Goal: Contribute content: Contribute content

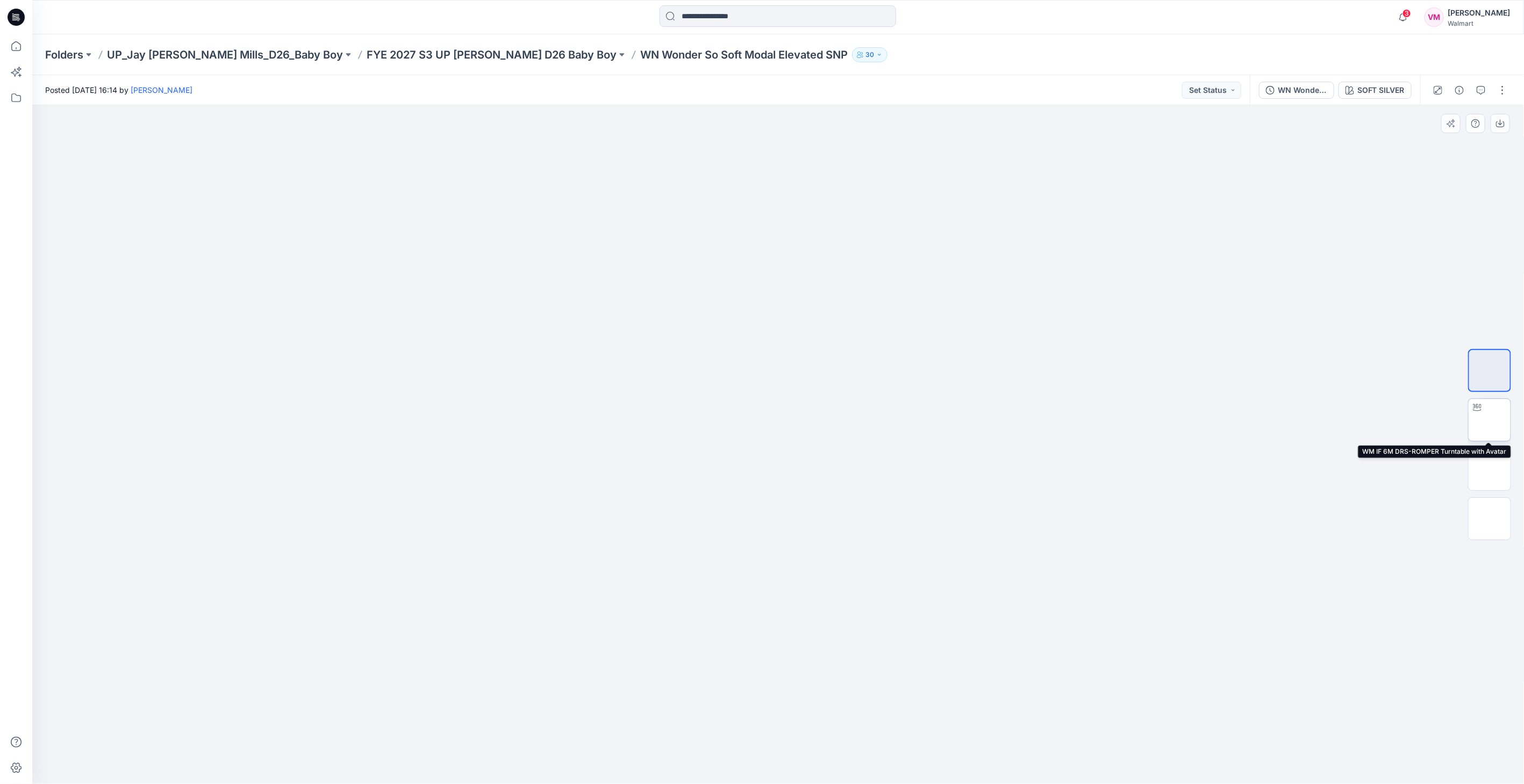
click at [1490, 420] on img at bounding box center [1490, 420] width 0 height 0
drag, startPoint x: 904, startPoint y: 761, endPoint x: 767, endPoint y: 748, distance: 137.6
click at [767, 748] on icon at bounding box center [780, 752] width 326 height 40
drag, startPoint x: 876, startPoint y: 767, endPoint x: 731, endPoint y: 762, distance: 145.1
click at [731, 762] on icon at bounding box center [780, 752] width 326 height 40
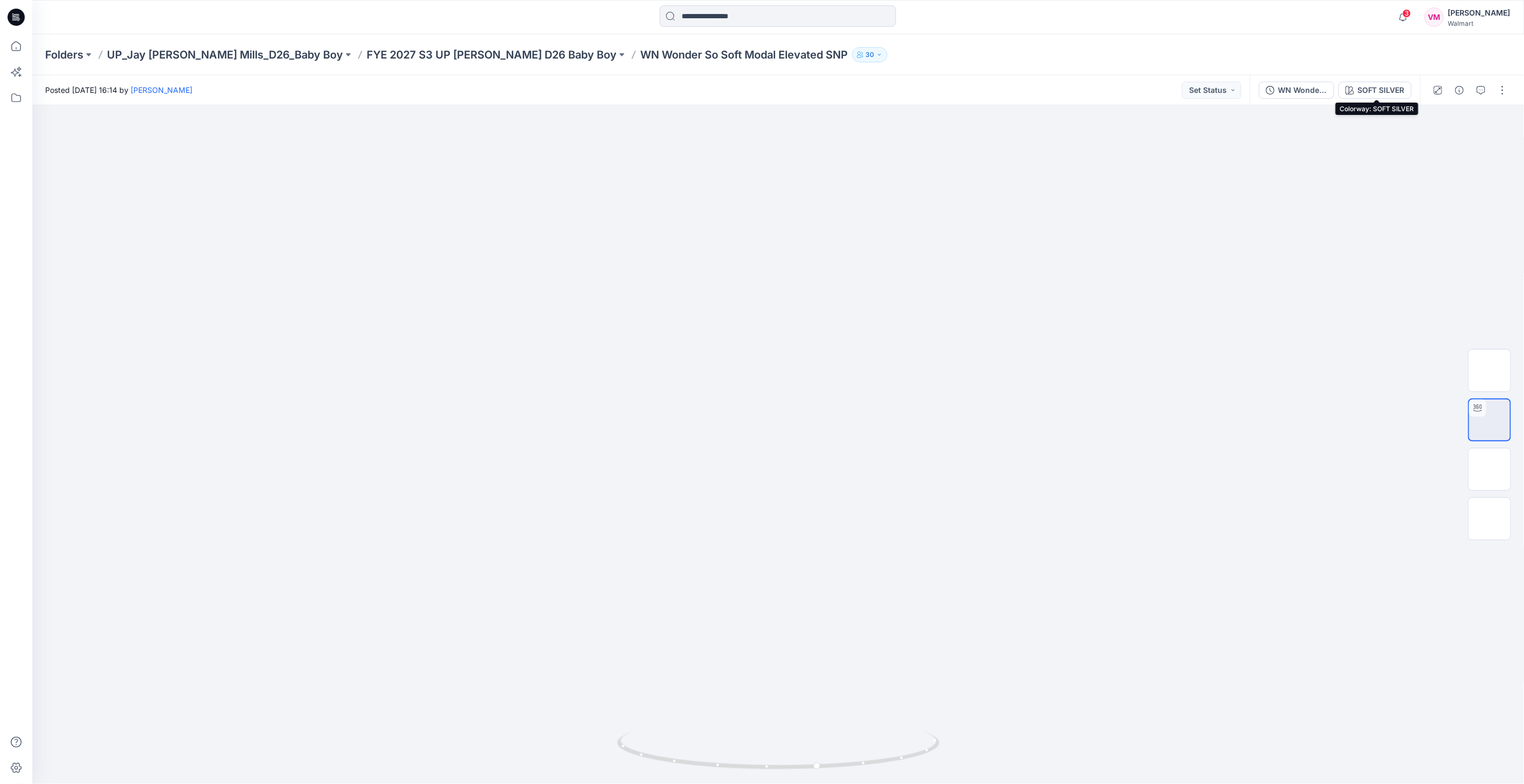
click at [1363, 92] on div "SOFT SILVER" at bounding box center [1381, 90] width 47 height 12
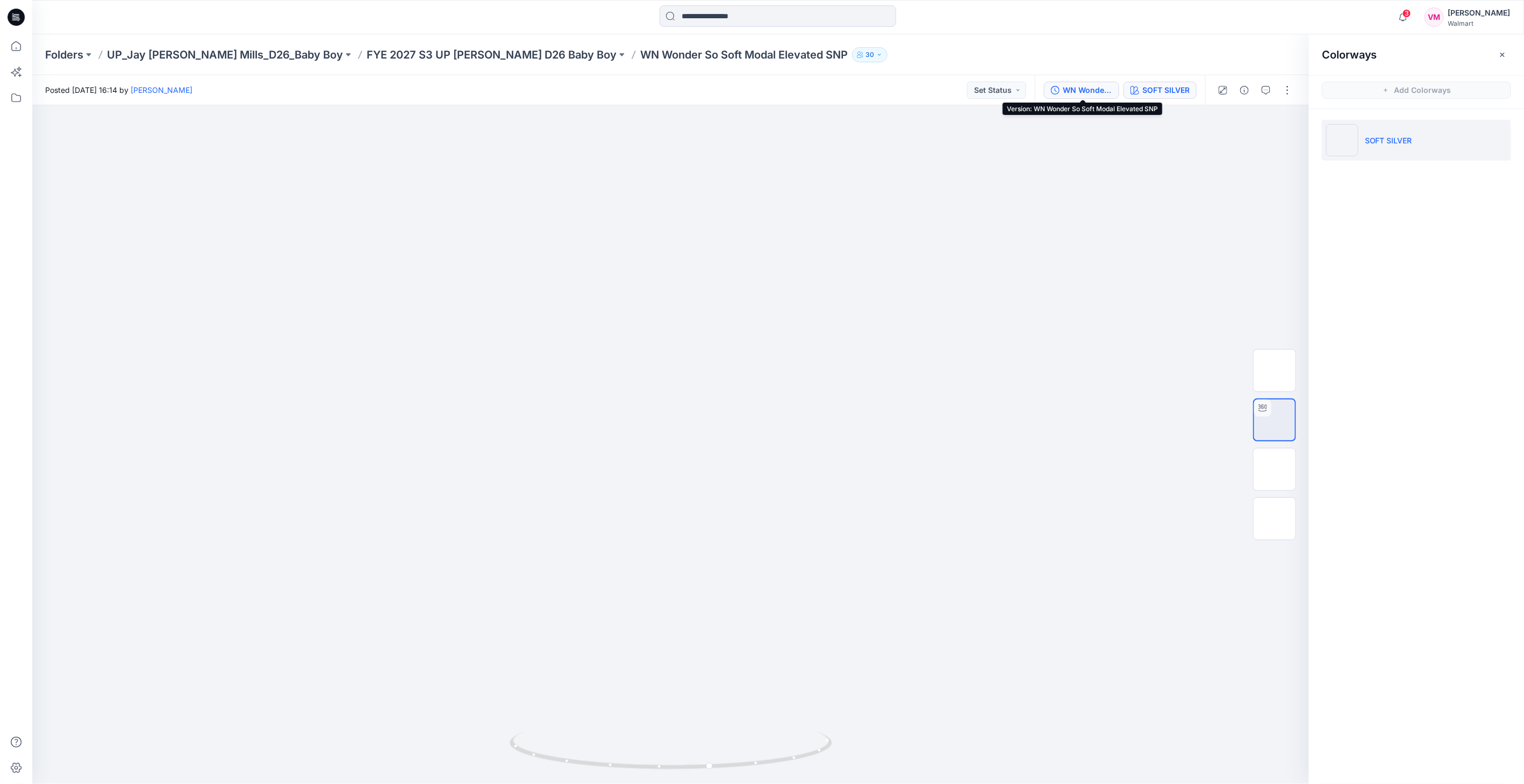
click at [1091, 95] on div "WN Wonder So Soft Modal Elevated SNP" at bounding box center [1088, 90] width 50 height 12
click at [1145, 86] on div "SOFT SILVER" at bounding box center [1166, 90] width 47 height 12
click at [381, 58] on p "FYE 2027 S3 UP [PERSON_NAME] D26 Baby Boy" at bounding box center [492, 54] width 250 height 15
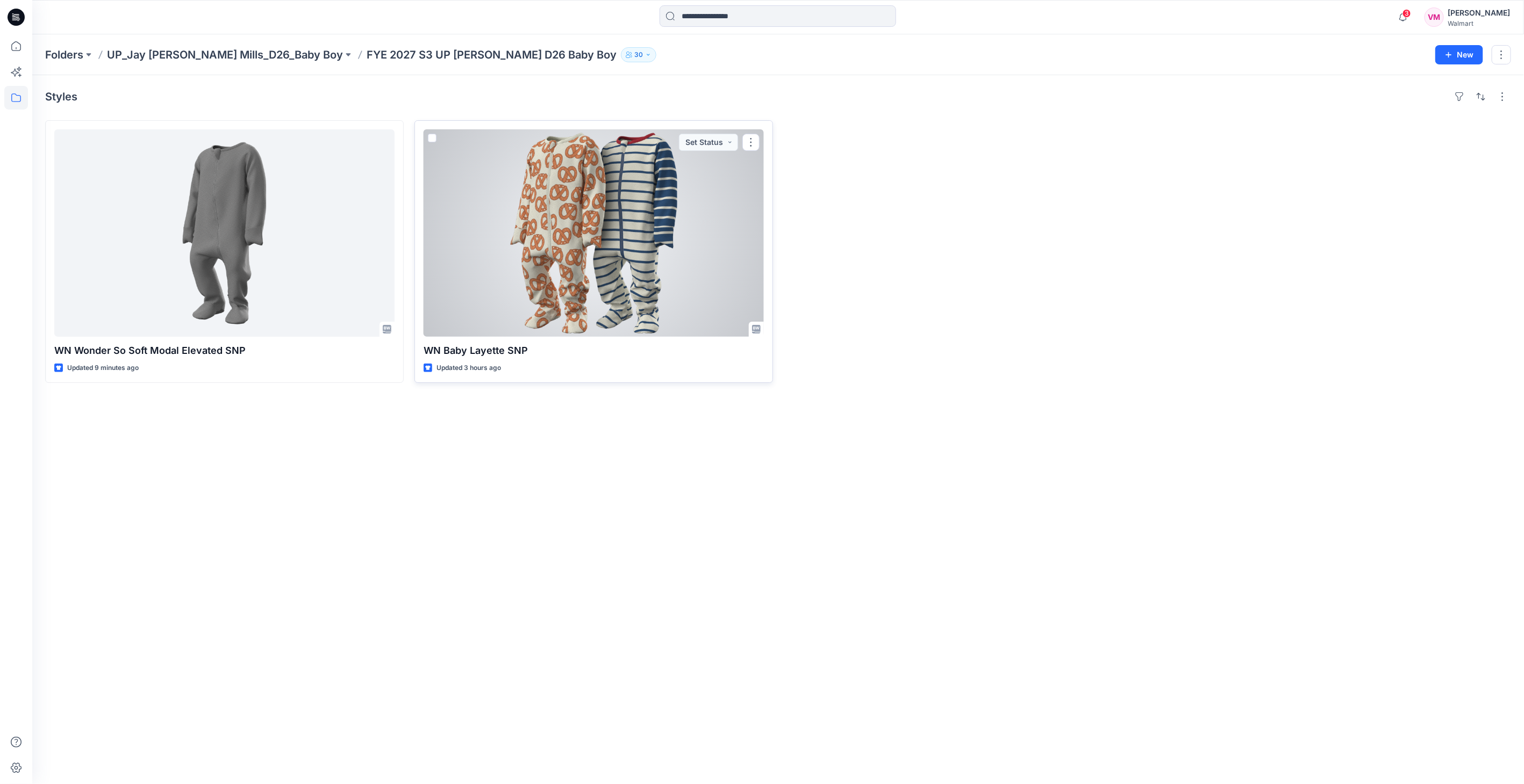
click at [547, 217] on div at bounding box center [594, 233] width 340 height 207
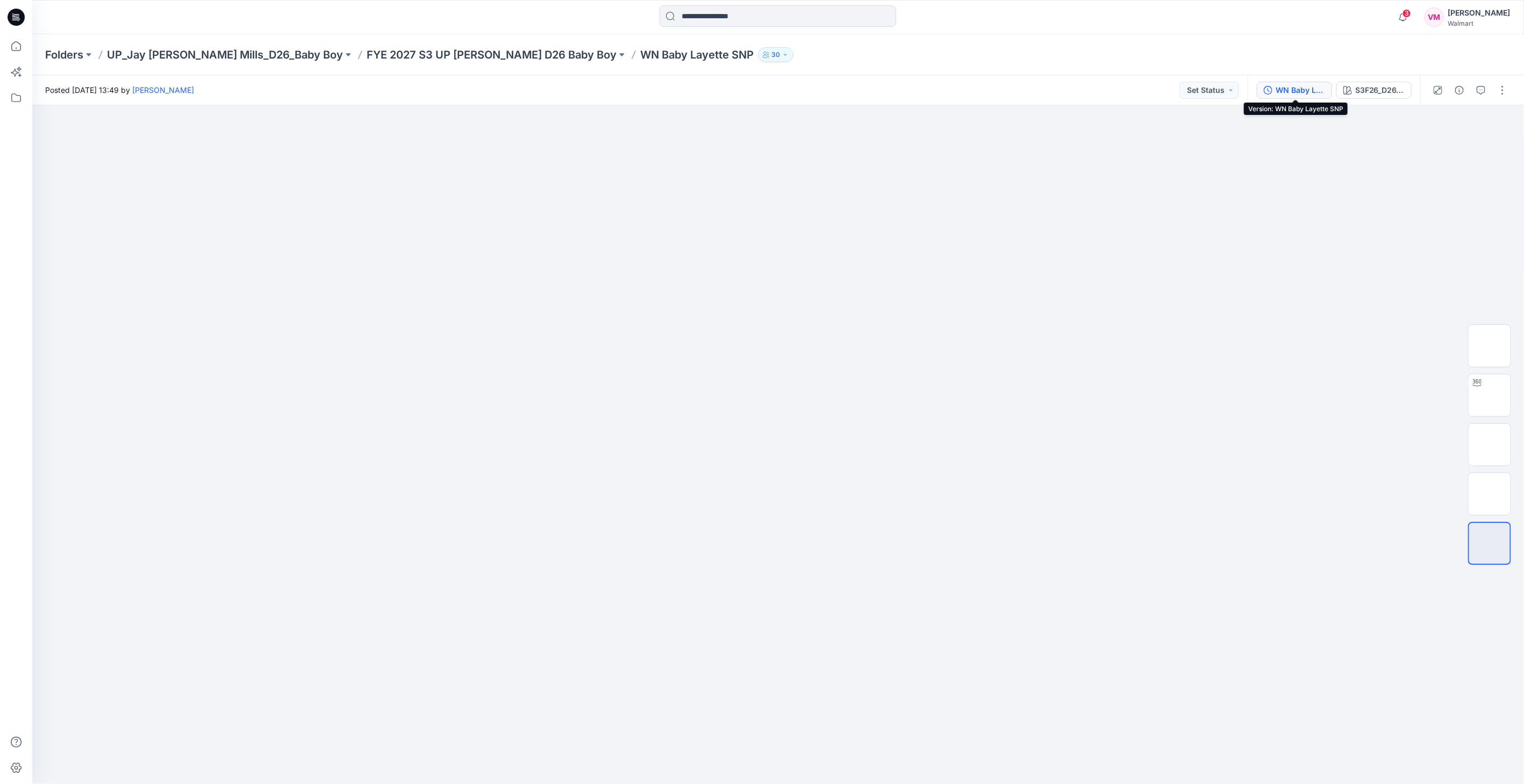
click at [1315, 83] on button "WN Baby Layette SNP" at bounding box center [1294, 91] width 75 height 18
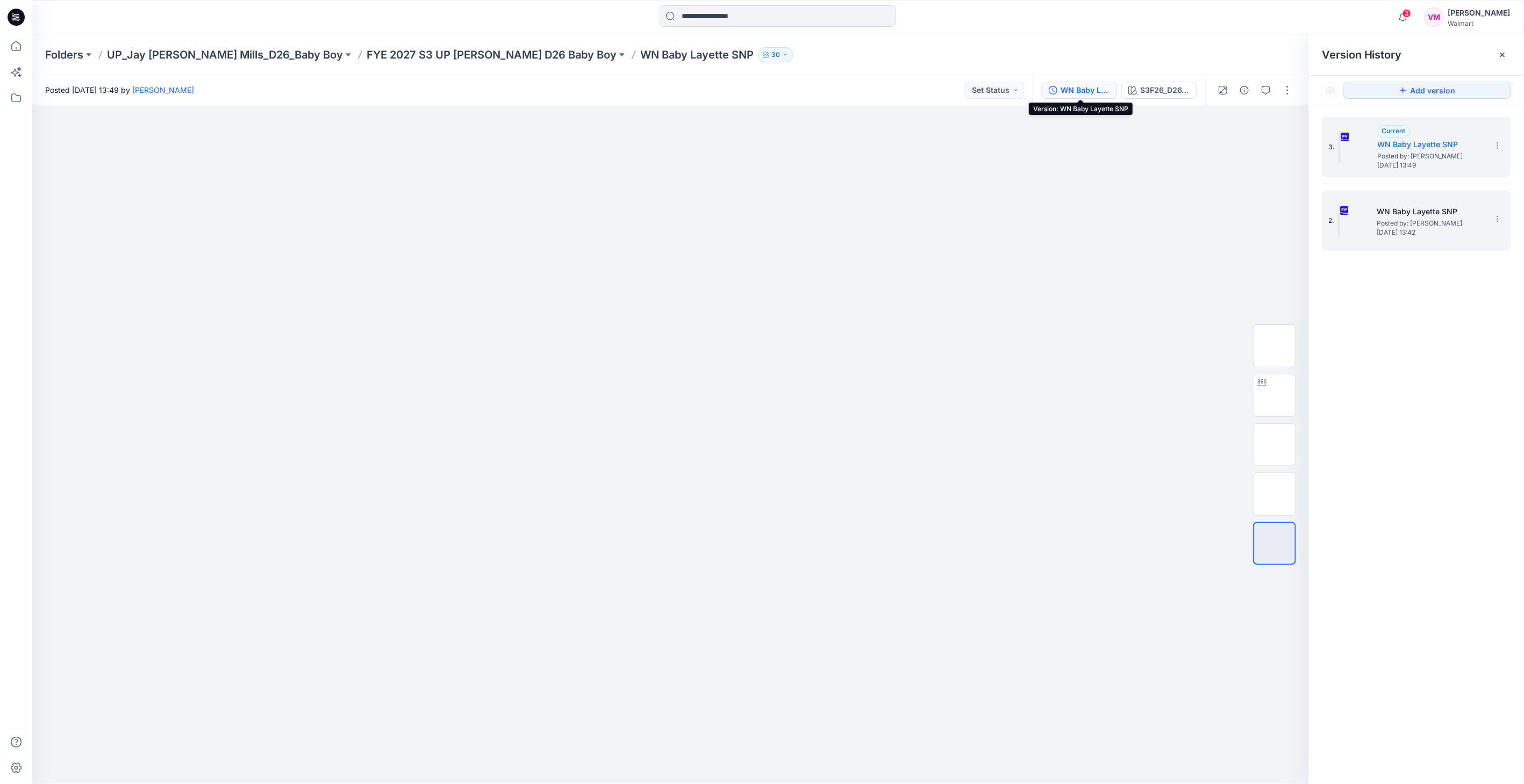
click at [1411, 219] on span "Posted by: [PERSON_NAME]" at bounding box center [1431, 223] width 108 height 11
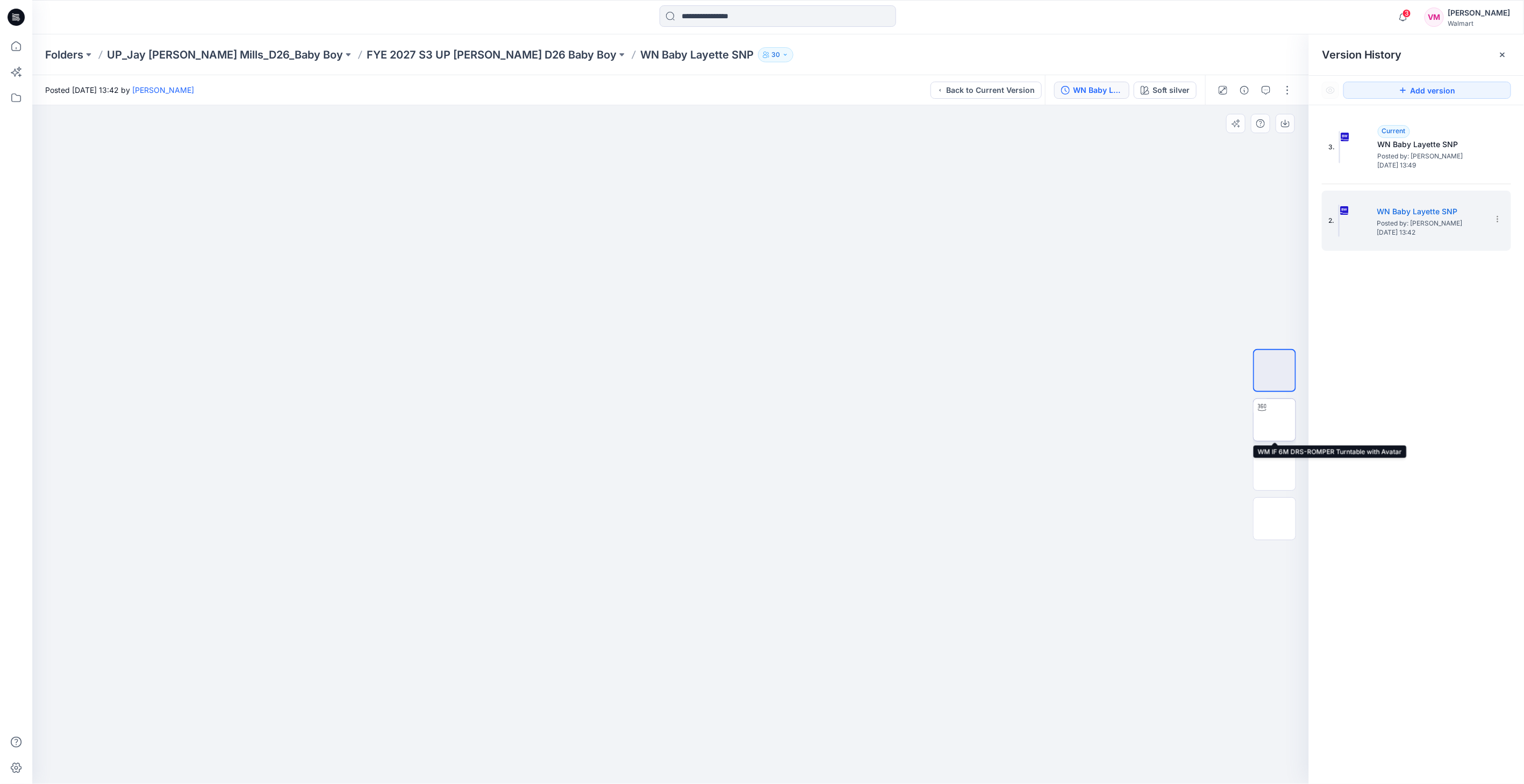
click at [1261, 412] on icon at bounding box center [1262, 408] width 9 height 9
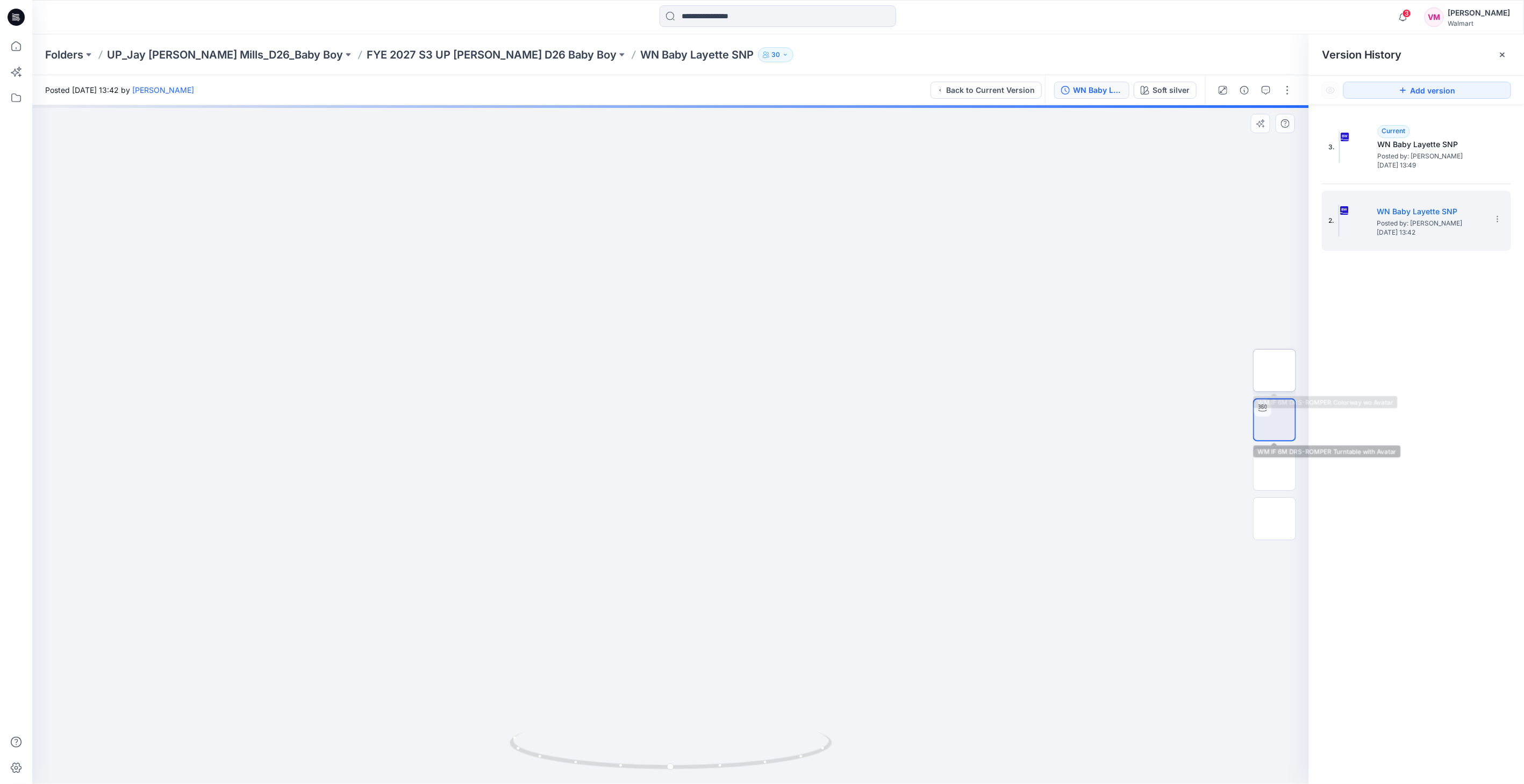
click at [1275, 370] on img at bounding box center [1275, 370] width 0 height 0
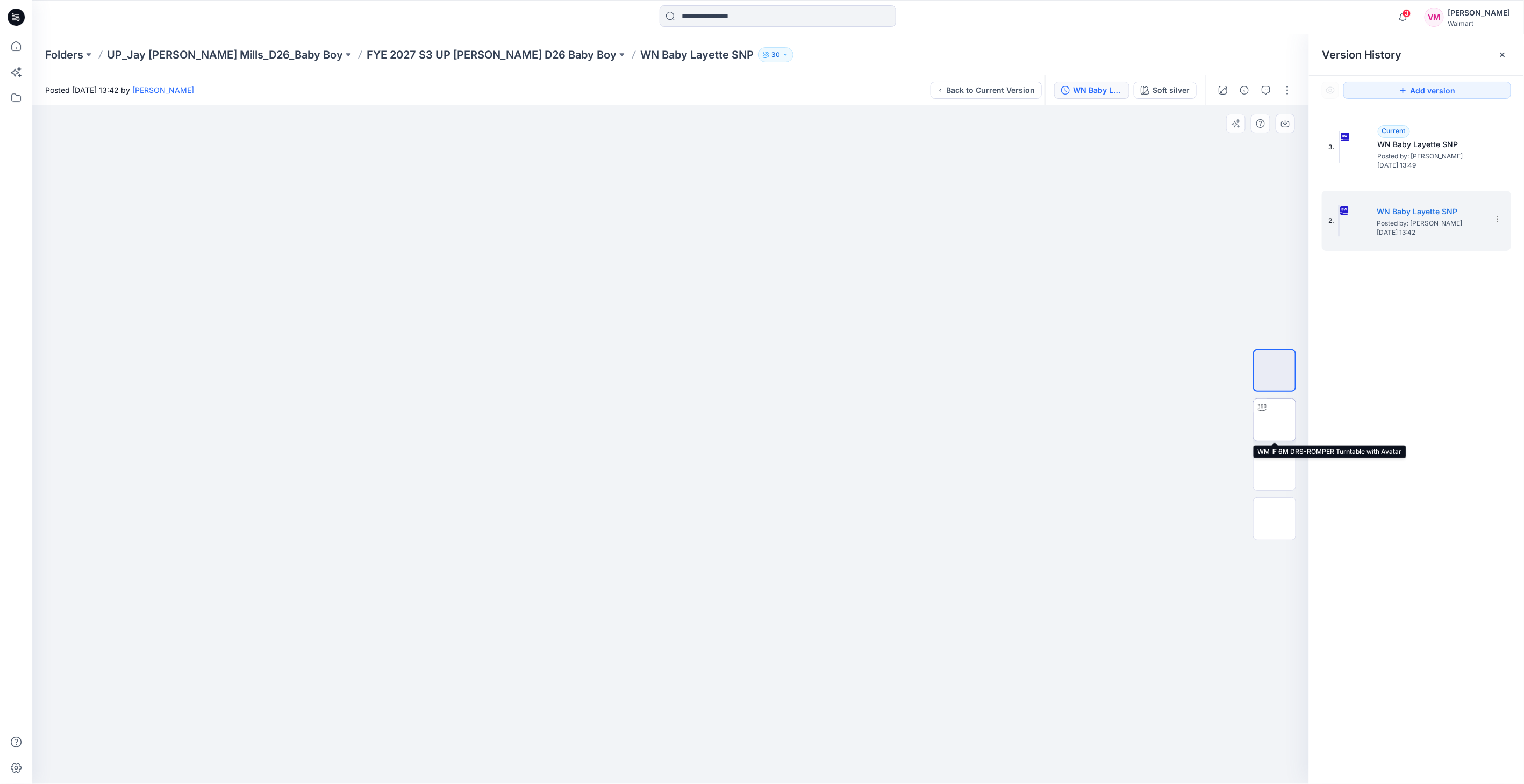
click at [1275, 420] on img at bounding box center [1275, 420] width 0 height 0
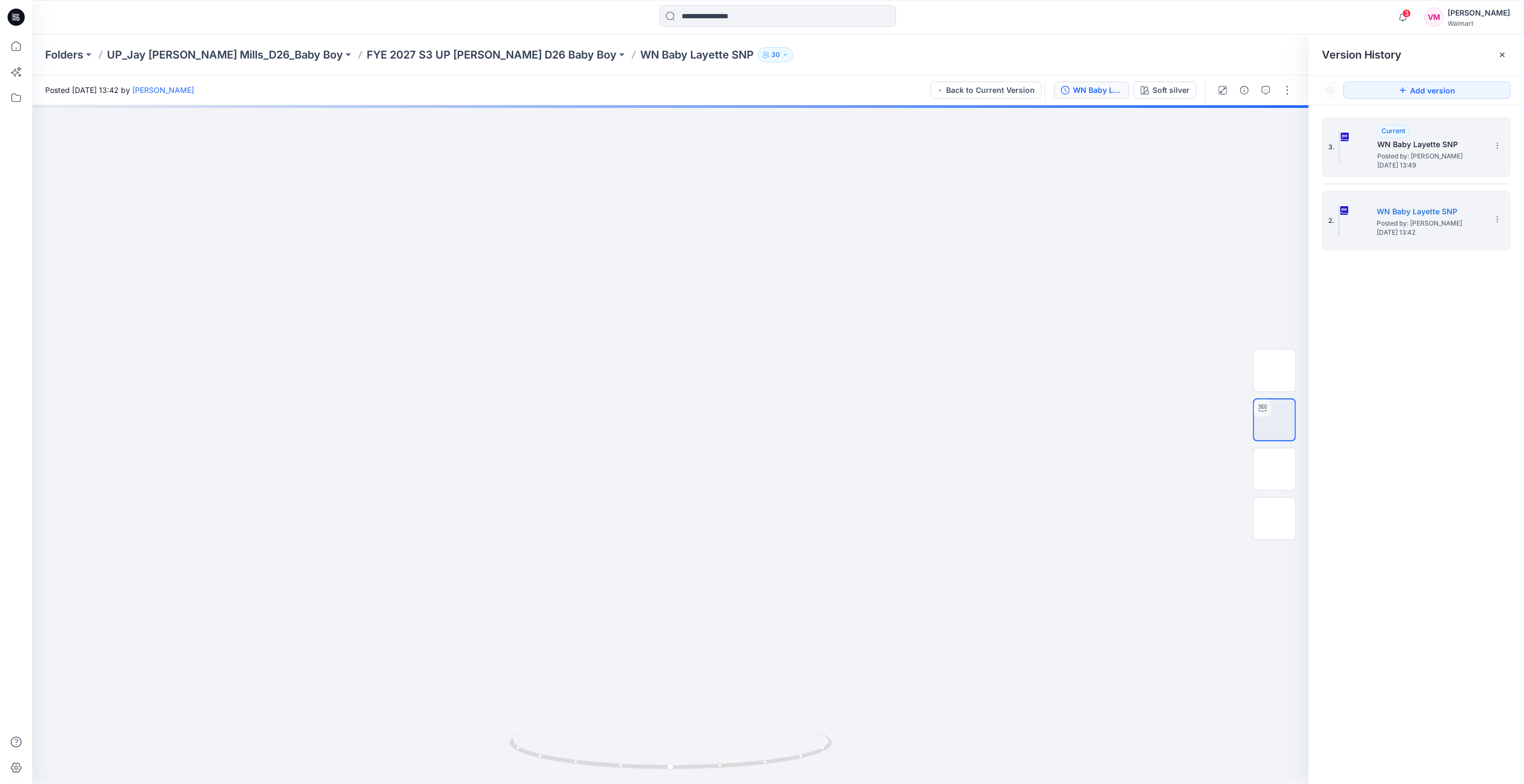
click at [1406, 148] on h5 "WN Baby Layette SNP" at bounding box center [1432, 144] width 108 height 13
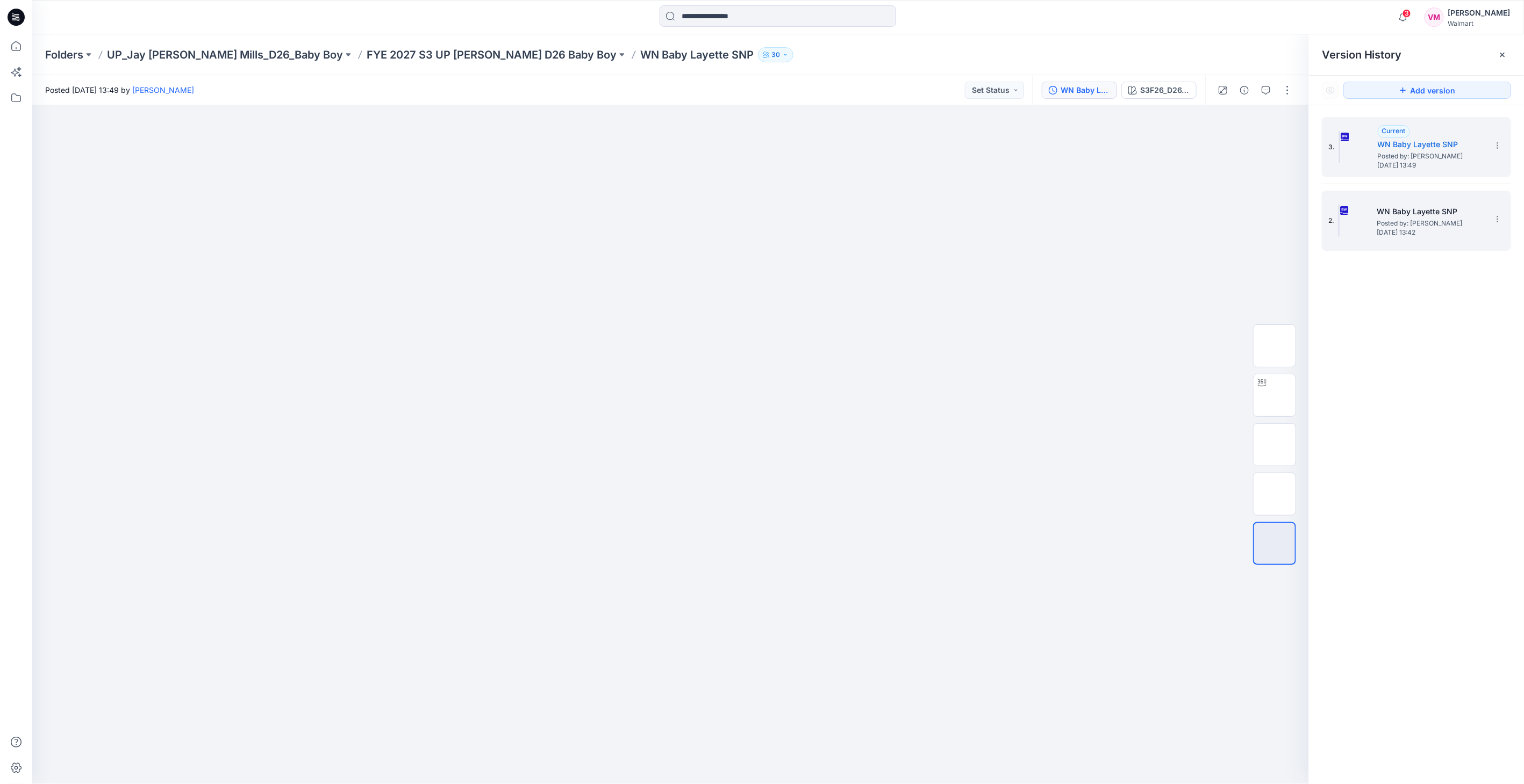
click at [1386, 217] on h5 "WN Baby Layette SNP" at bounding box center [1431, 211] width 108 height 13
click at [1401, 152] on span "Posted by: [PERSON_NAME]" at bounding box center [1432, 155] width 108 height 11
click at [1395, 146] on h5 "WN Baby Layette SNP" at bounding box center [1432, 144] width 108 height 13
click at [1247, 89] on icon "button" at bounding box center [1244, 90] width 9 height 9
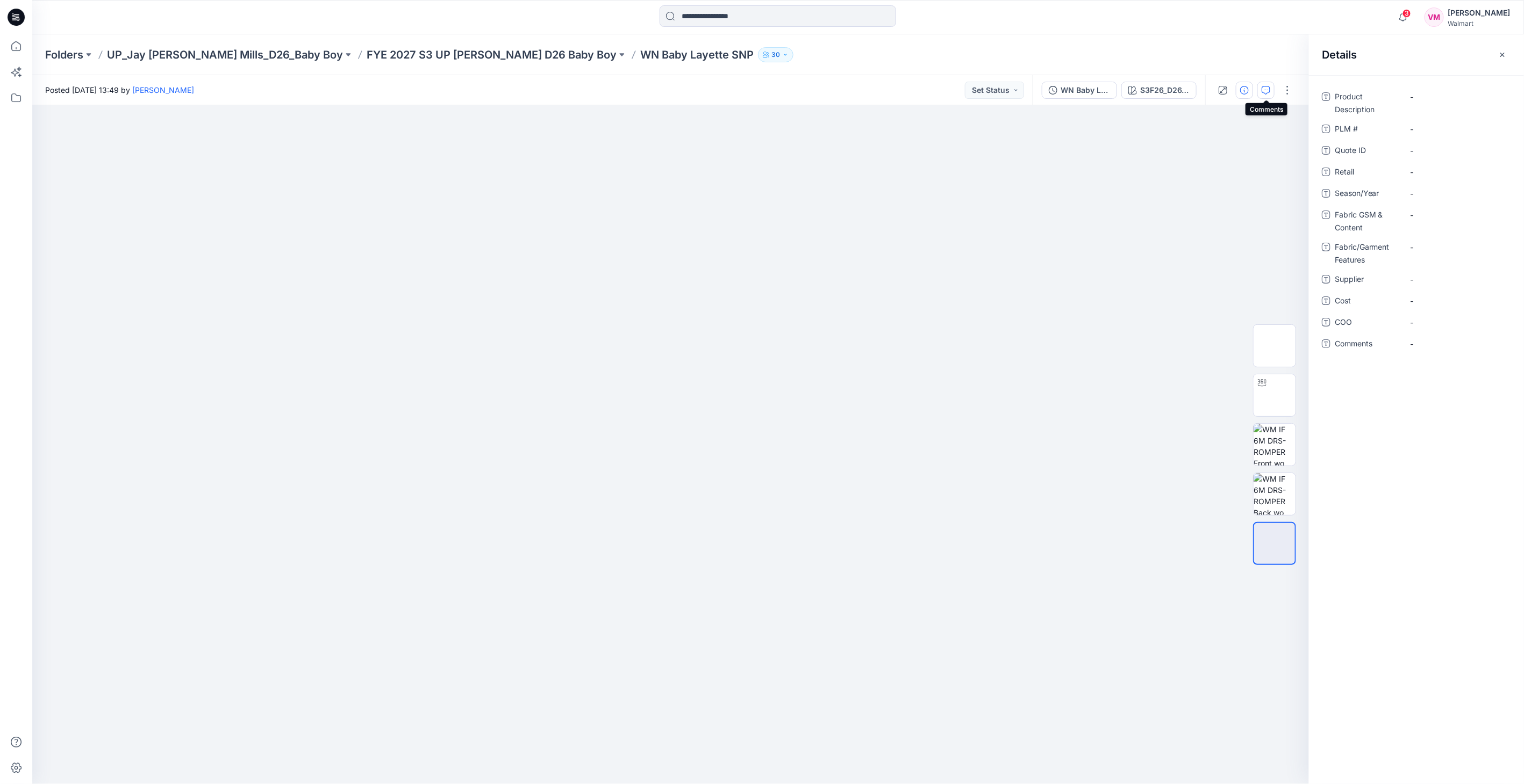
click at [1260, 89] on button "button" at bounding box center [1267, 91] width 18 height 18
click at [885, 283] on img at bounding box center [671, 283] width 538 height 0
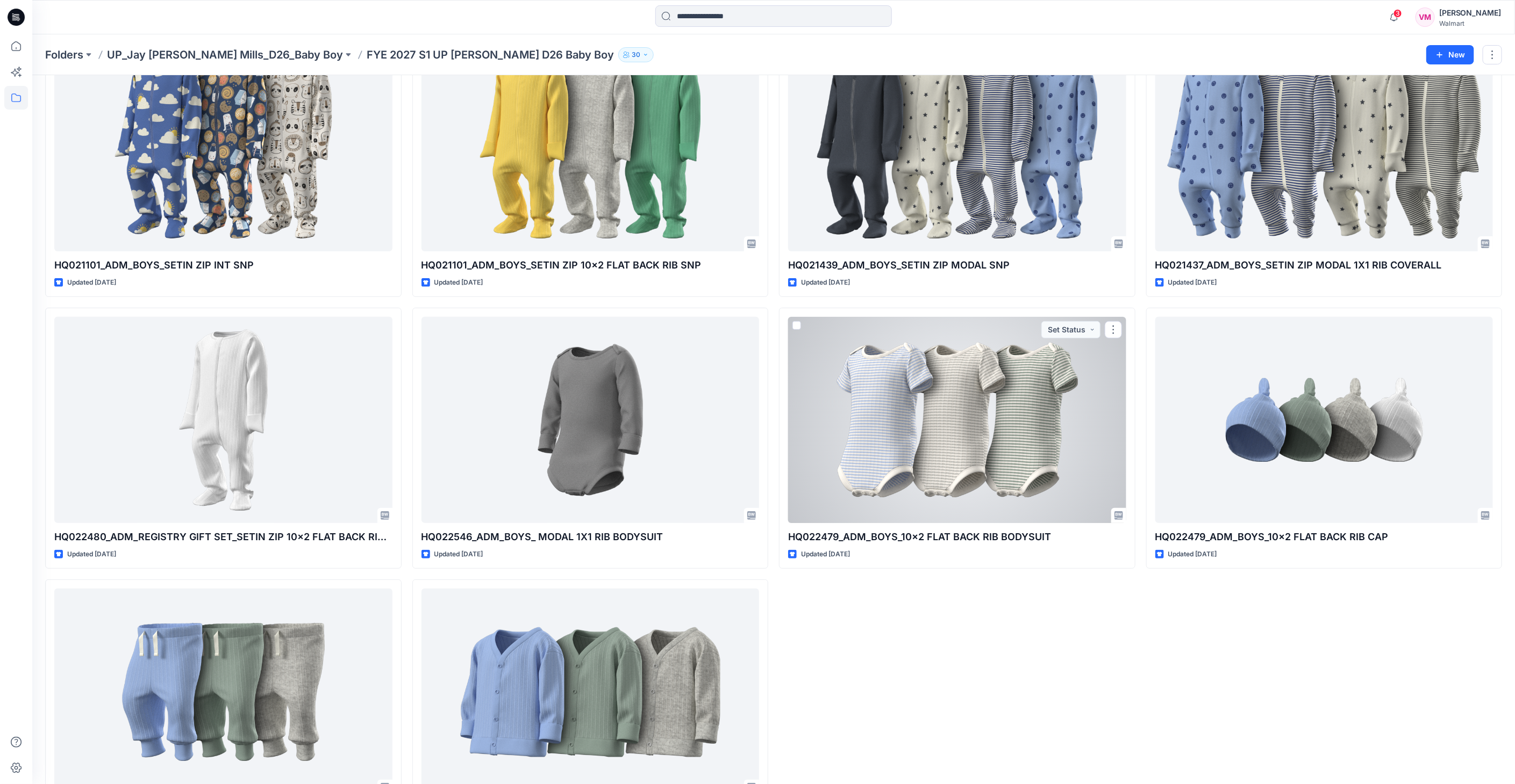
scroll to position [34, 0]
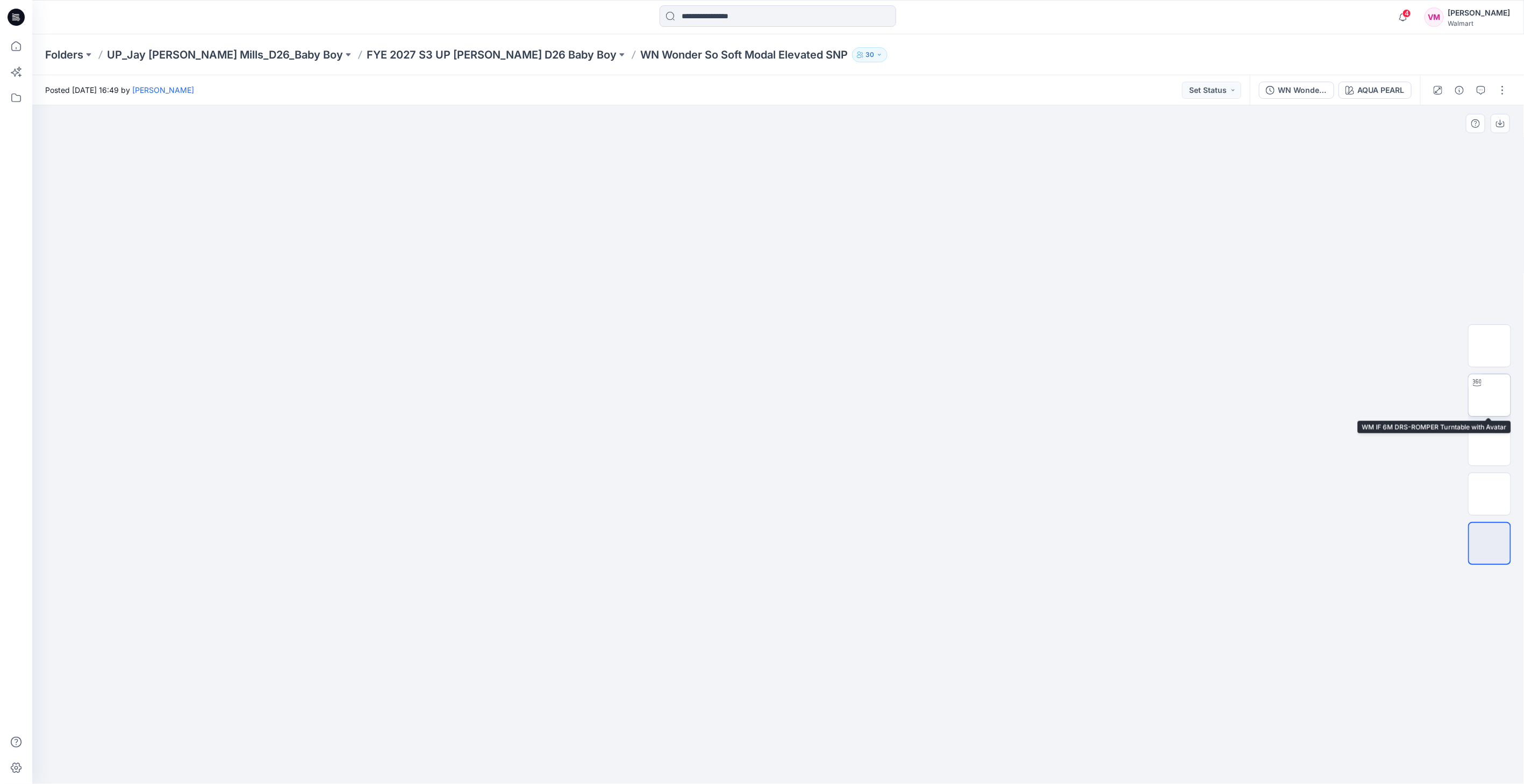
click at [1490, 396] on img at bounding box center [1490, 396] width 0 height 0
click at [1380, 103] on div "WN Wonder So Soft Modal Elevated SNP AQUA PEARL" at bounding box center [1335, 90] width 170 height 30
click at [1380, 97] on button "AQUA PEARL" at bounding box center [1375, 91] width 73 height 18
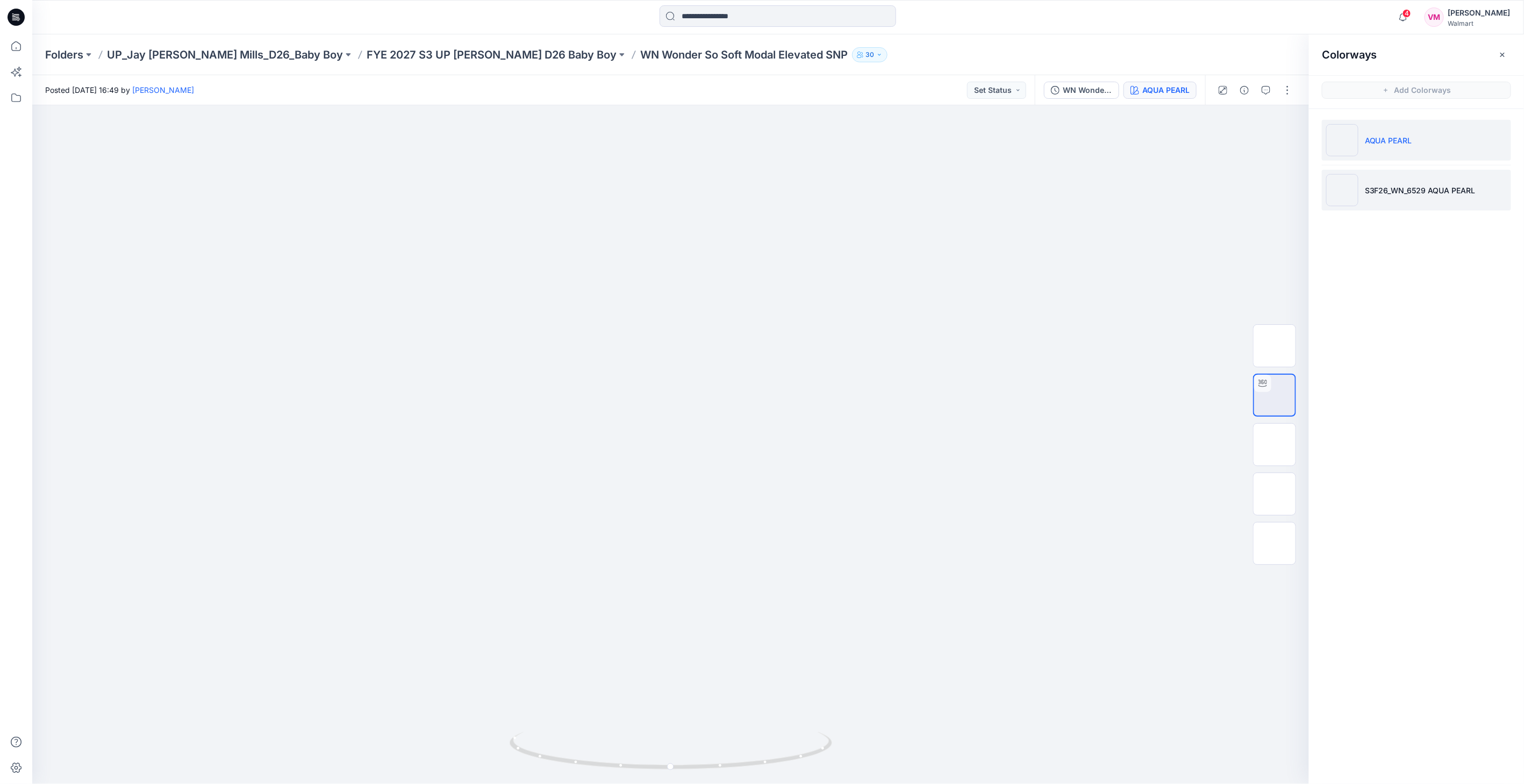
click at [1382, 199] on li "S3F26_WN_6529 AQUA PEARL" at bounding box center [1416, 191] width 189 height 41
click at [1387, 146] on li "AQUA PEARL" at bounding box center [1416, 141] width 189 height 41
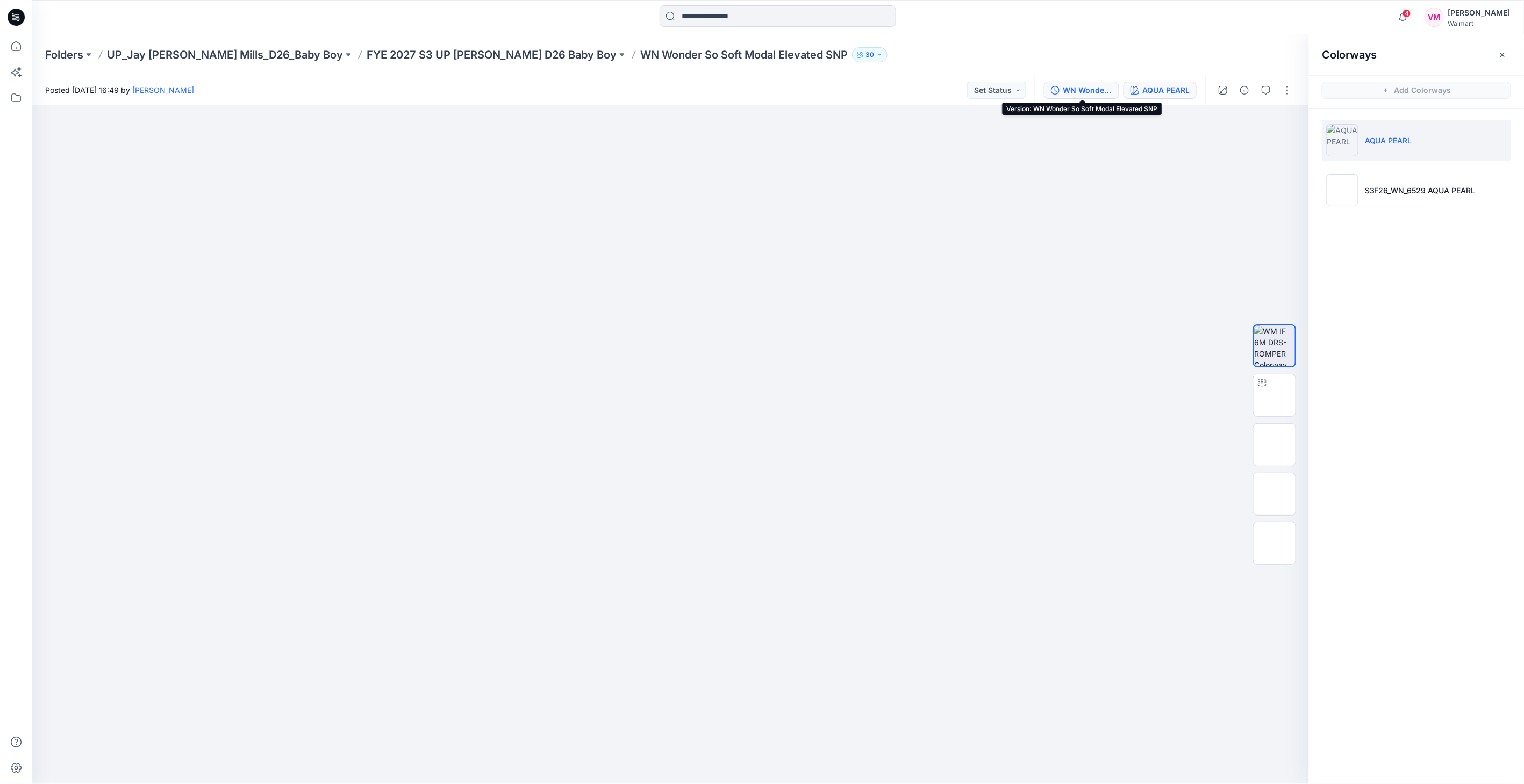
click at [1077, 83] on button "WN Wonder So Soft Modal Elevated SNP" at bounding box center [1081, 91] width 75 height 18
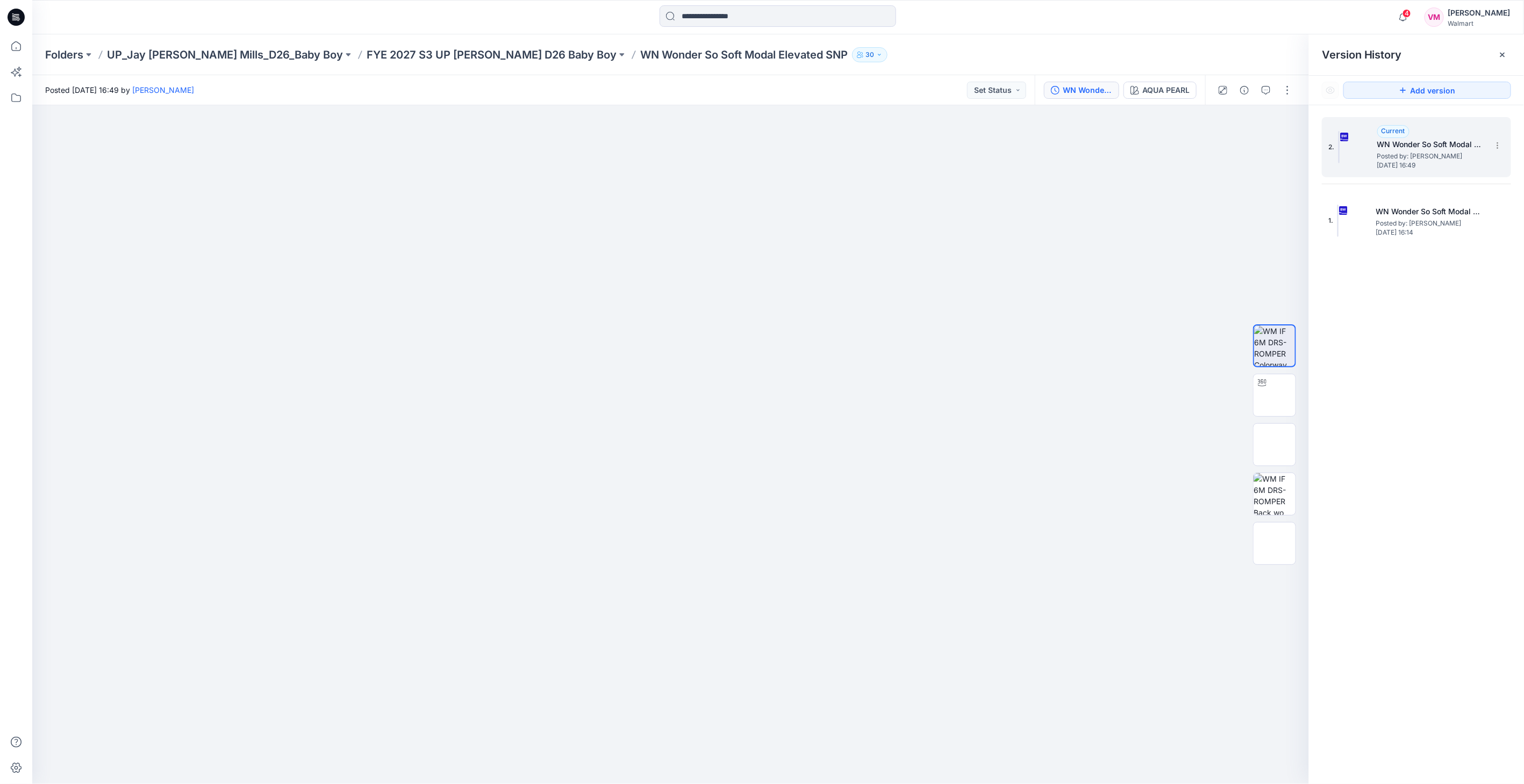
click at [1420, 152] on span "Posted by: [PERSON_NAME]" at bounding box center [1431, 155] width 108 height 11
click at [1431, 146] on h5 "WN Wonder So Soft Modal Elevated SNP" at bounding box center [1431, 144] width 108 height 13
click at [1155, 94] on div "AQUA PEARL" at bounding box center [1166, 90] width 47 height 12
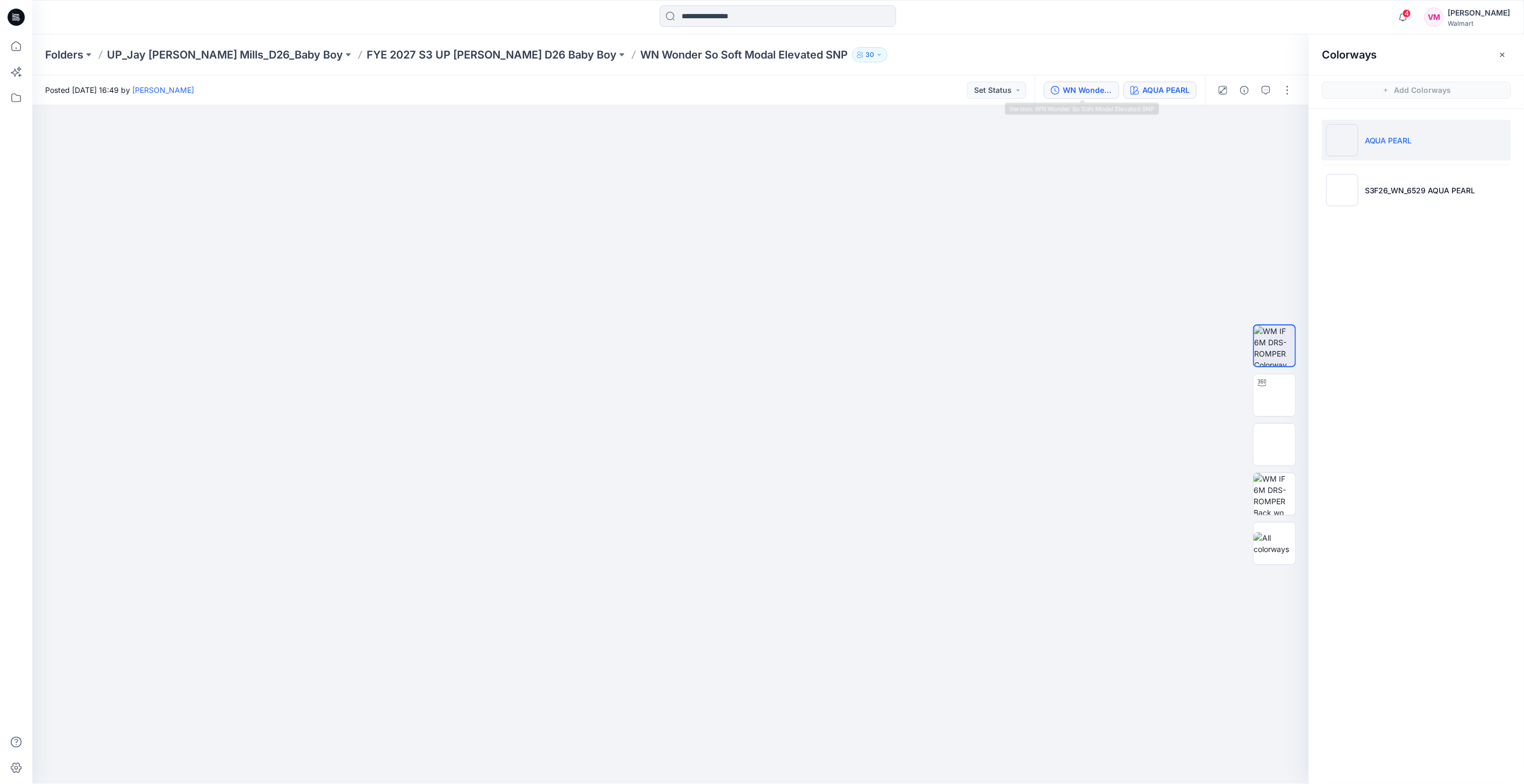
click at [1097, 88] on div "WN Wonder So Soft Modal Elevated SNP" at bounding box center [1088, 90] width 50 height 12
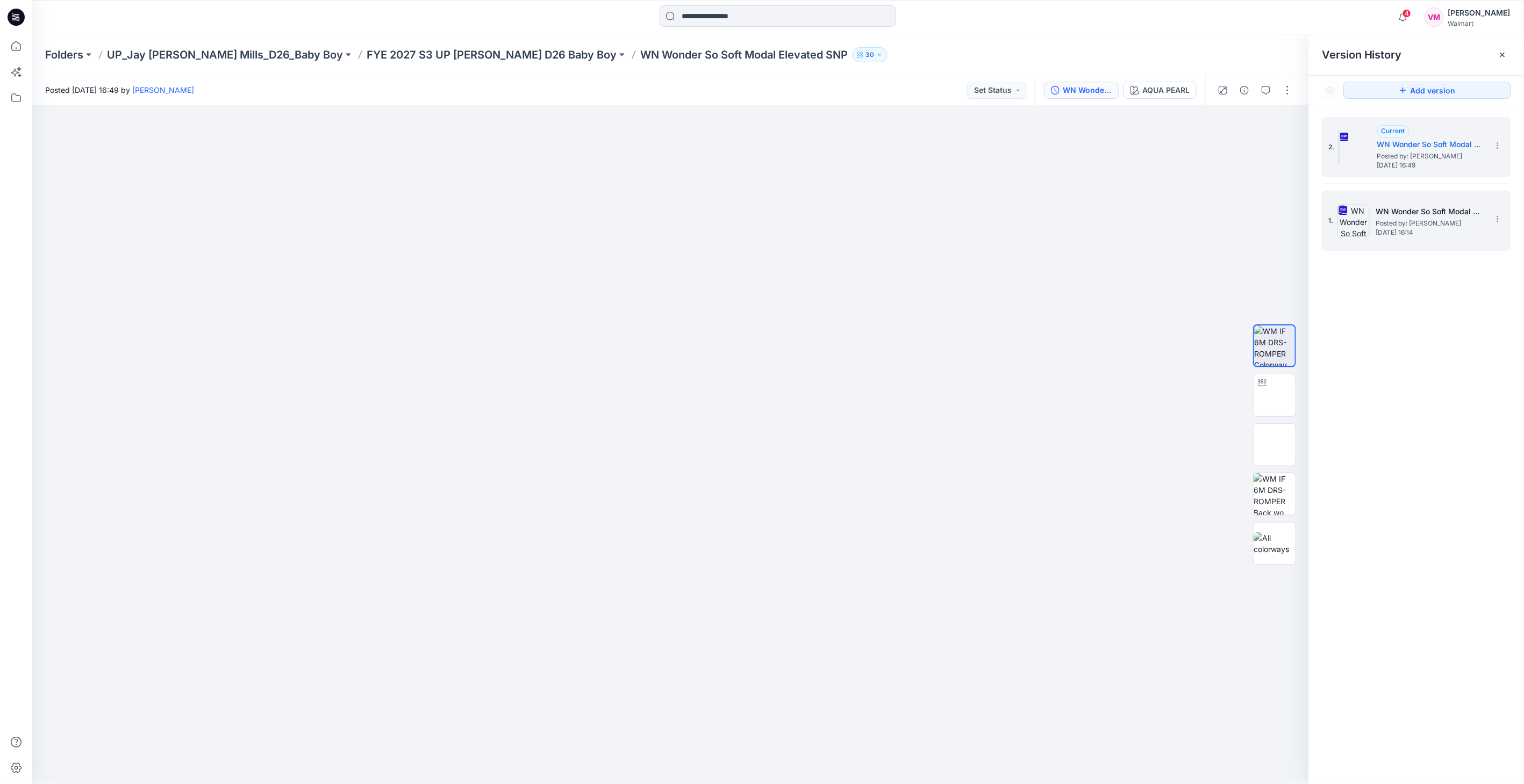
click at [1450, 227] on span "Posted by: [PERSON_NAME]" at bounding box center [1430, 223] width 108 height 11
click at [1389, 154] on span "Posted by: [PERSON_NAME]" at bounding box center [1431, 155] width 108 height 11
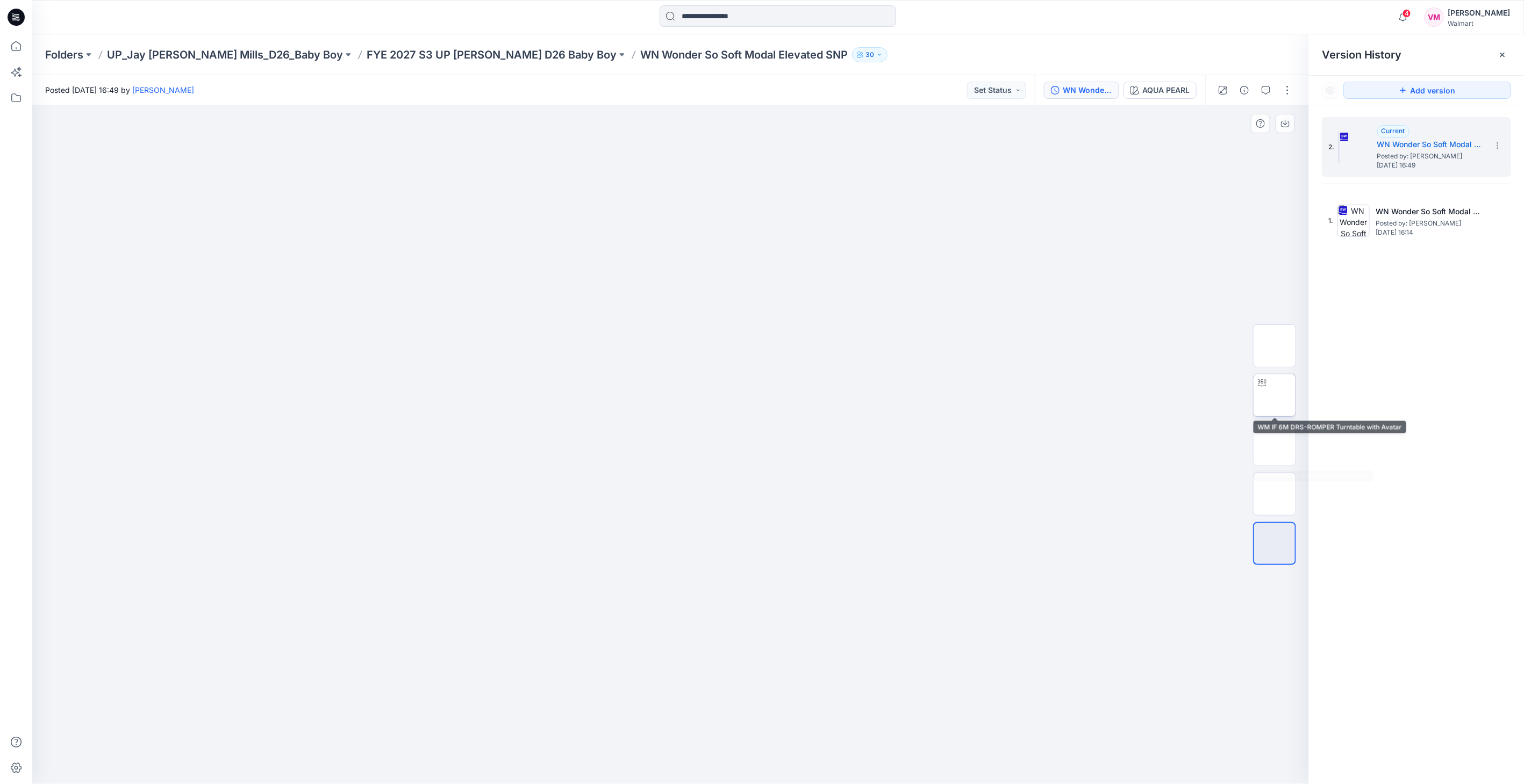
click at [1275, 396] on img at bounding box center [1275, 396] width 0 height 0
click at [1168, 93] on div "AQUA PEARL" at bounding box center [1166, 90] width 47 height 12
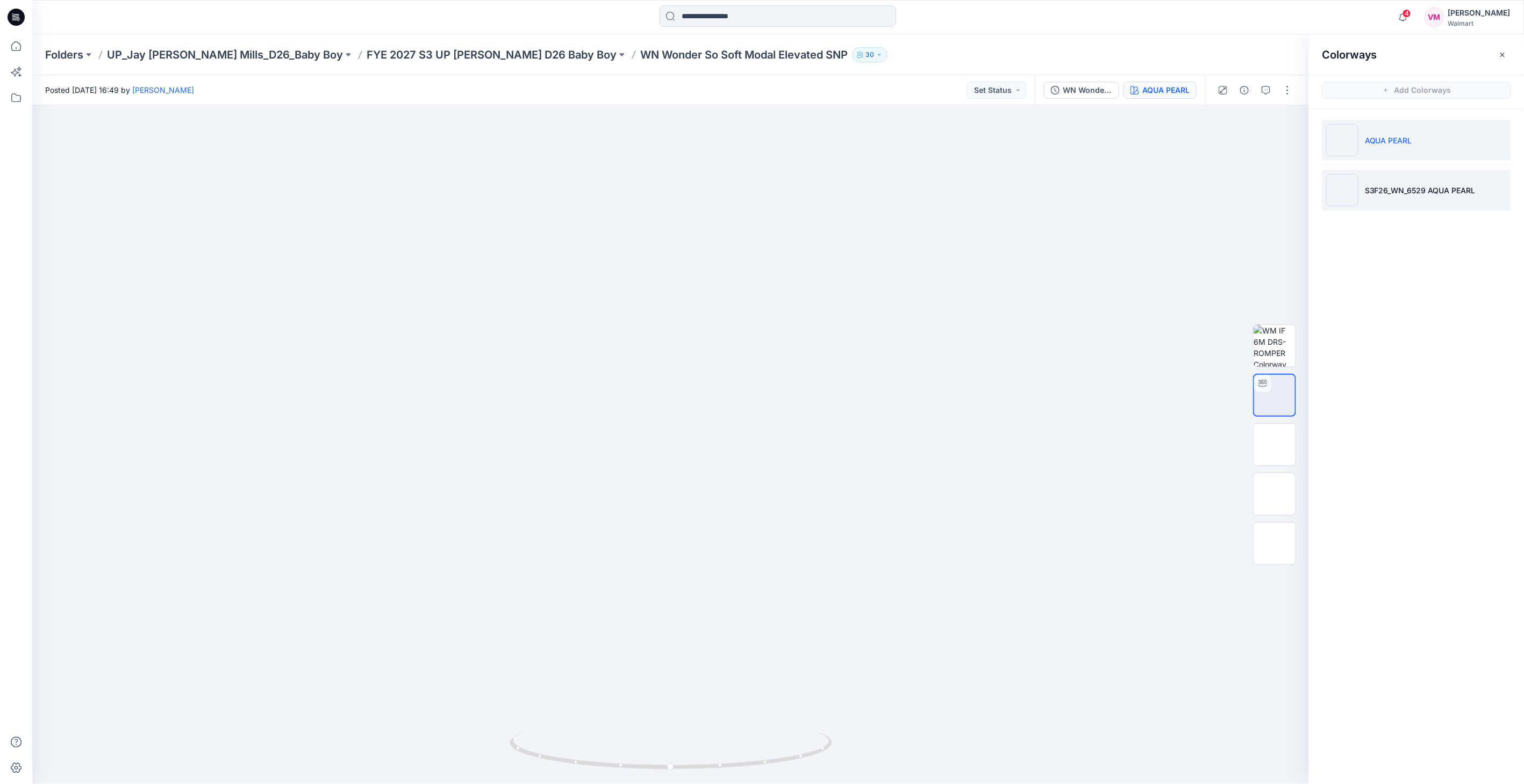
click at [1400, 199] on li "S3F26_WN_6529 AQUA PEARL" at bounding box center [1416, 191] width 189 height 41
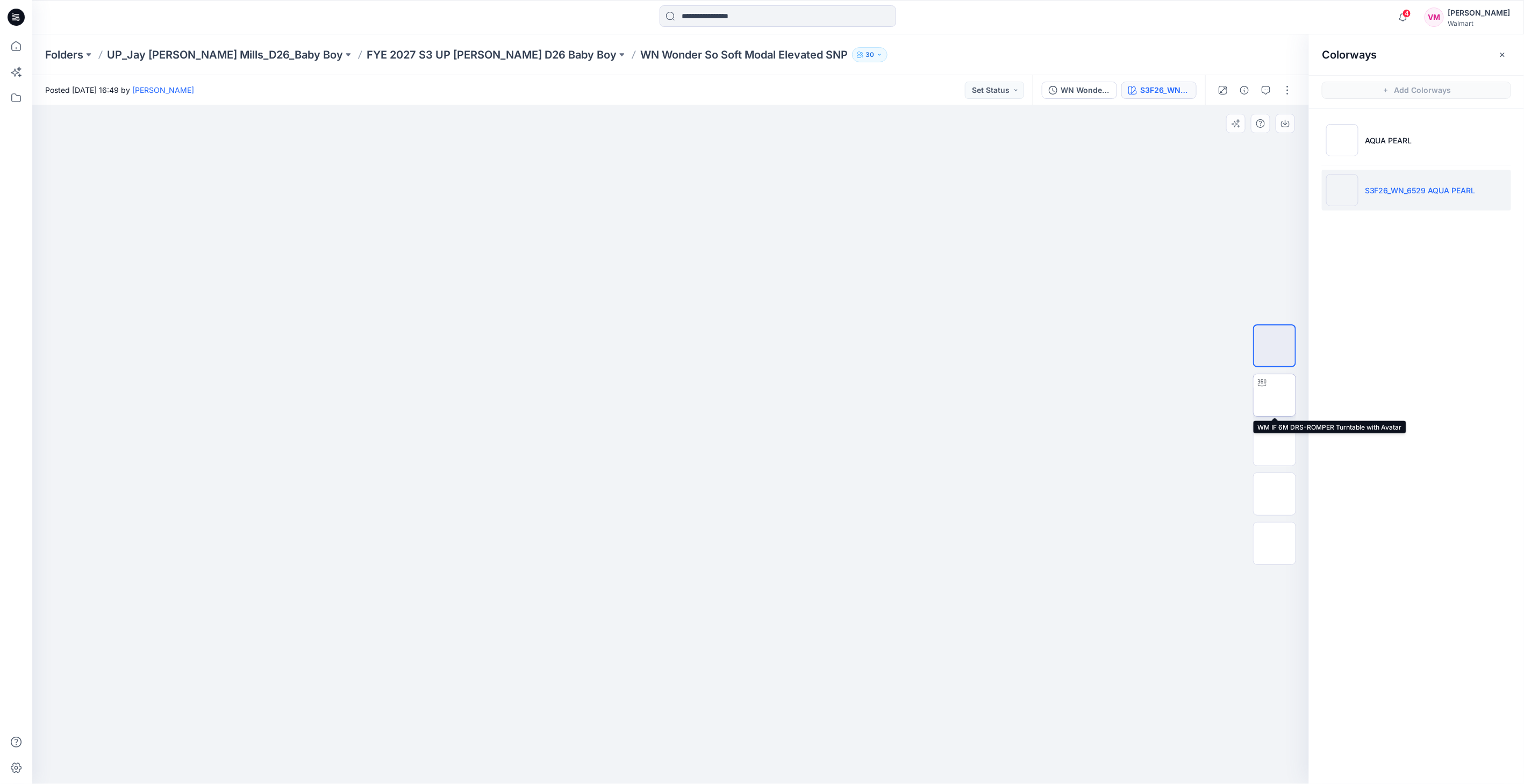
click at [1275, 396] on img at bounding box center [1275, 396] width 0 height 0
click at [1098, 97] on button "WN Wonder So Soft Modal Elevated SNP" at bounding box center [1079, 91] width 75 height 18
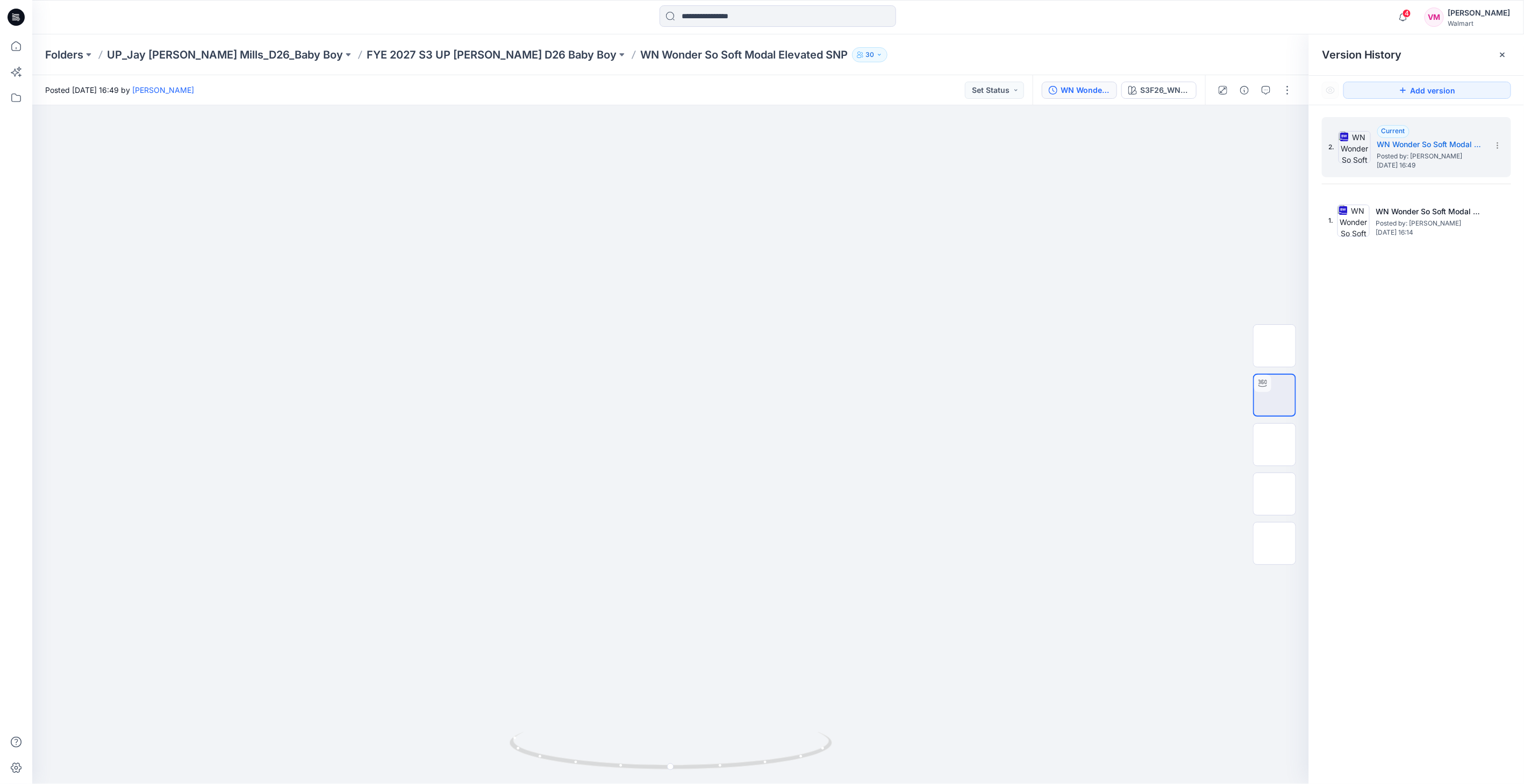
click at [1378, 375] on div "2. Current WN Wonder So Soft Modal Elevated SNP Posted by: Vasanthakumar Mani T…" at bounding box center [1416, 453] width 215 height 695
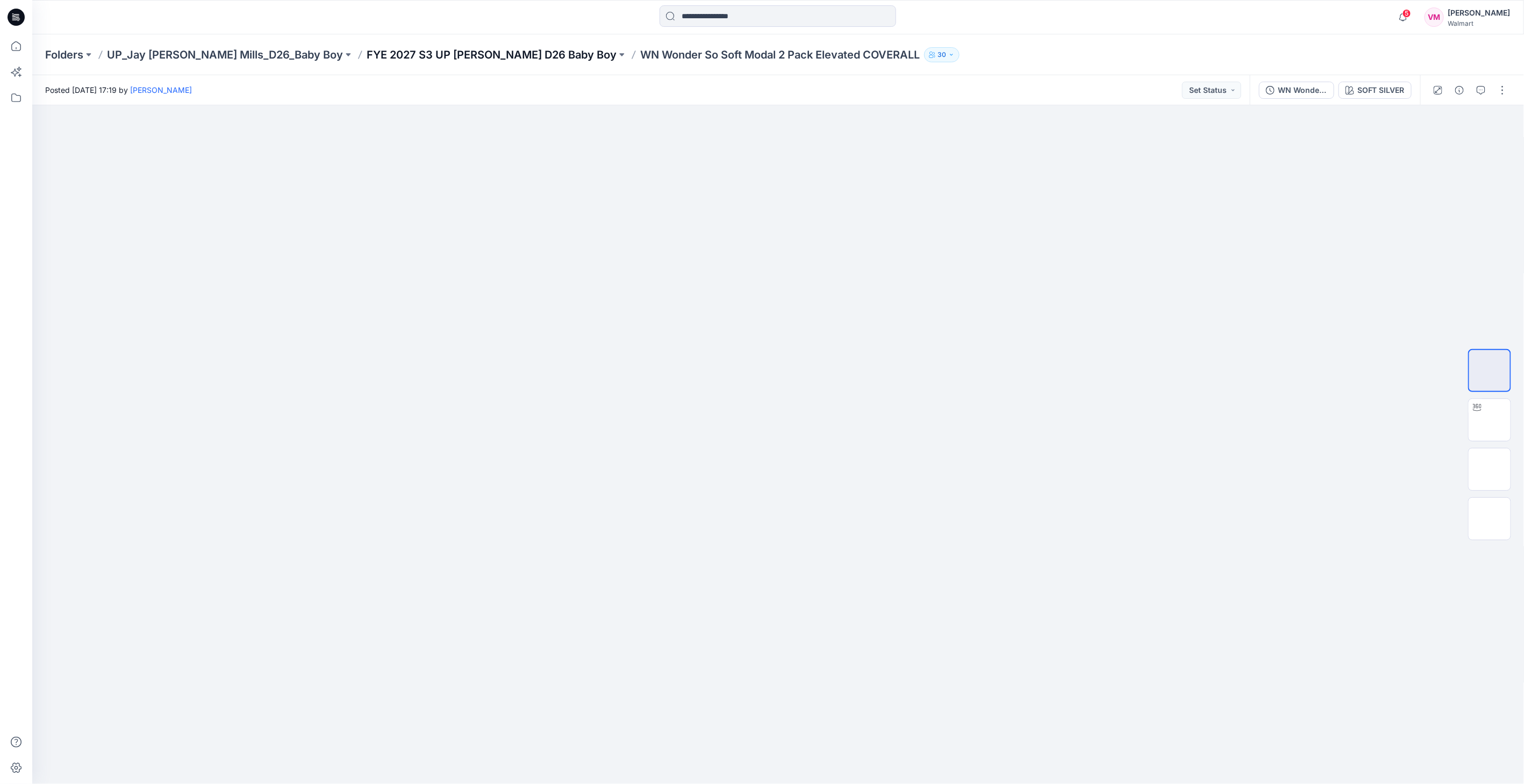
click at [432, 49] on p "FYE 2027 S3 UP [PERSON_NAME] D26 Baby Boy" at bounding box center [492, 54] width 250 height 15
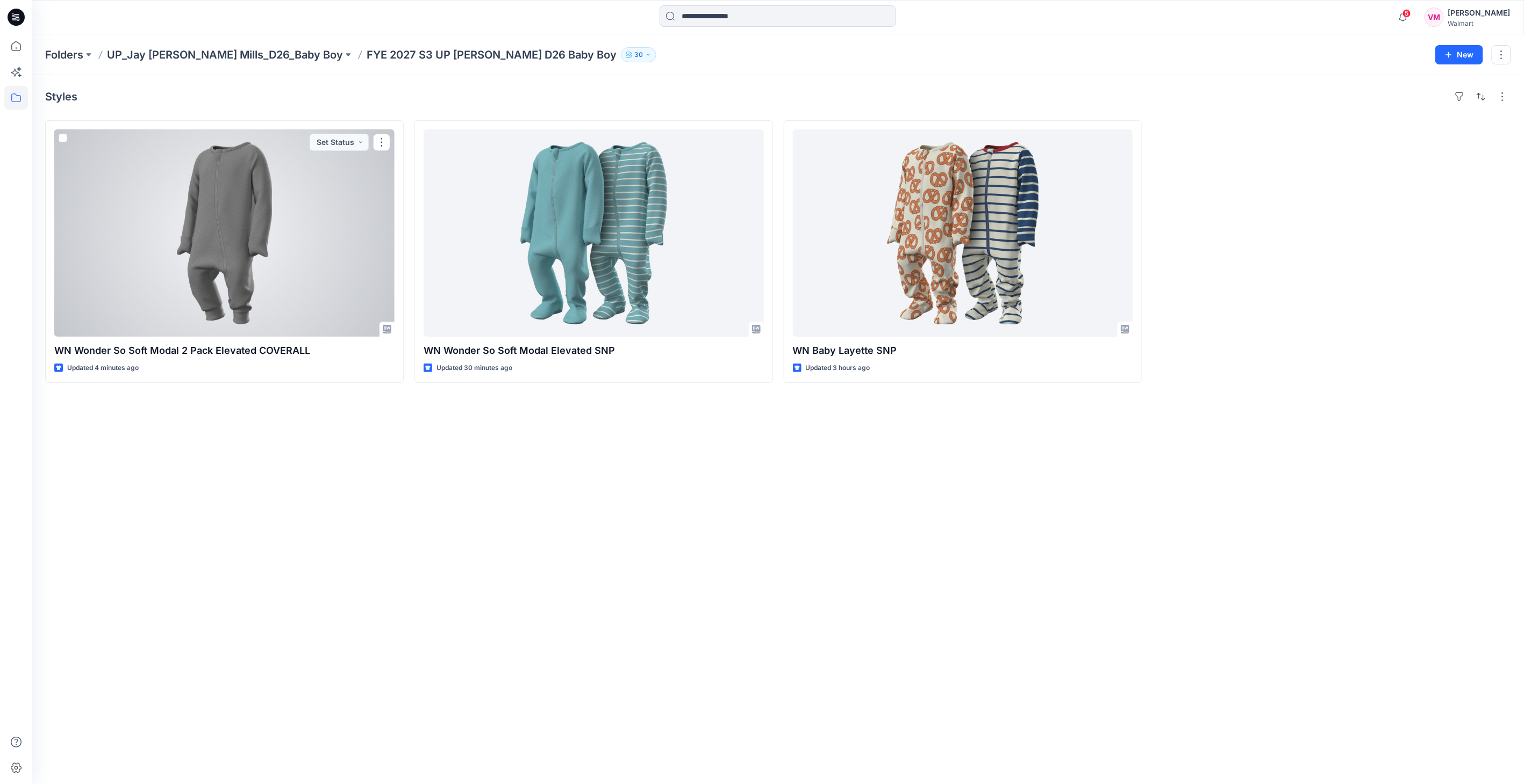
click at [250, 256] on div at bounding box center [225, 233] width 340 height 207
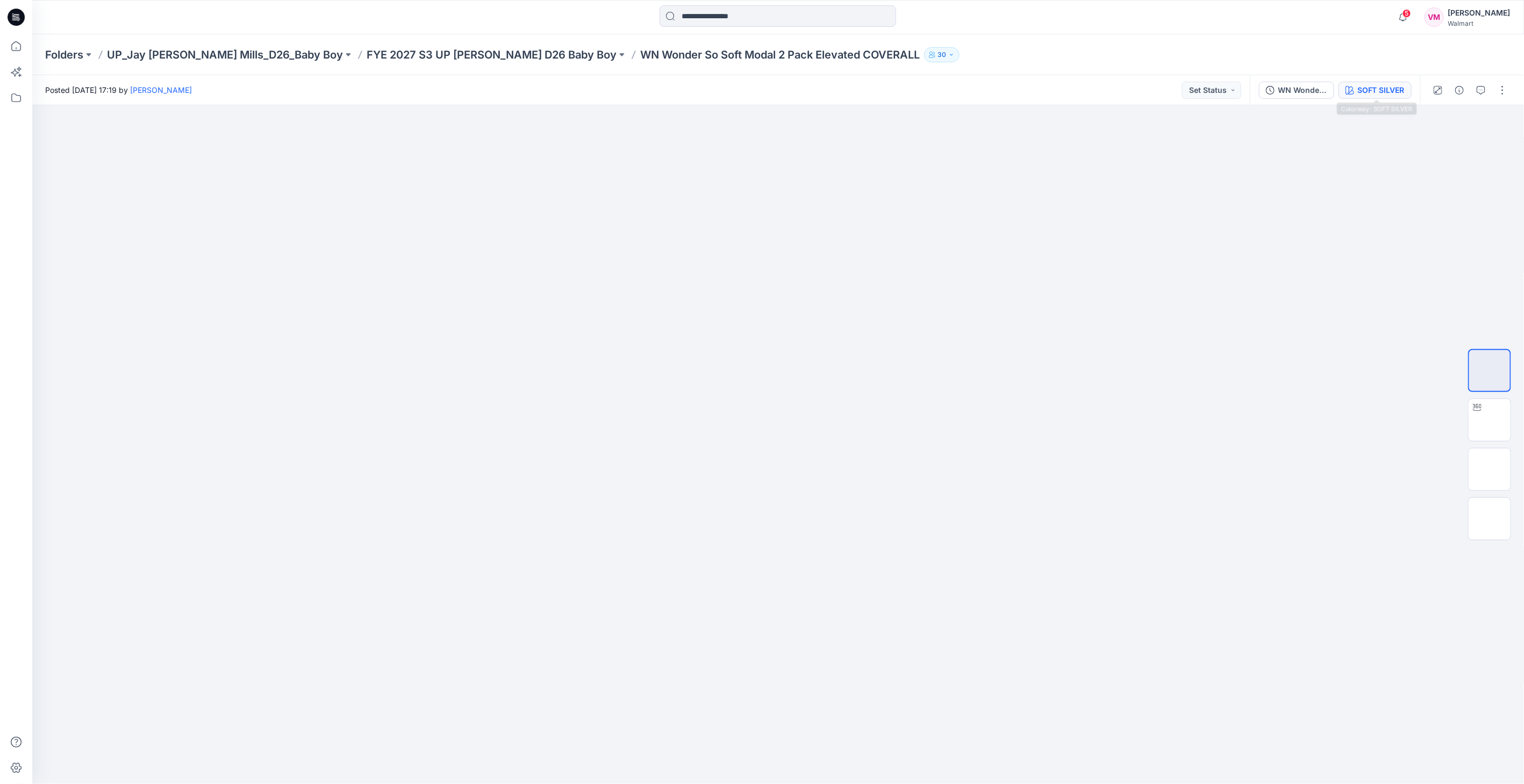
click at [1359, 85] on div "SOFT SILVER" at bounding box center [1381, 90] width 47 height 12
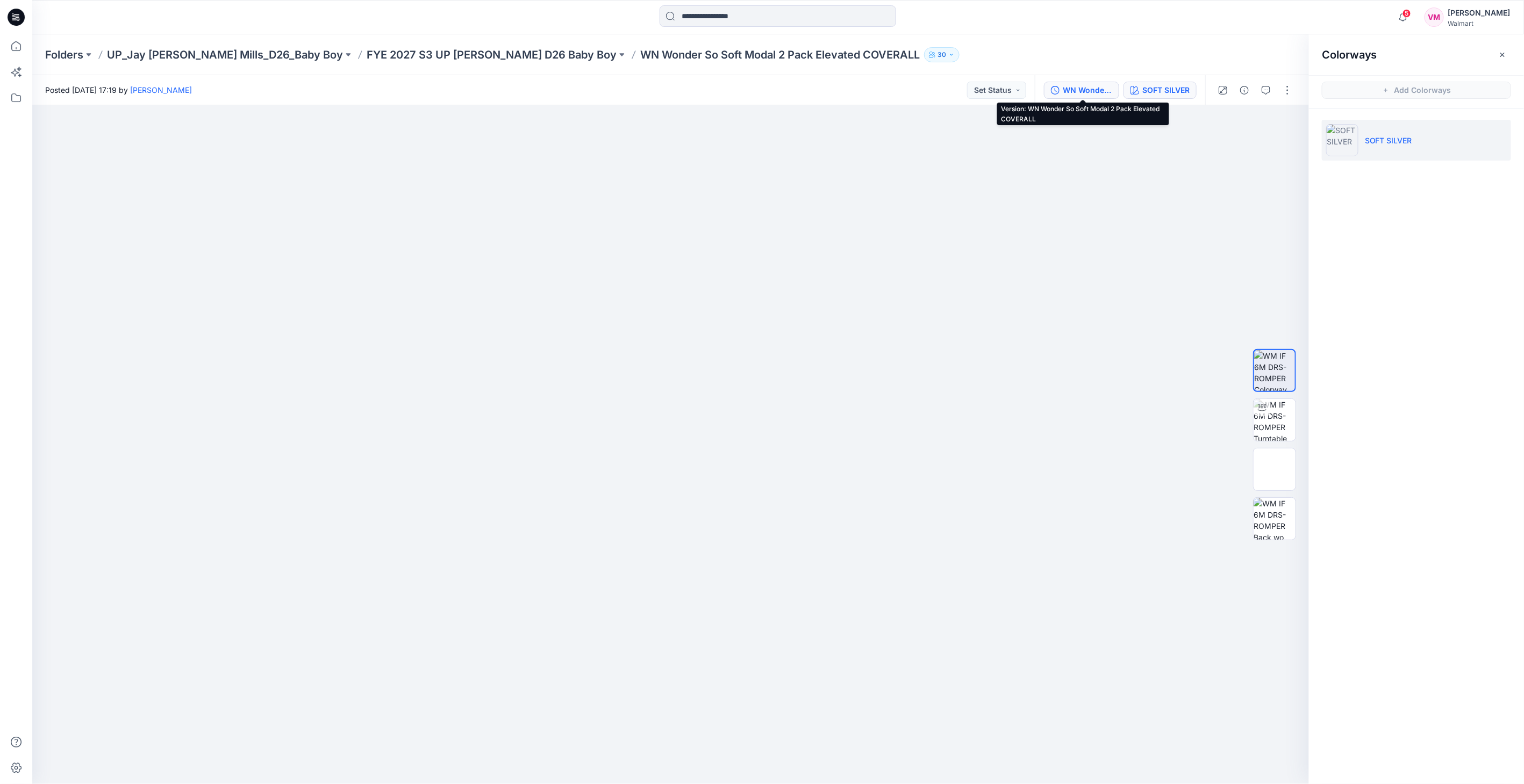
click at [1092, 89] on div "WN Wonder So Soft Modal 2 Pack Elevated COVERALL" at bounding box center [1088, 90] width 50 height 12
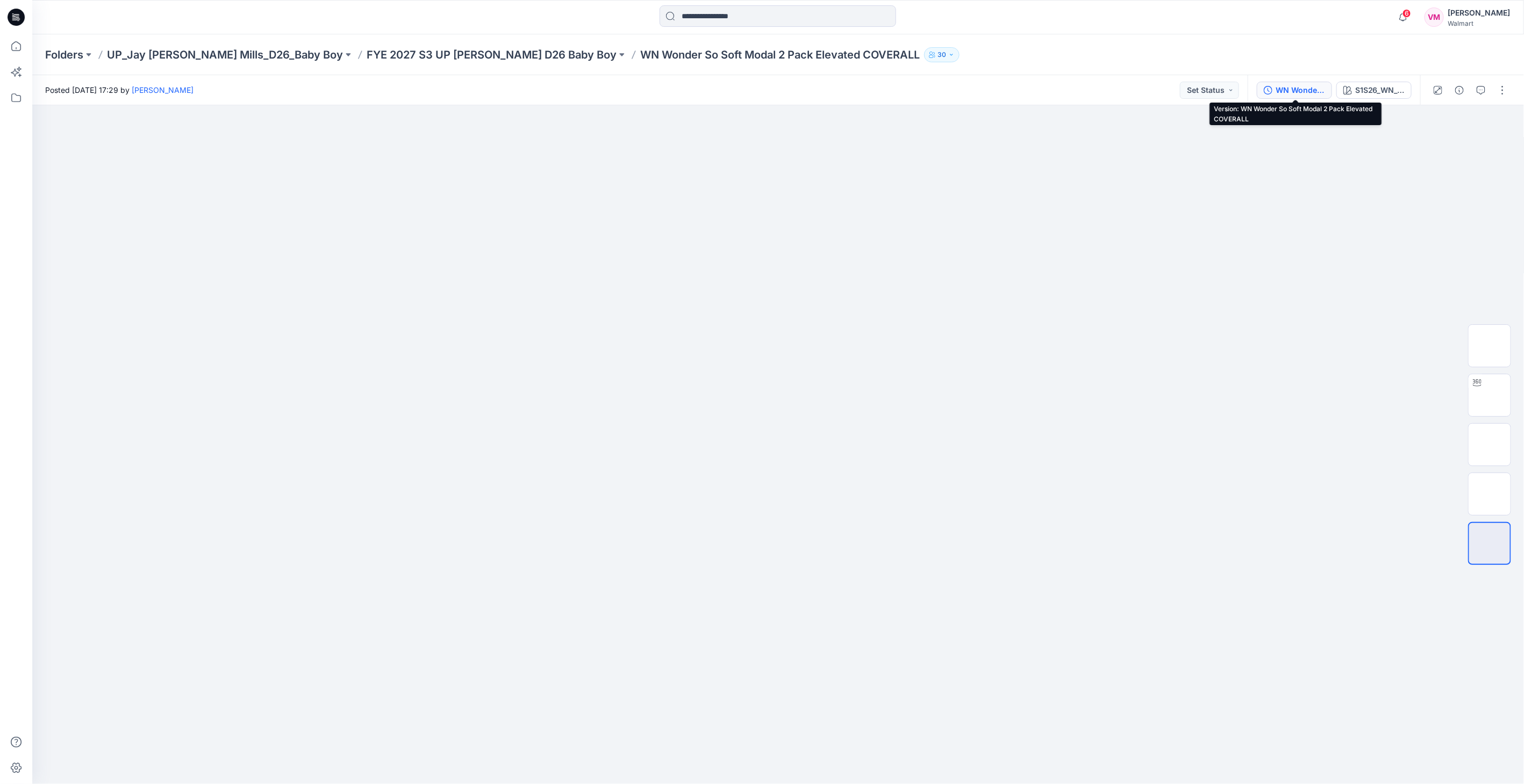
click at [1325, 87] on div "WN Wonder So Soft Modal 2 Pack Elevated COVERALL" at bounding box center [1300, 90] width 50 height 12
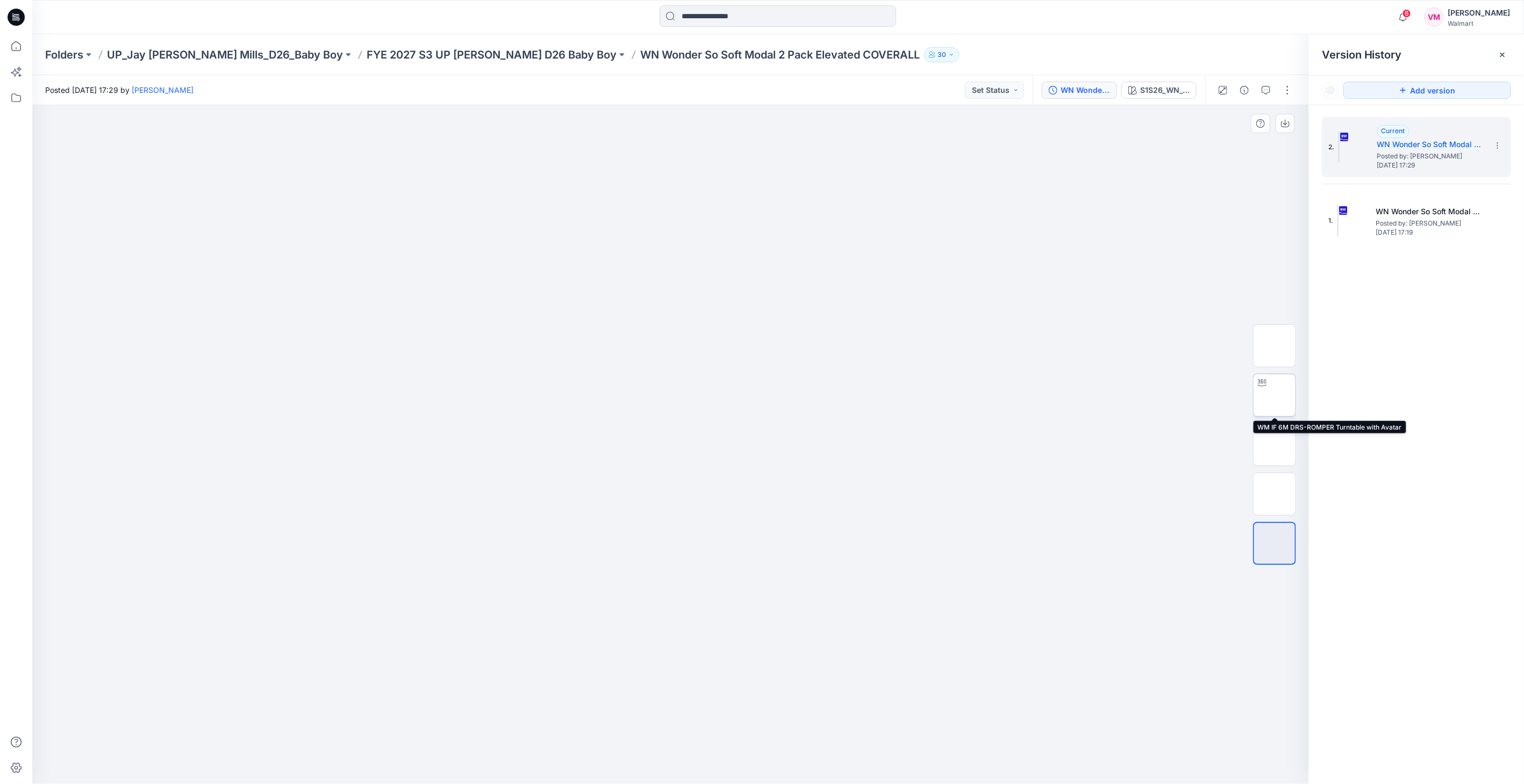
click at [1275, 396] on img at bounding box center [1275, 396] width 0 height 0
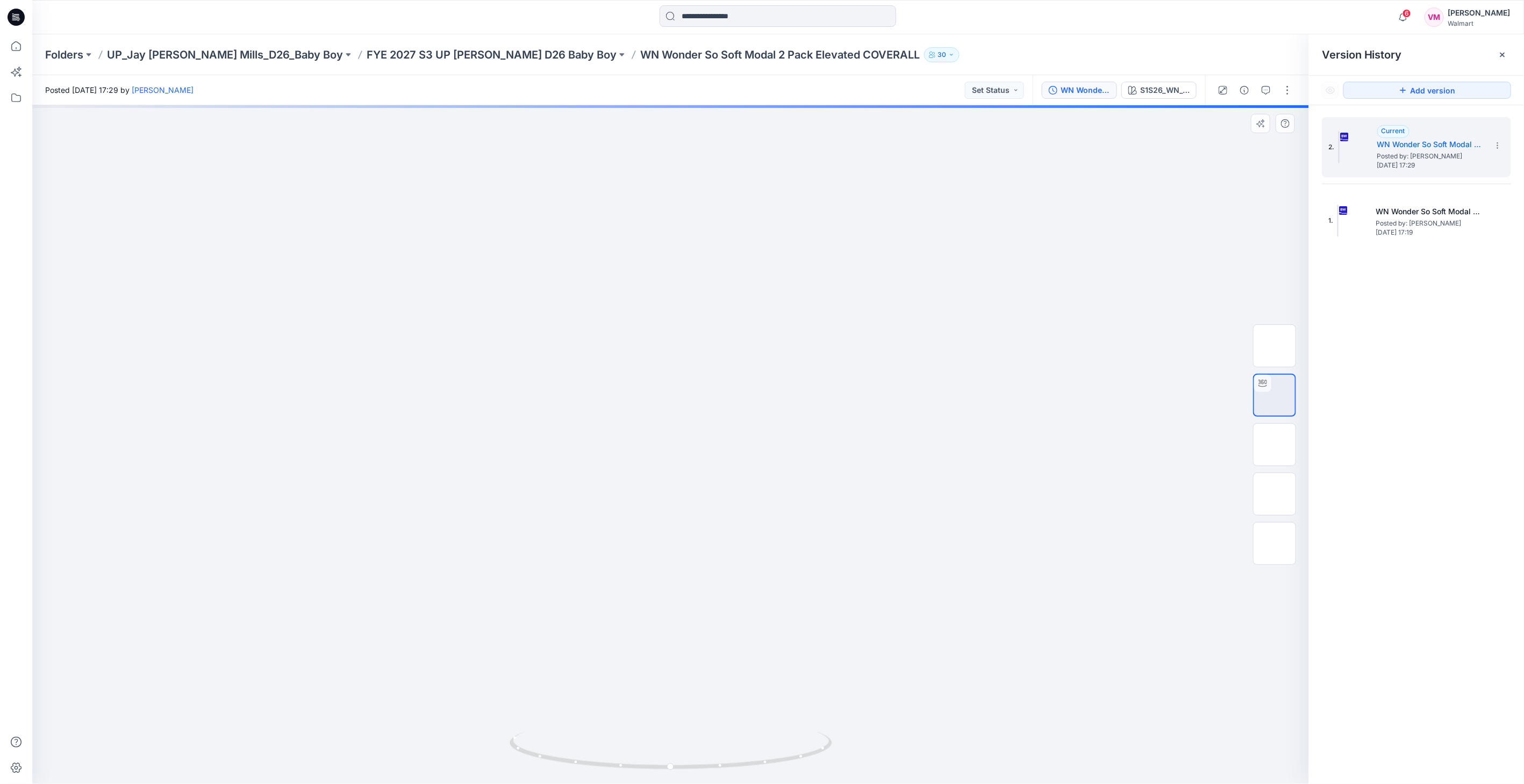
drag, startPoint x: 699, startPoint y: 568, endPoint x: 706, endPoint y: 420, distance: 148.2
click at [706, 50] on img at bounding box center [670, 50] width 735 height 0
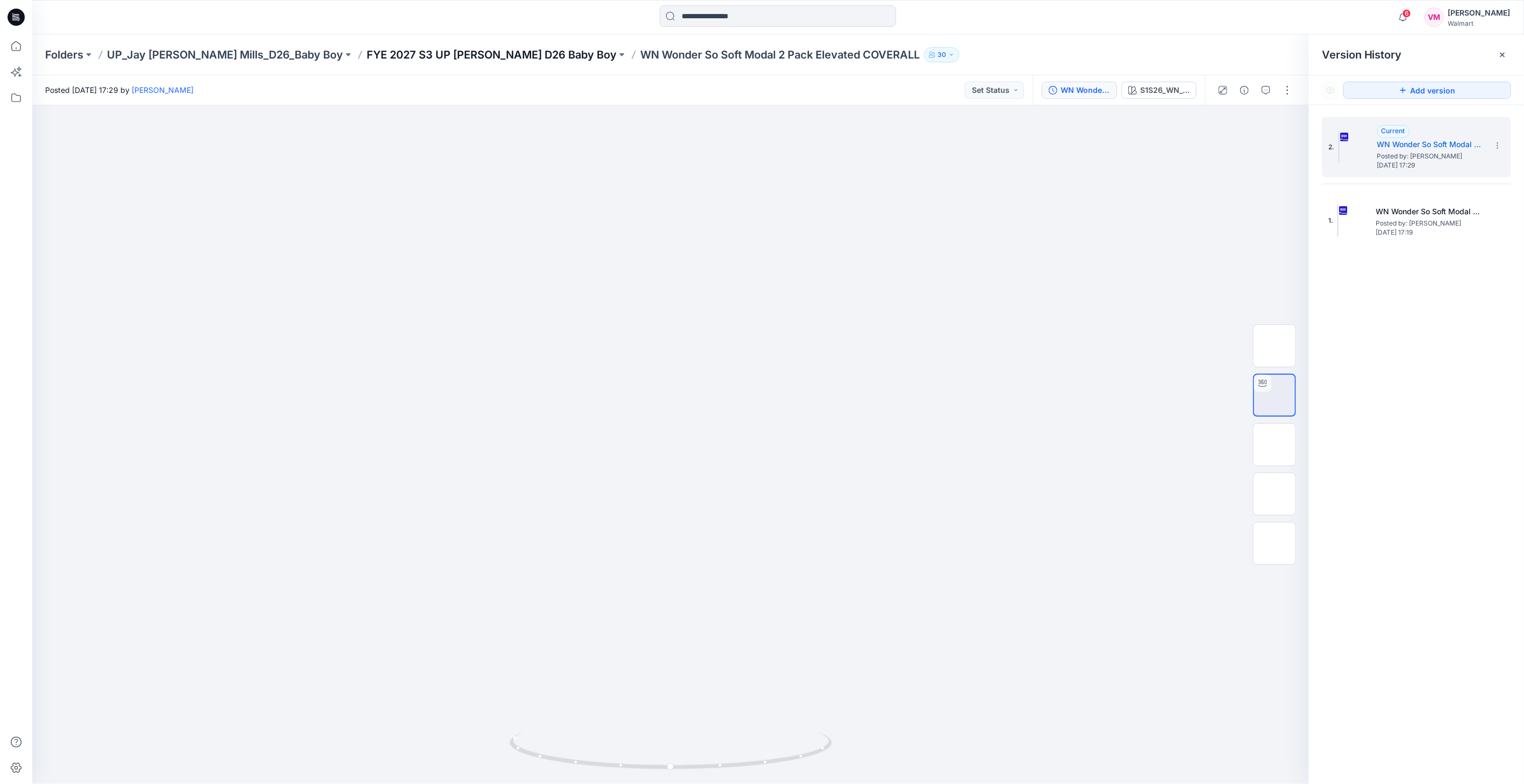
click at [479, 52] on p "FYE 2027 S3 UP [PERSON_NAME] D26 Baby Boy" at bounding box center [492, 54] width 250 height 15
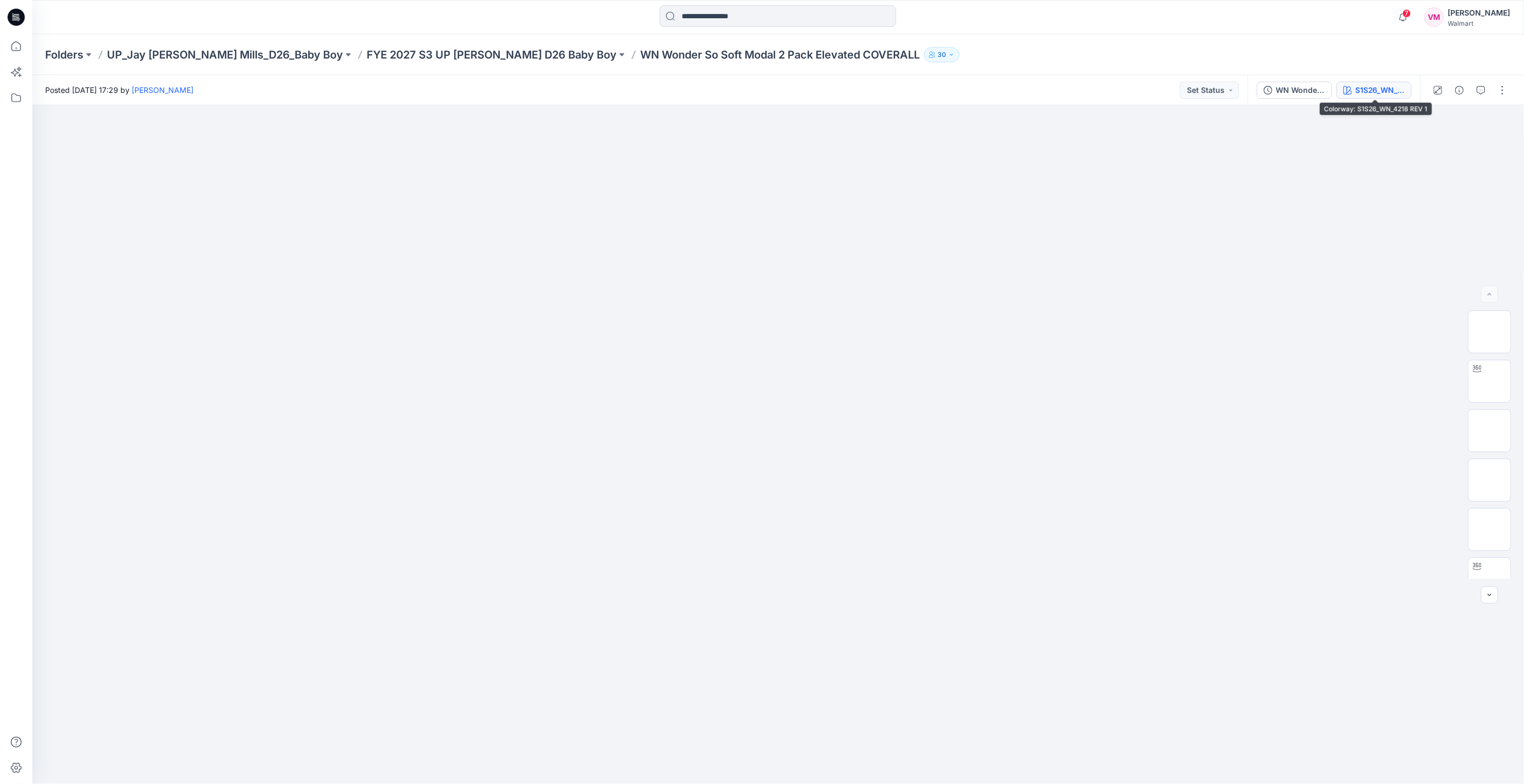
click at [1367, 89] on div "S1S26_WN_4218 REV 1" at bounding box center [1380, 90] width 50 height 12
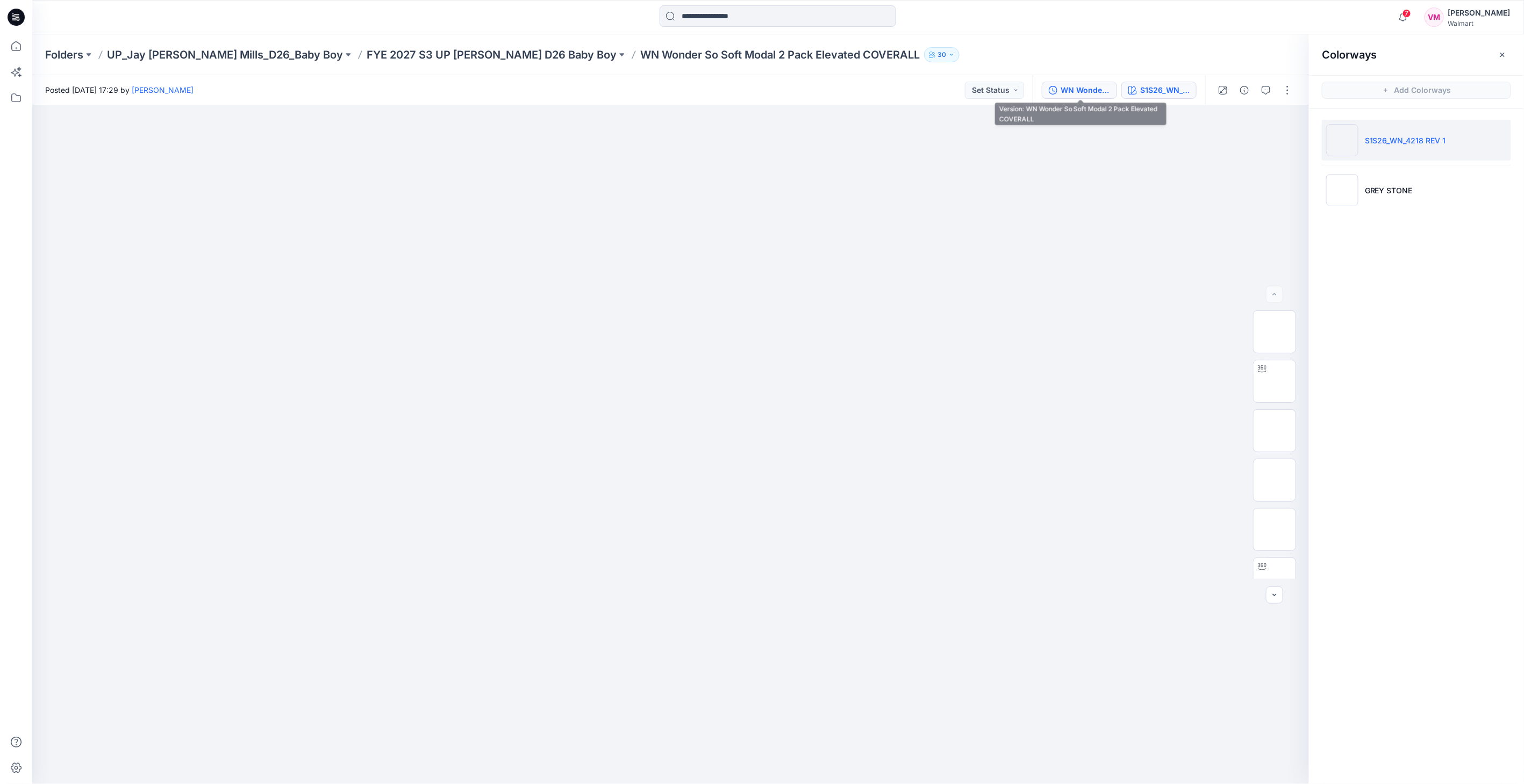
click at [1093, 89] on div "WN Wonder So Soft Modal 2 Pack Elevated COVERALL" at bounding box center [1085, 90] width 50 height 12
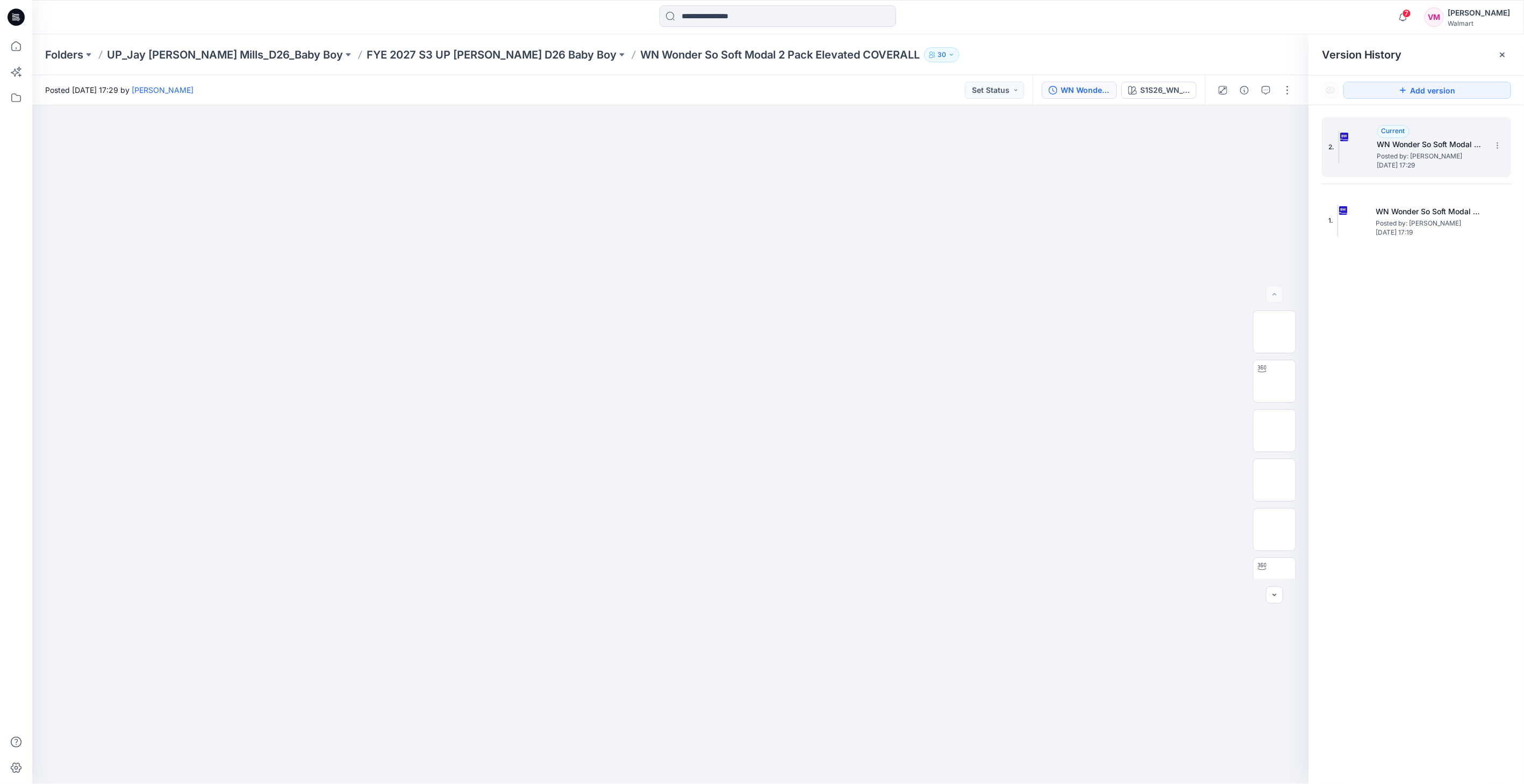
click at [1448, 148] on h5 "WN Wonder So Soft Modal 2 Pack Elevated COVERALL" at bounding box center [1431, 144] width 108 height 13
click at [1275, 381] on img at bounding box center [1275, 381] width 0 height 0
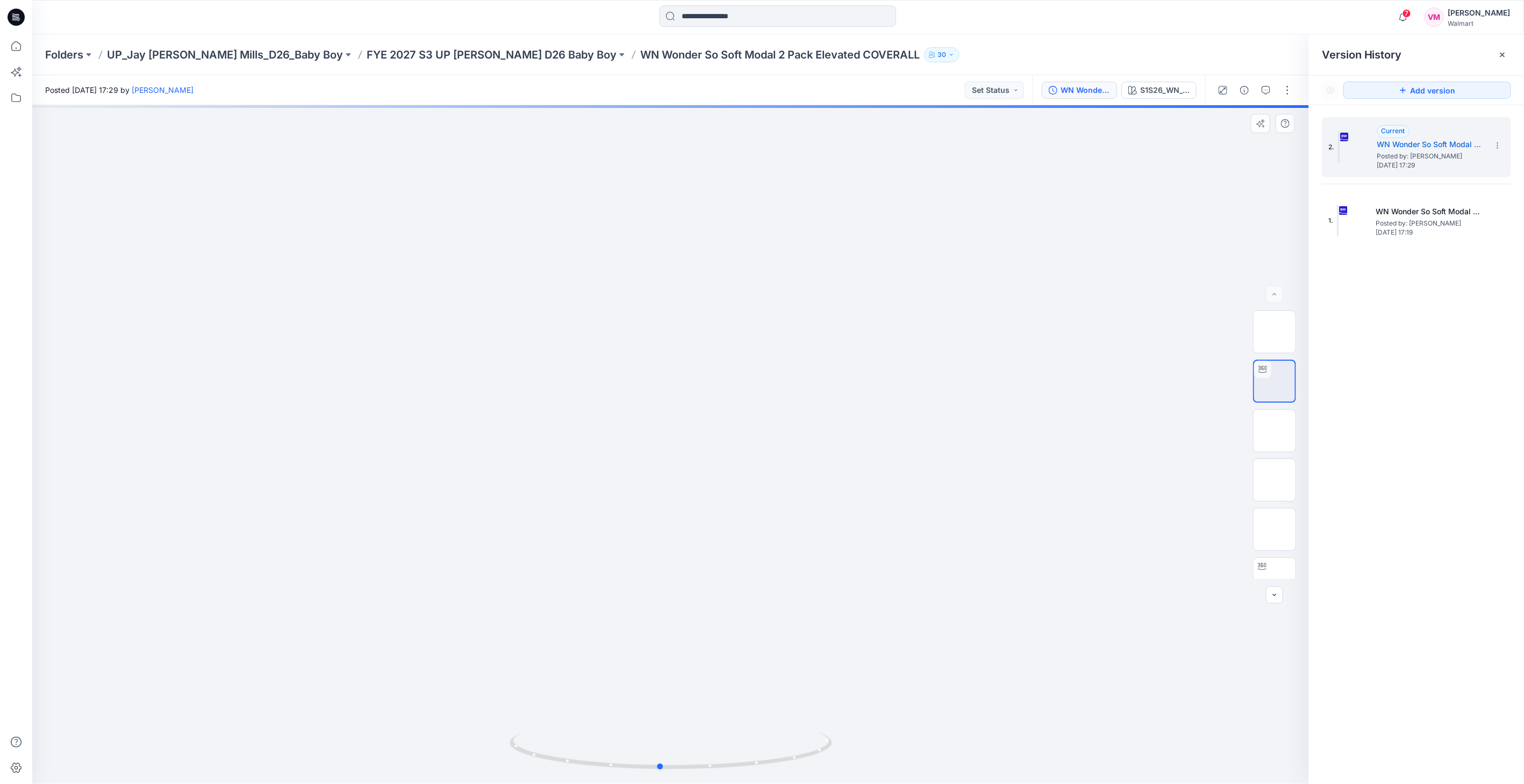
drag, startPoint x: 722, startPoint y: 703, endPoint x: 721, endPoint y: 683, distance: 20.0
click at [716, 649] on div at bounding box center [670, 445] width 1277 height 679
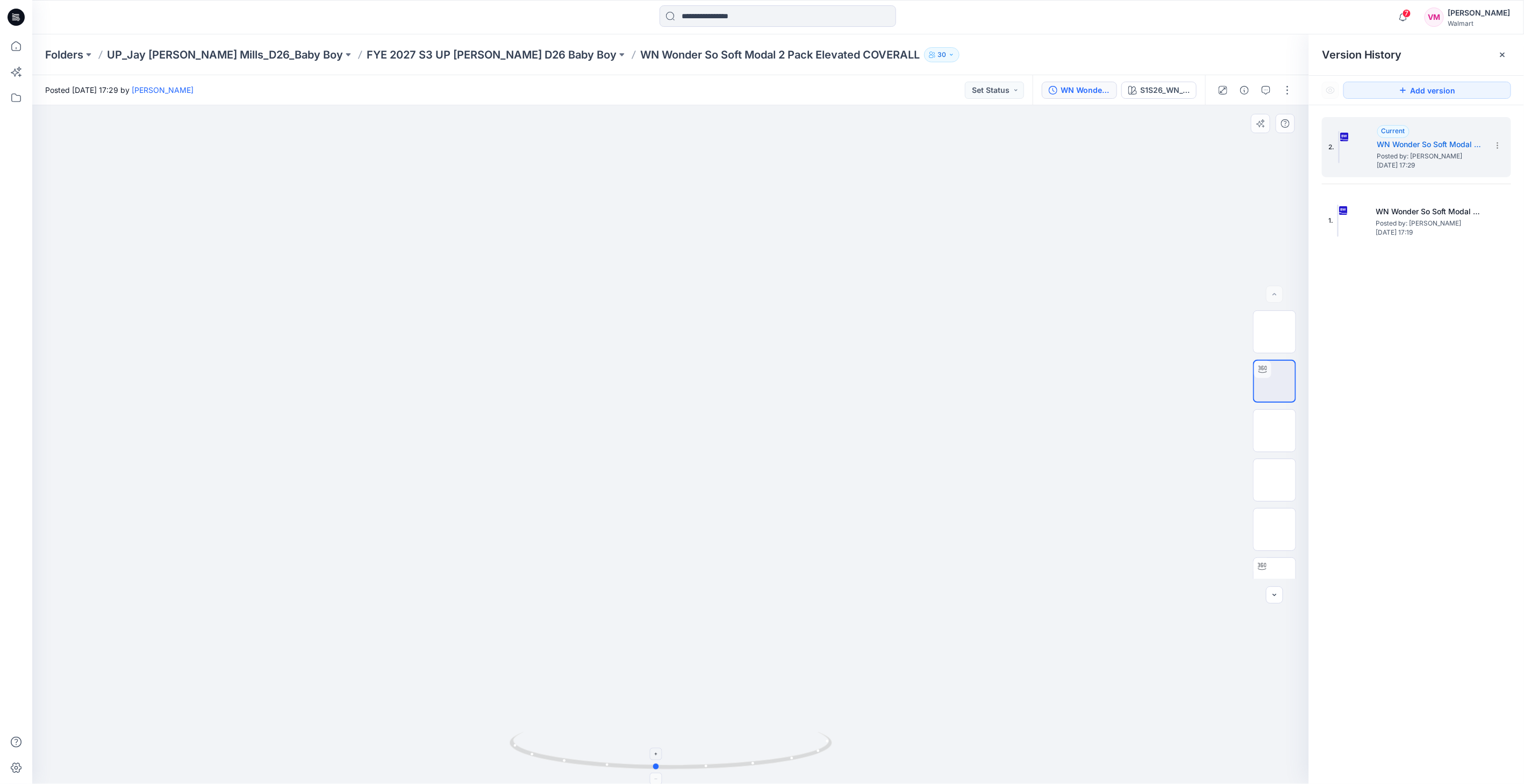
drag, startPoint x: 739, startPoint y: 753, endPoint x: 730, endPoint y: 755, distance: 9.2
click at [730, 755] on icon at bounding box center [672, 752] width 326 height 40
click at [1275, 431] on img at bounding box center [1275, 431] width 0 height 0
click at [1275, 480] on img at bounding box center [1275, 480] width 0 height 0
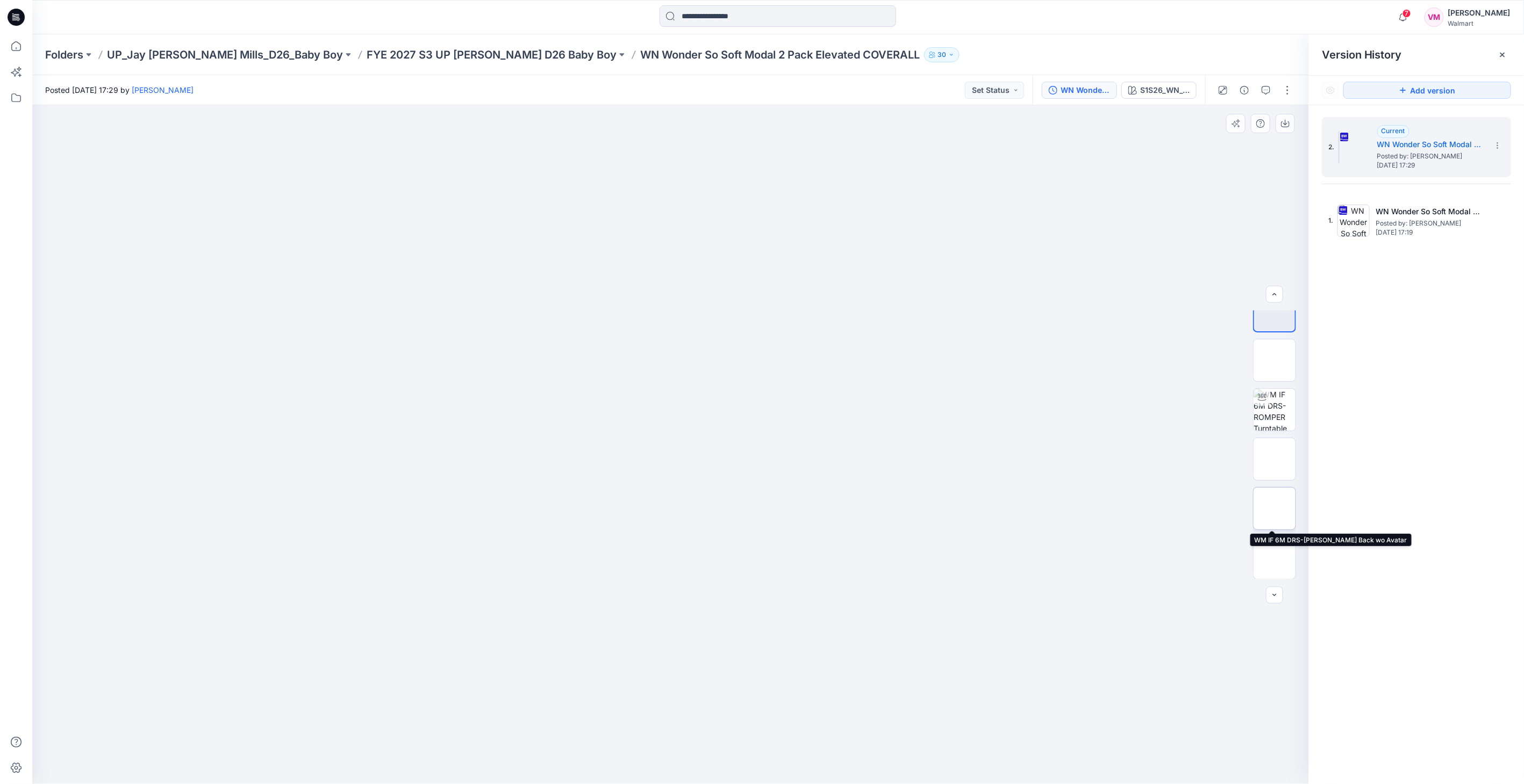
click at [1275, 508] on img at bounding box center [1275, 508] width 0 height 0
click at [1275, 459] on img at bounding box center [1275, 459] width 0 height 0
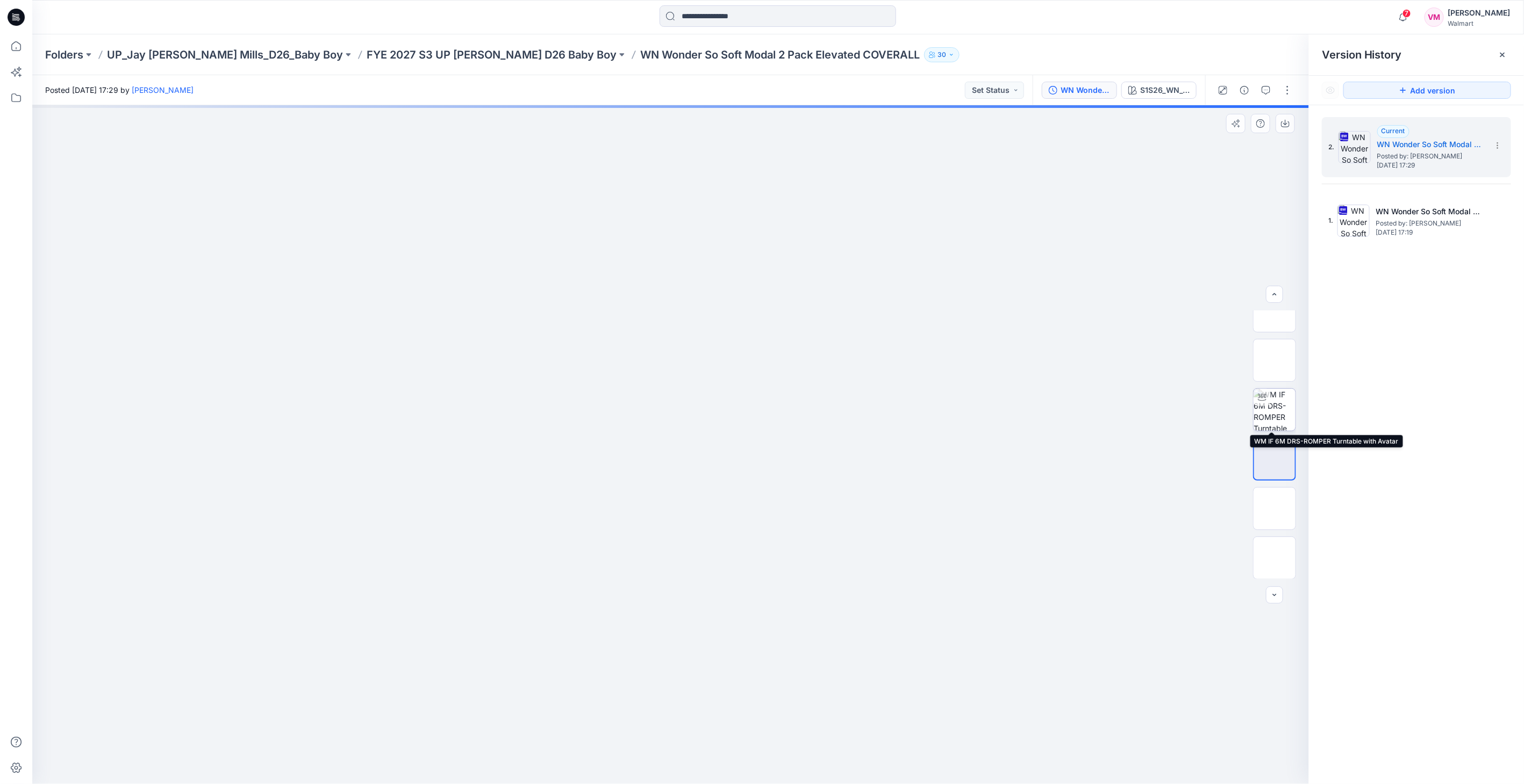
click at [1276, 416] on img at bounding box center [1275, 410] width 42 height 42
click at [1275, 381] on img at bounding box center [1275, 381] width 0 height 0
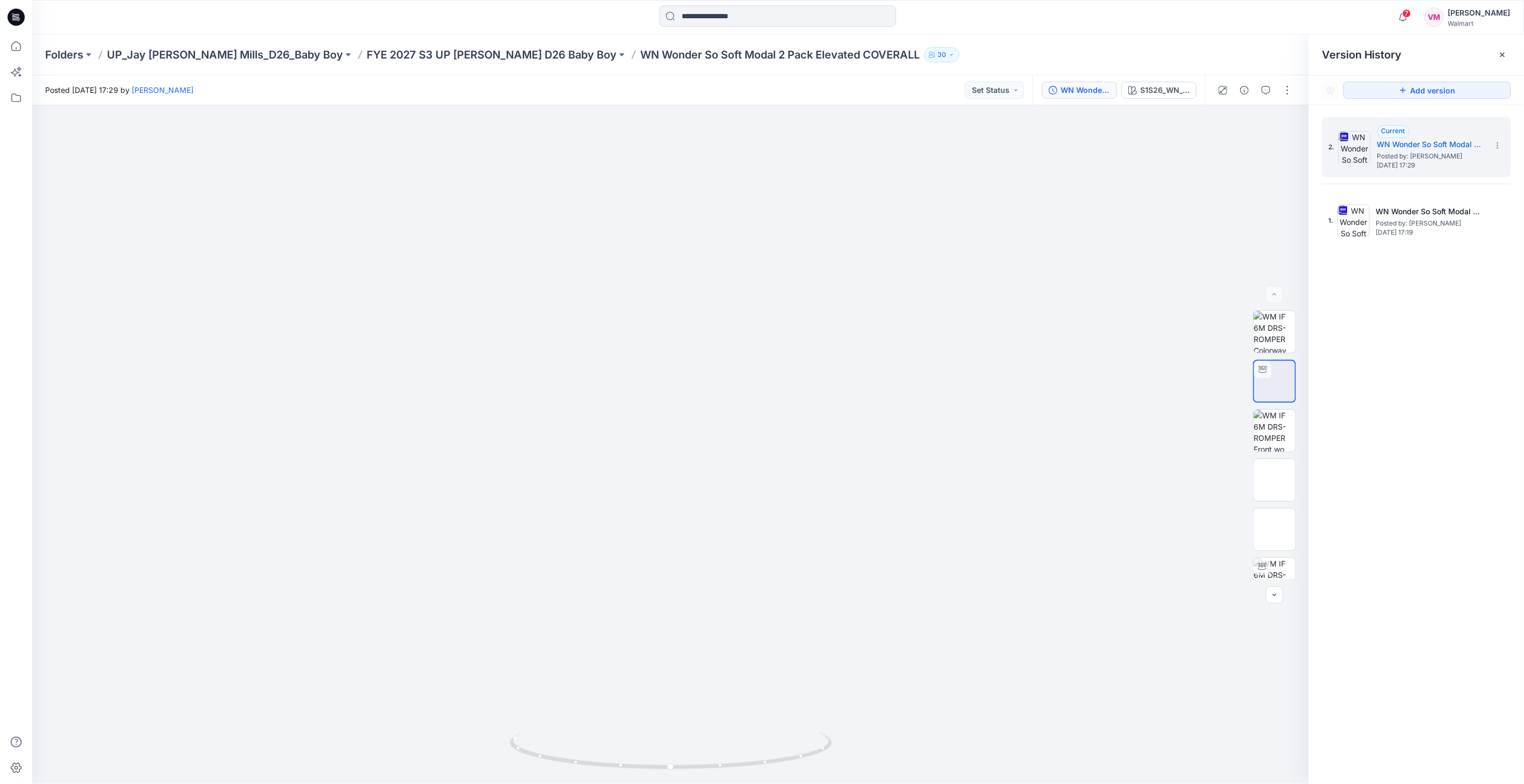
click at [1171, 101] on div "WN Wonder So Soft Modal 2 Pack Elevated COVERALL S1S26_WN_4218 REV 1" at bounding box center [1119, 90] width 172 height 30
click at [1173, 93] on div "S1S26_WN_4218 REV 1" at bounding box center [1165, 90] width 50 height 12
click at [1350, 146] on img at bounding box center [1342, 140] width 32 height 32
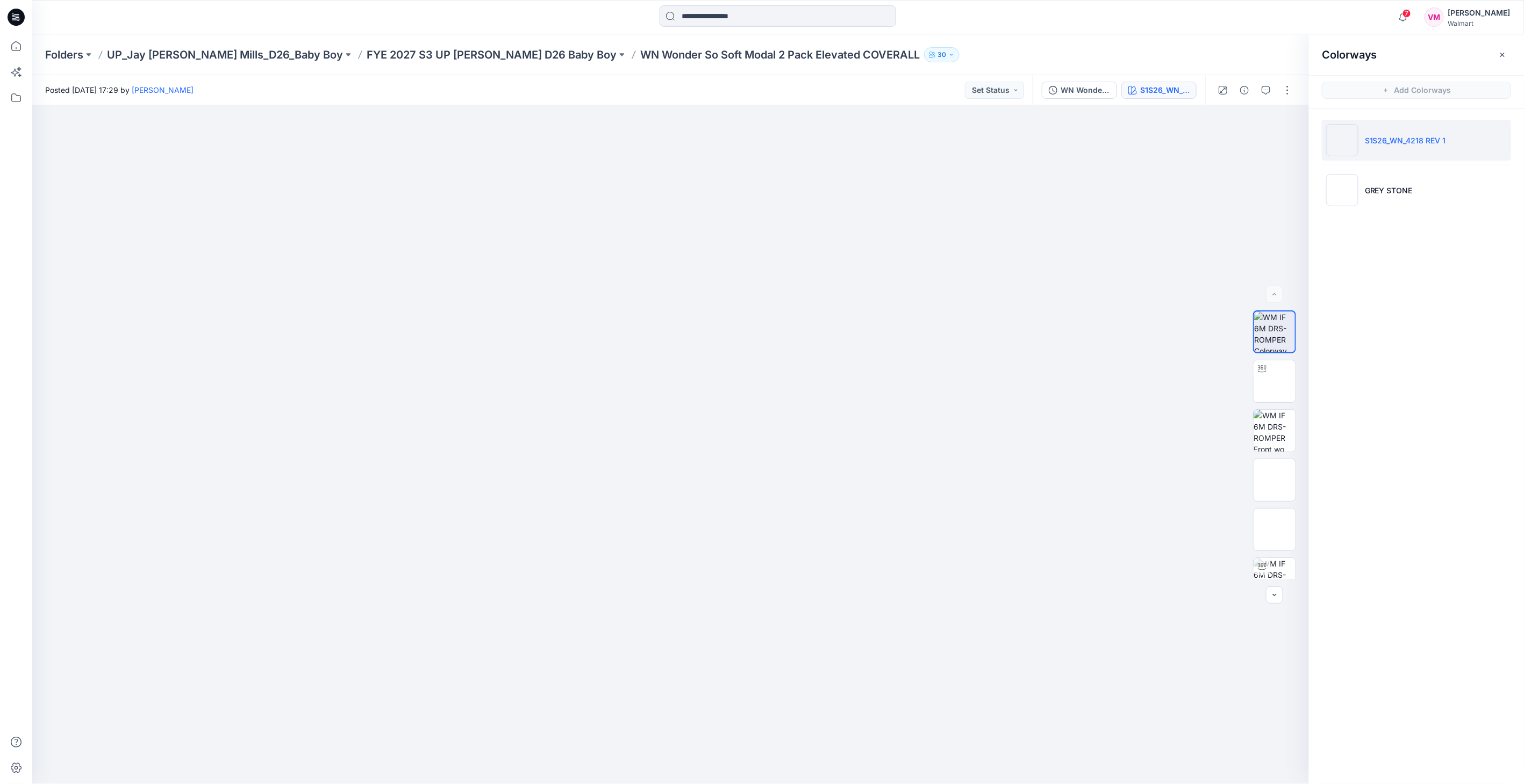
click at [1416, 133] on li "S1S26_WN_4218 REV 1" at bounding box center [1416, 141] width 189 height 41
click at [1481, 140] on li "S1S26_WN_4218 REV 1" at bounding box center [1416, 141] width 189 height 41
click at [1164, 89] on div "S1S26_WN_4218 REV 1" at bounding box center [1165, 90] width 50 height 12
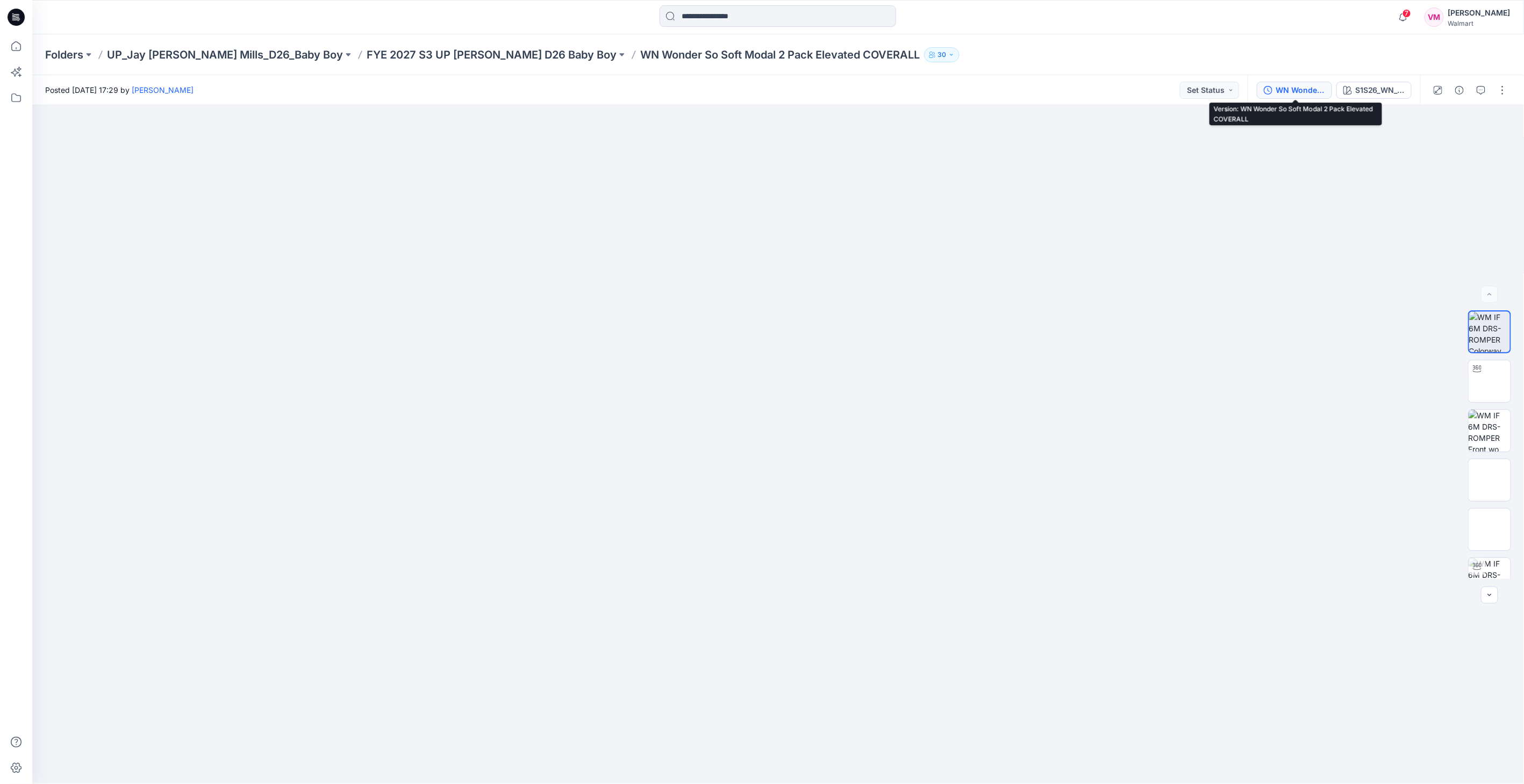
click at [1318, 93] on div "WN Wonder So Soft Modal 2 Pack Elevated COVERALL" at bounding box center [1300, 90] width 50 height 12
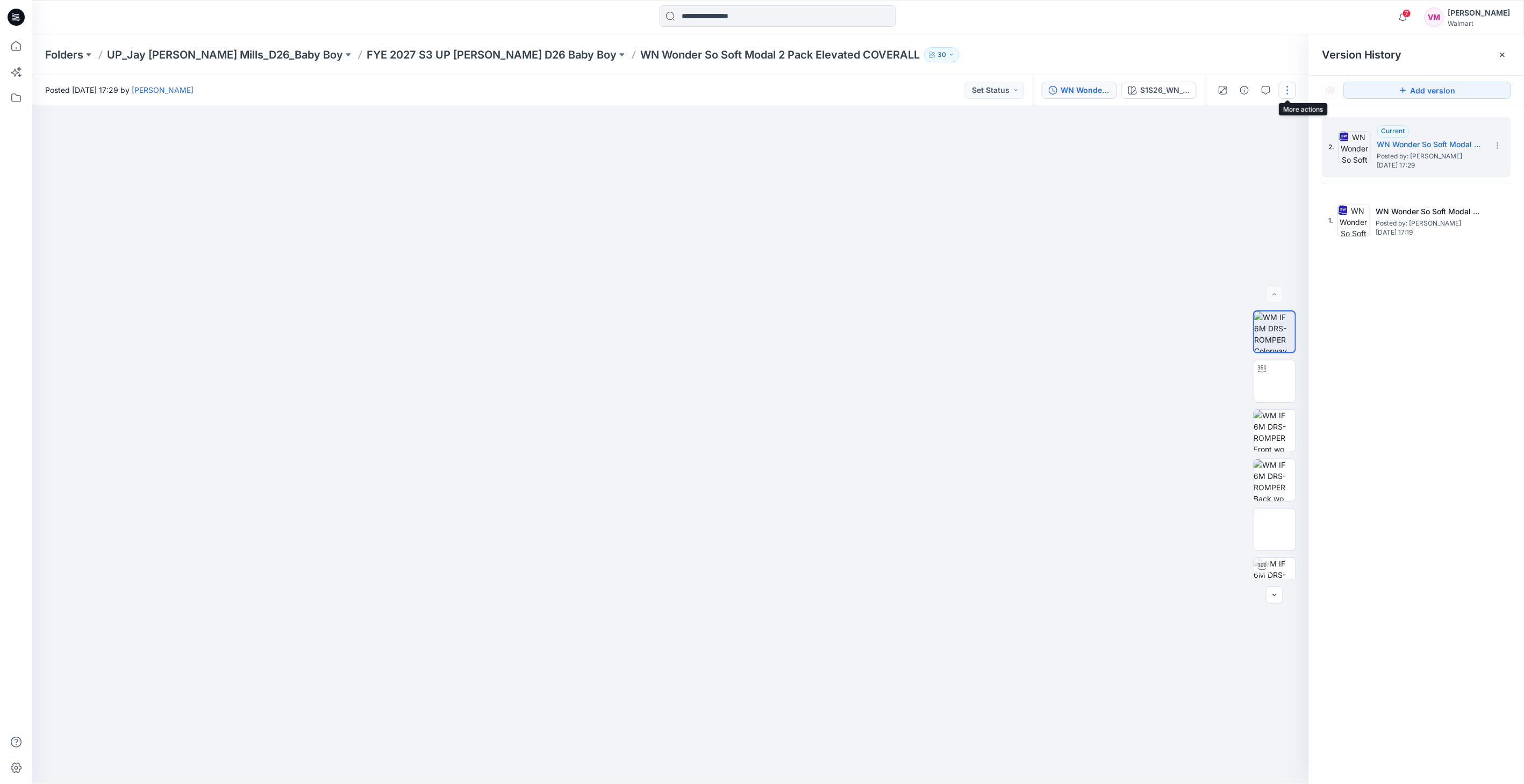
click at [1281, 90] on button "button" at bounding box center [1288, 91] width 18 height 18
click at [1229, 149] on button "Edit" at bounding box center [1242, 146] width 99 height 20
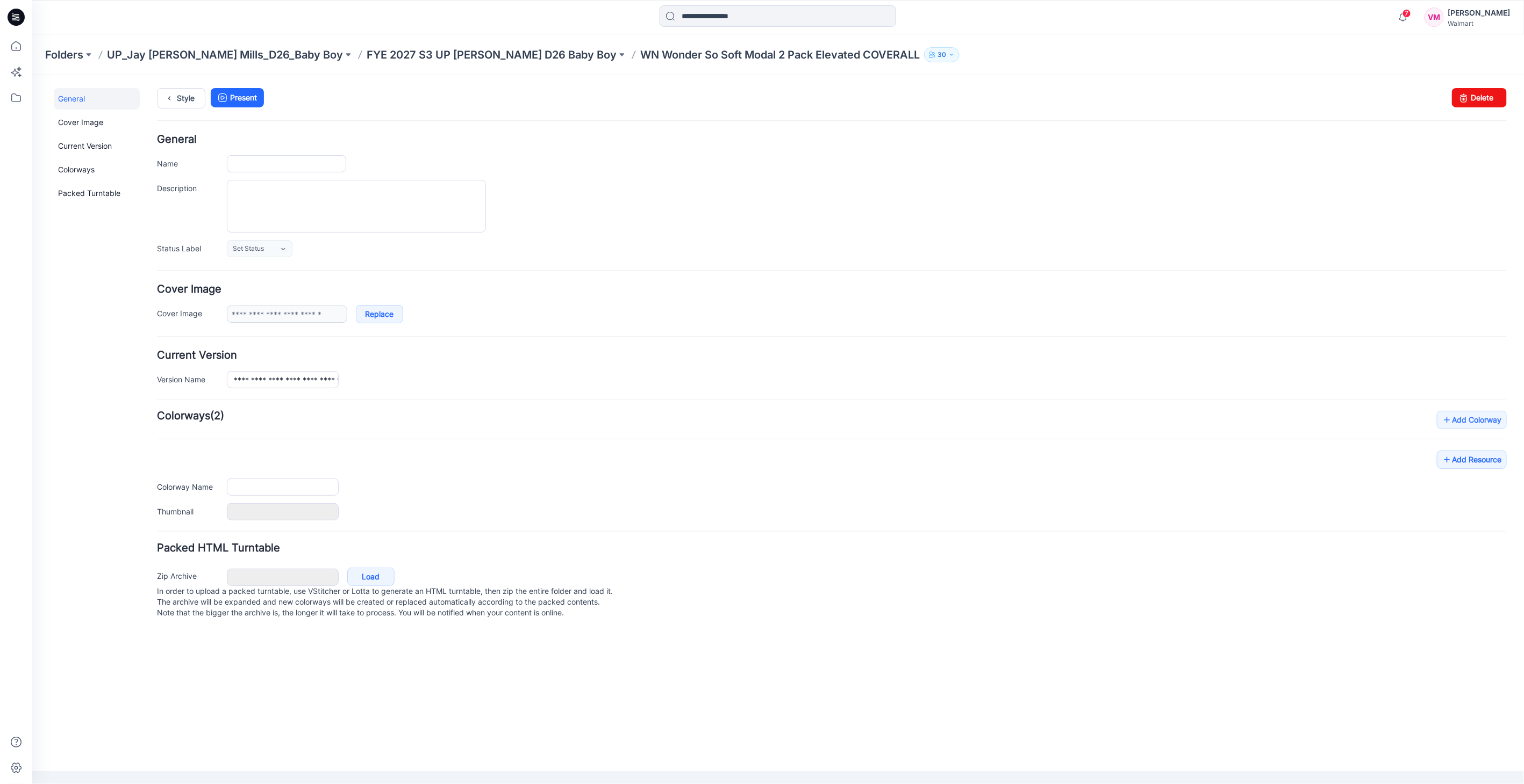
type input "**********"
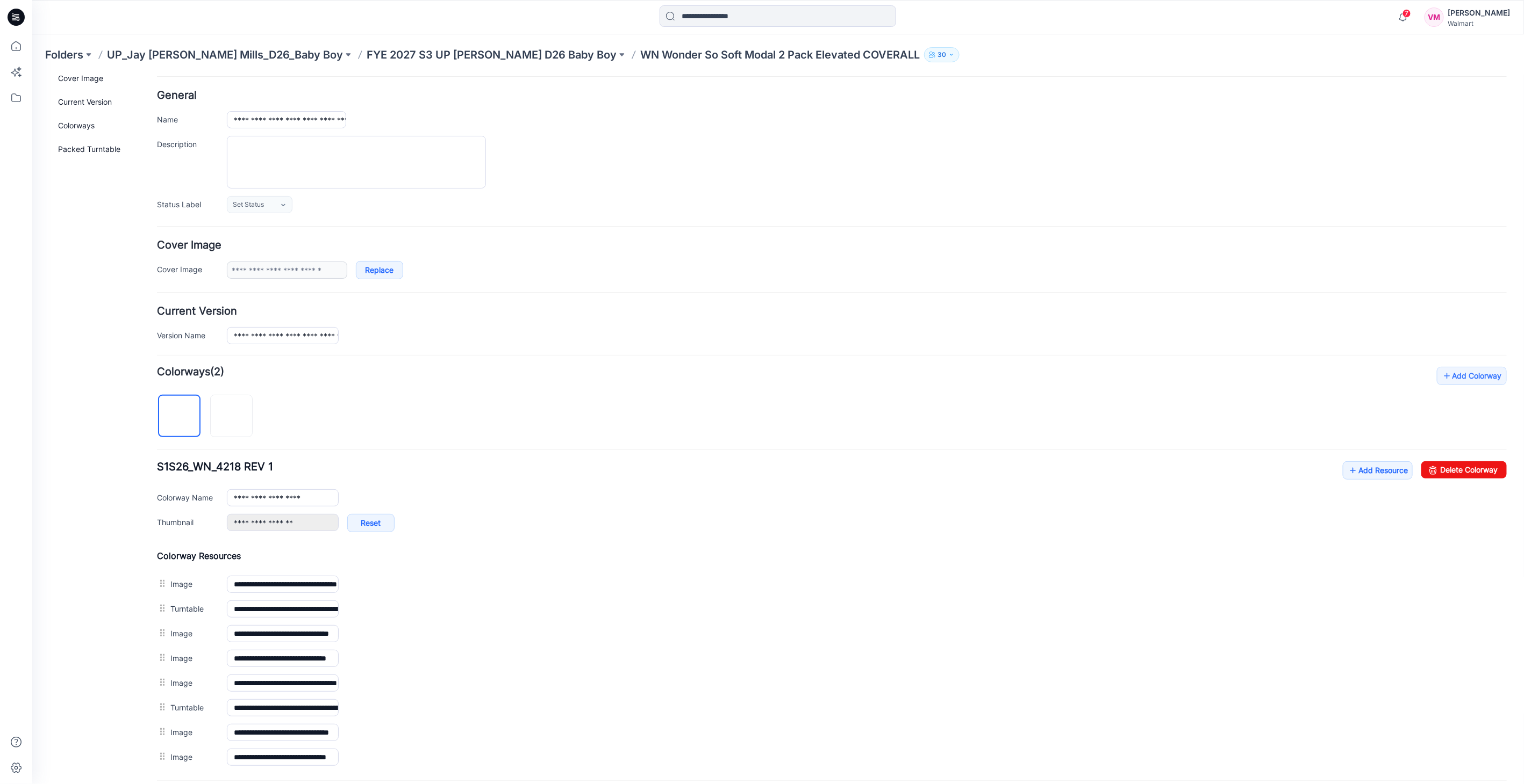
scroll to position [119, 0]
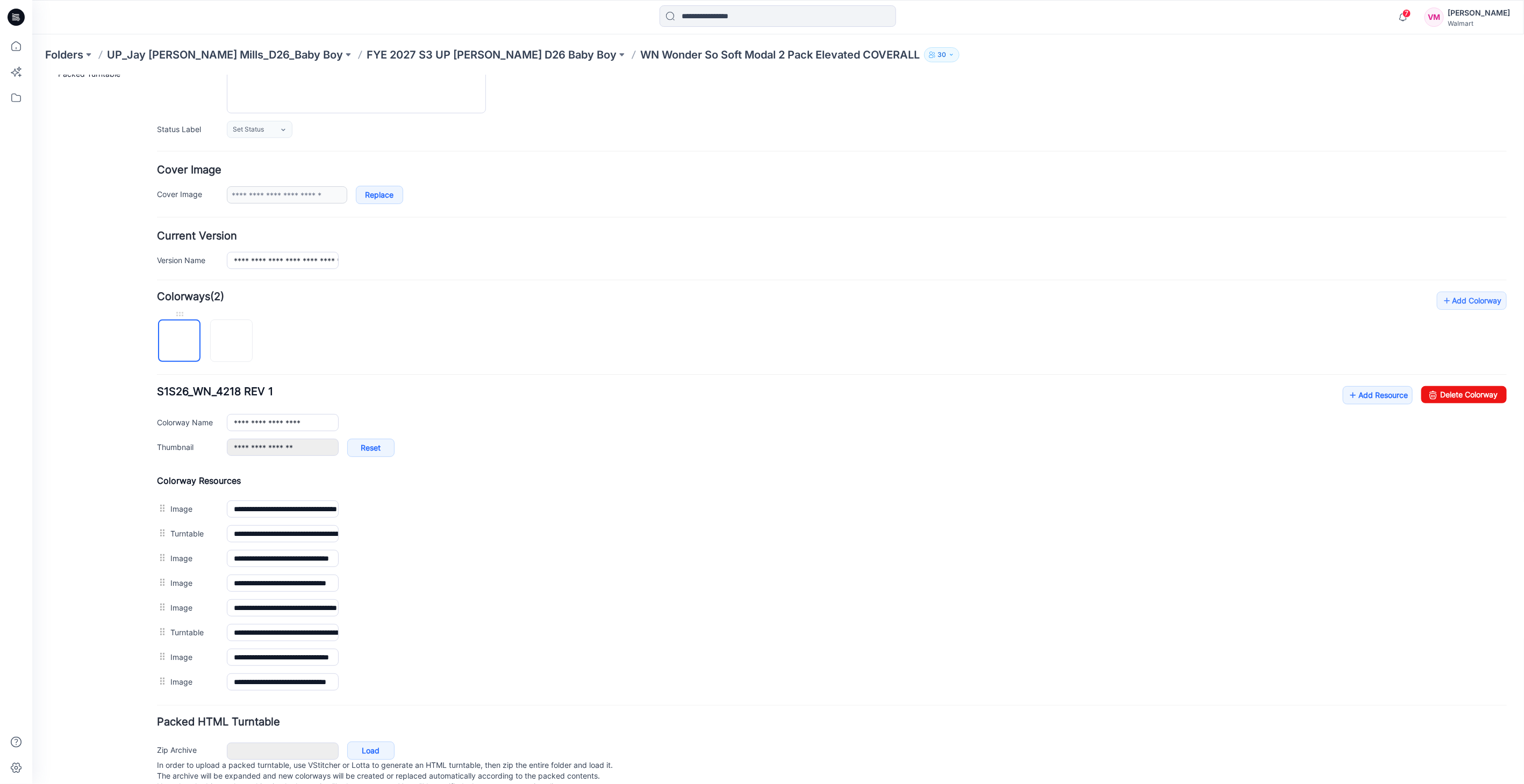
click at [179, 341] on img at bounding box center [179, 341] width 0 height 0
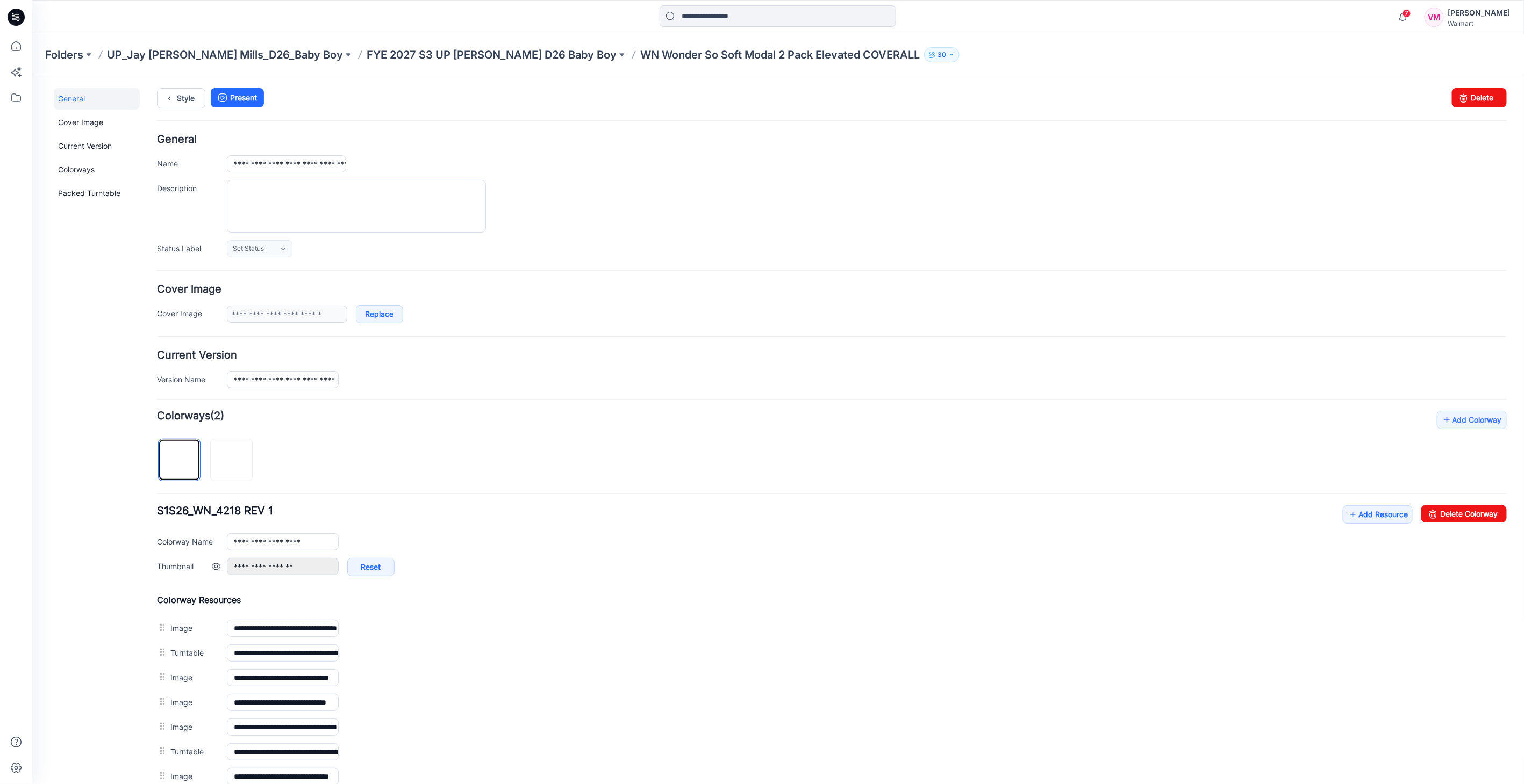
scroll to position [148, 0]
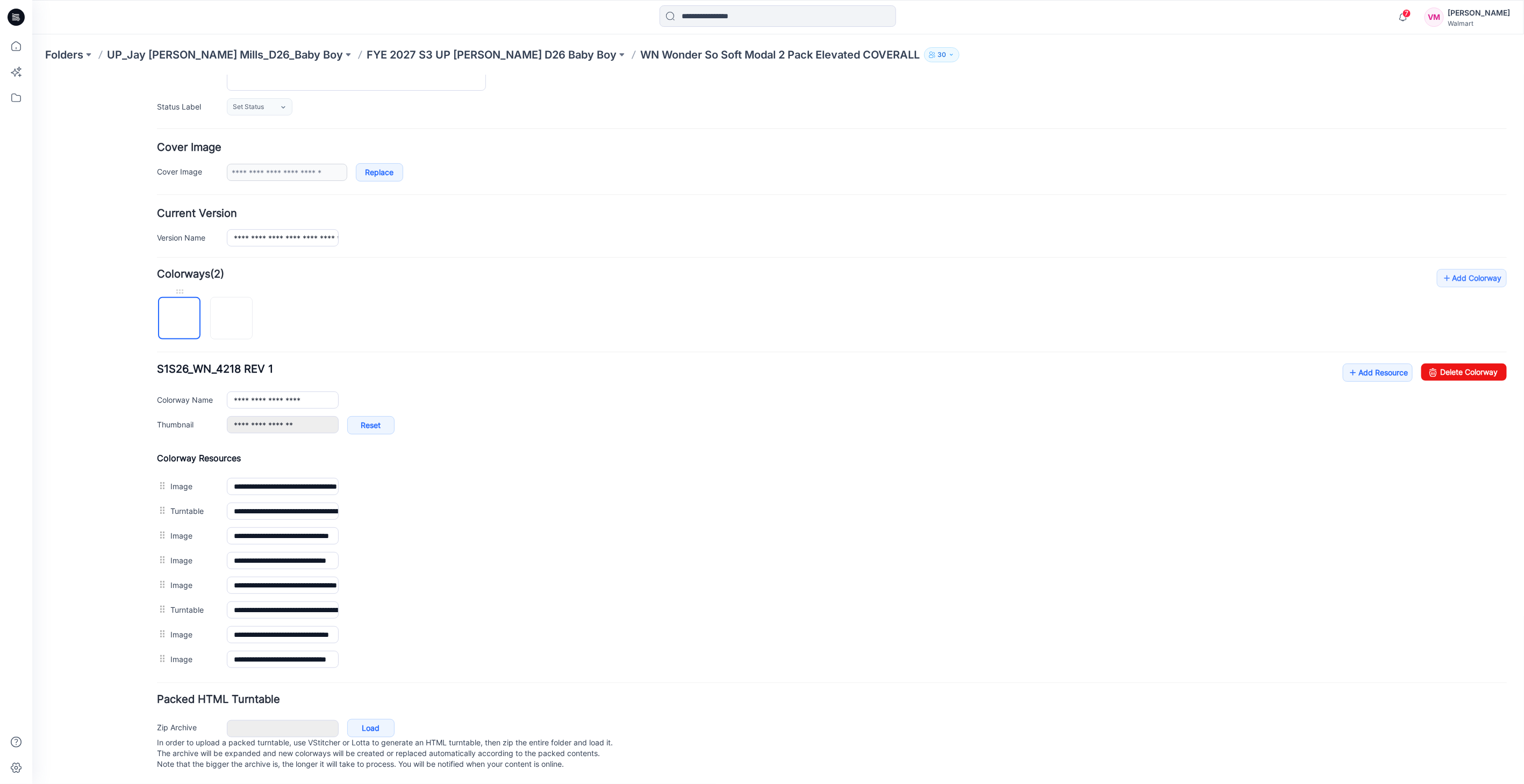
click at [179, 319] on img at bounding box center [179, 319] width 0 height 0
click at [1478, 365] on link "Delete Colorway" at bounding box center [1463, 372] width 85 height 18
type input "**********"
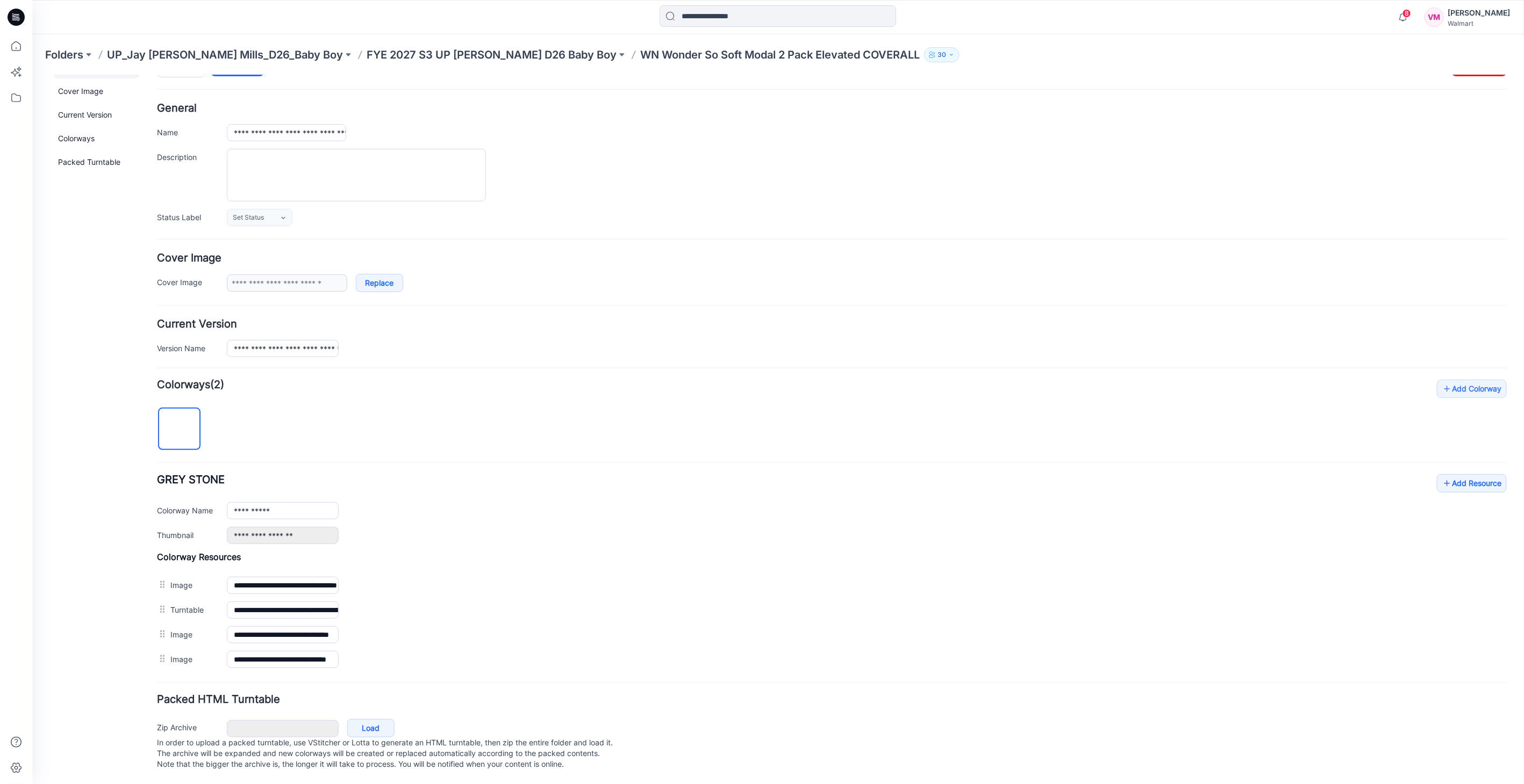
click at [641, 57] on p "WN Wonder So Soft Modal 2 Pack Elevated COVERALL" at bounding box center [781, 54] width 280 height 15
click at [474, 52] on p "FYE 2027 S3 UP Jay Jay Mills D26 Baby Boy" at bounding box center [492, 54] width 250 height 15
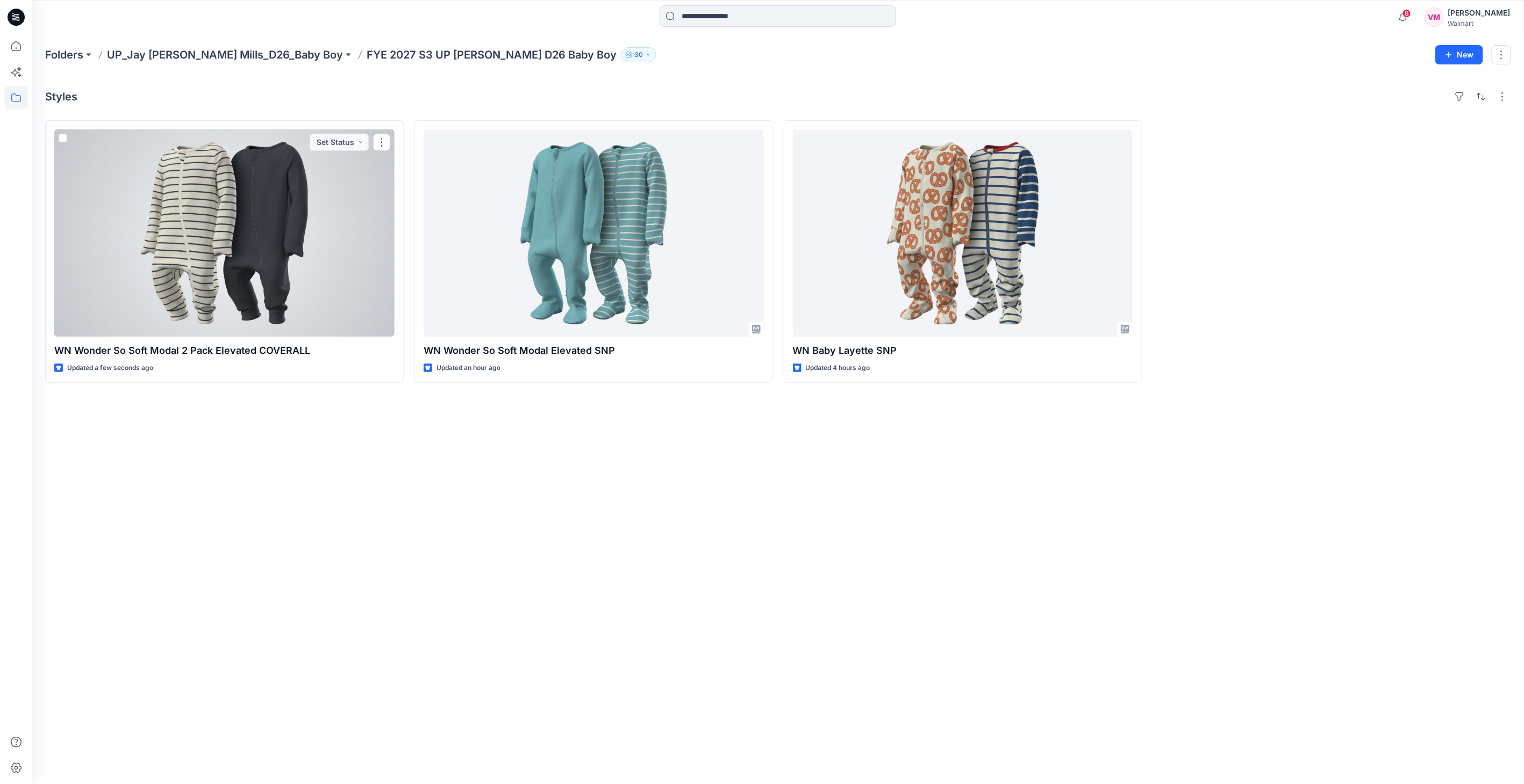
click at [192, 240] on div at bounding box center [225, 233] width 340 height 207
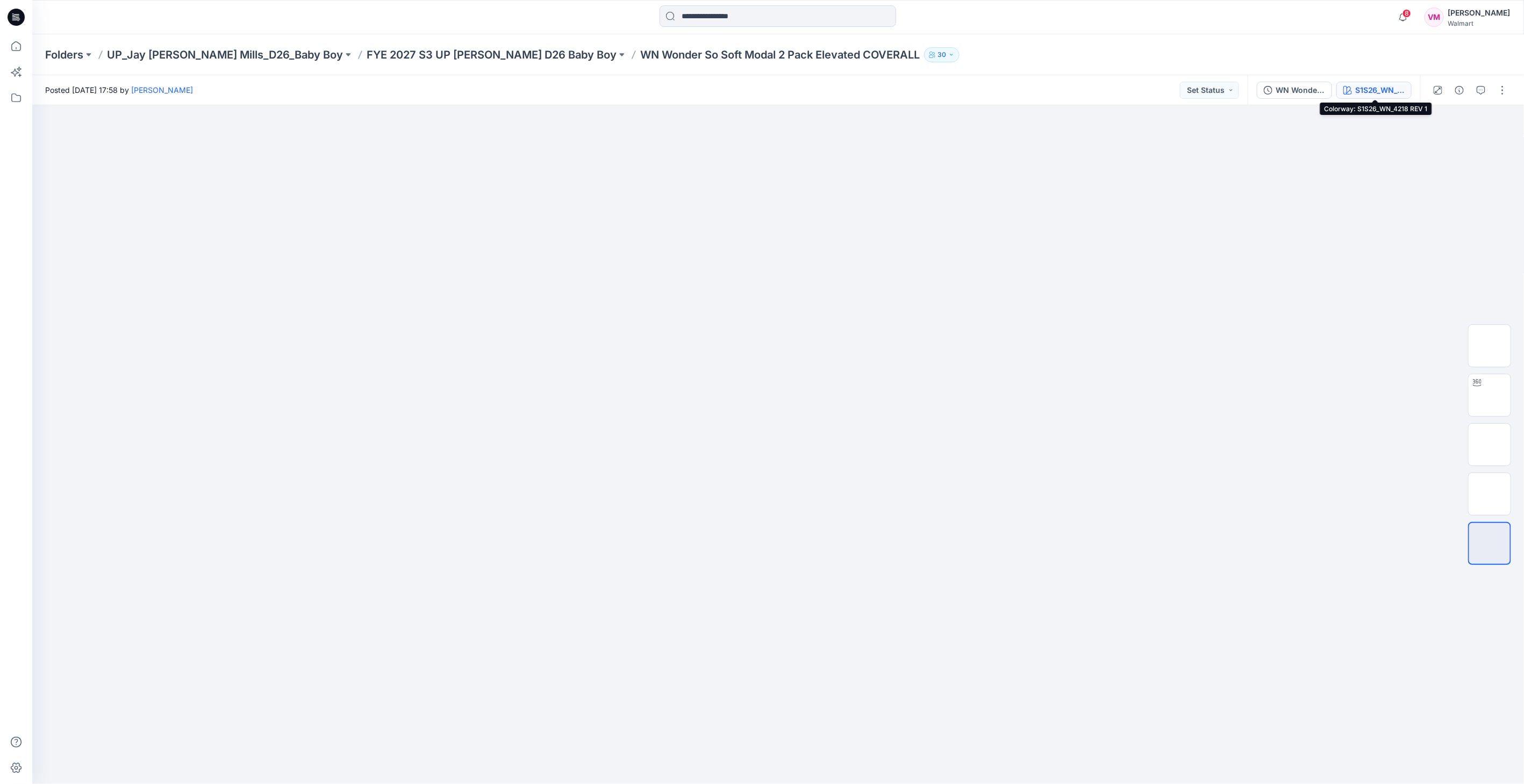
click at [1364, 86] on div "S1S26_WN_4218 REV 1" at bounding box center [1380, 90] width 50 height 12
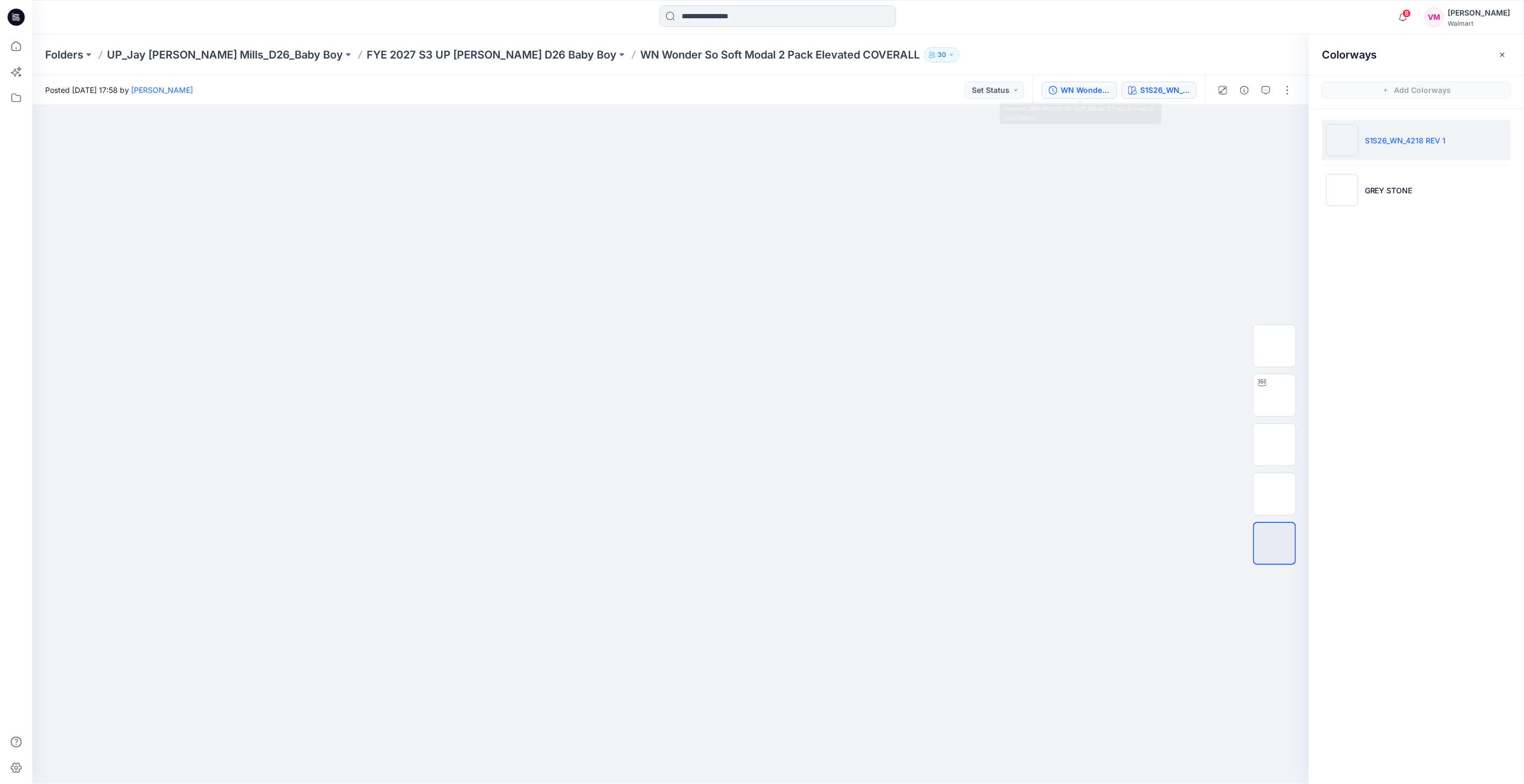
click at [1098, 84] on div "WN Wonder So Soft Modal 2 Pack Elevated COVERALL" at bounding box center [1085, 90] width 50 height 12
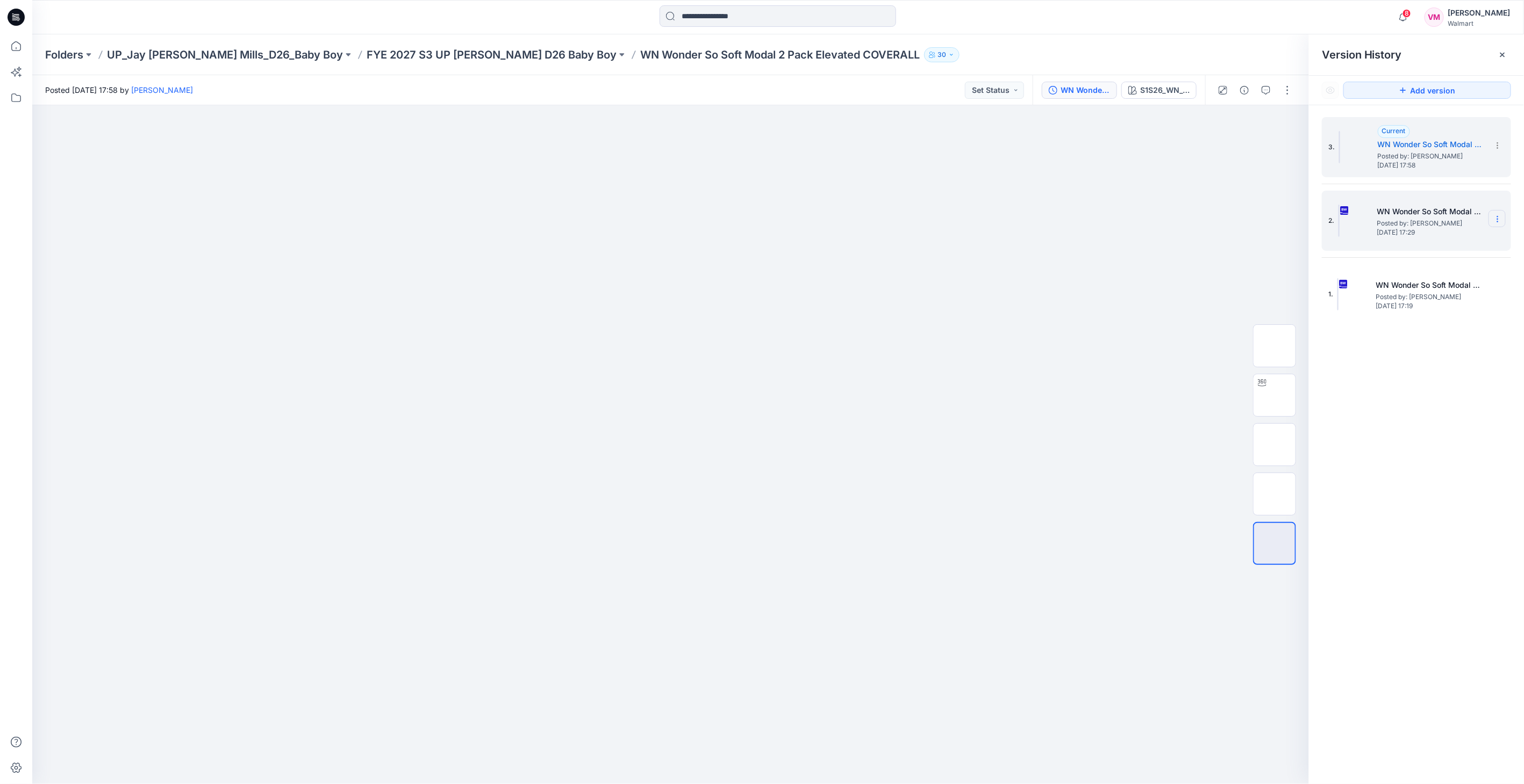
click at [1501, 221] on icon at bounding box center [1498, 219] width 9 height 9
click at [1433, 329] on span "Delete Version" at bounding box center [1424, 330] width 51 height 13
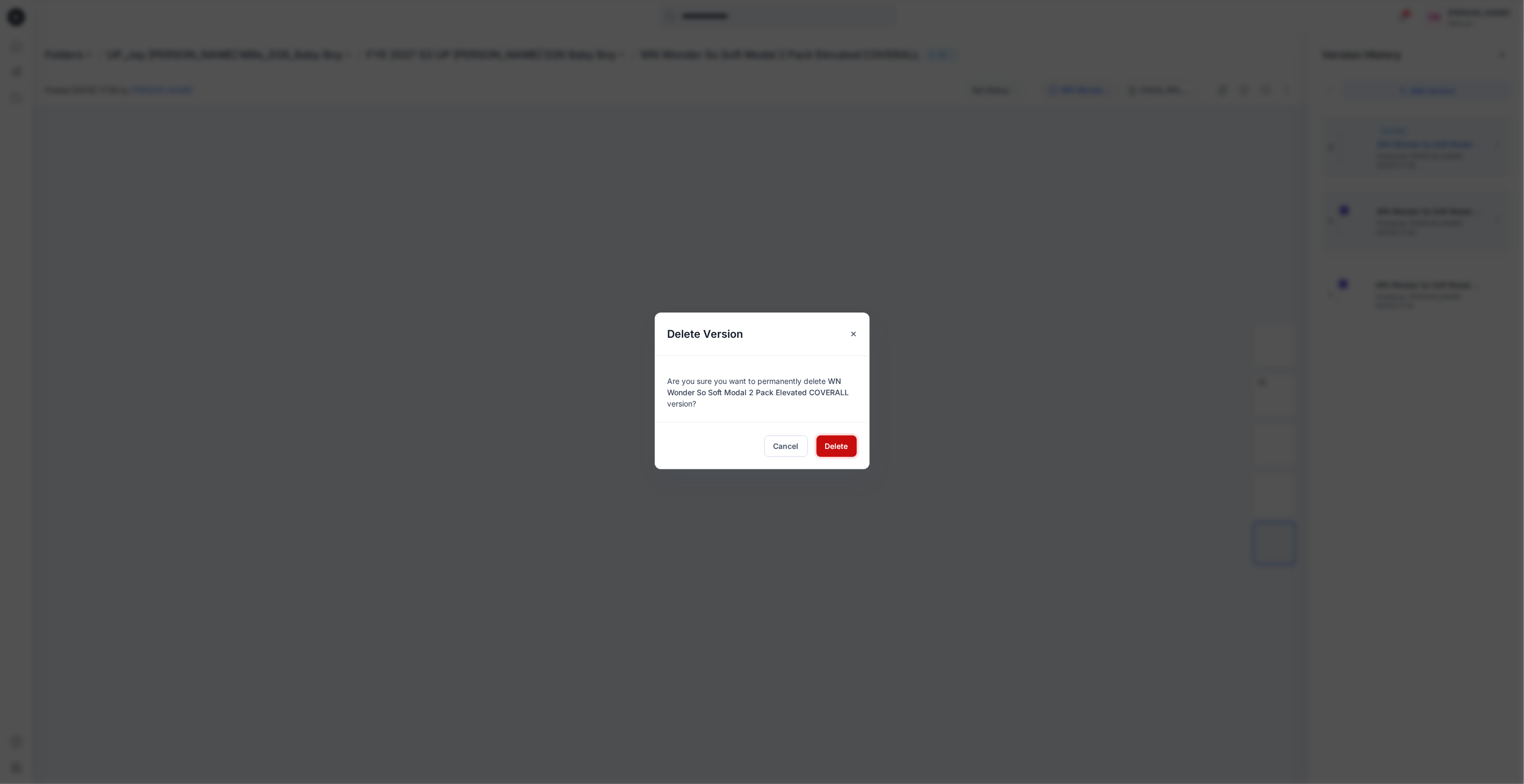
click at [844, 449] on span "Delete" at bounding box center [837, 447] width 23 height 12
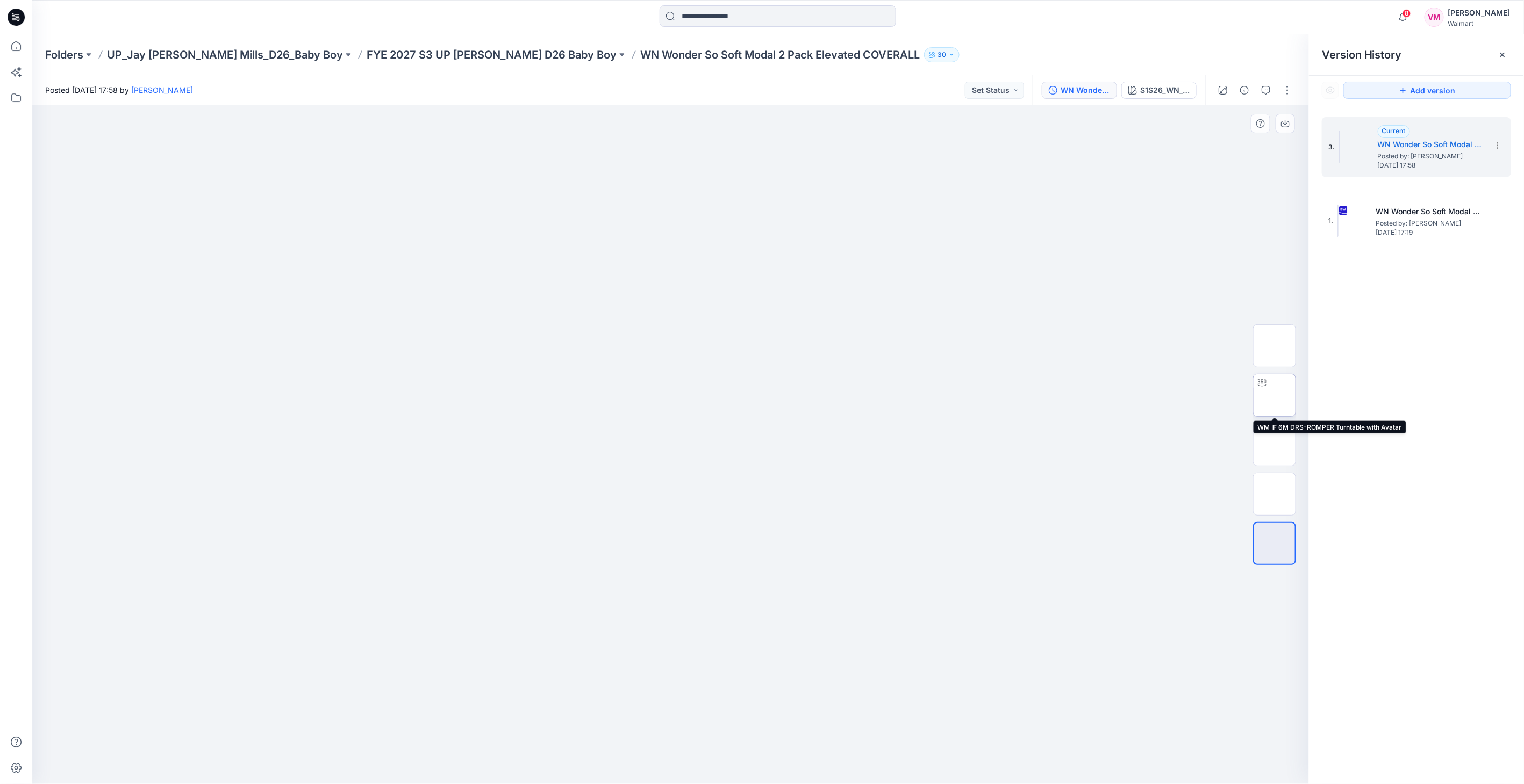
click at [1275, 396] on img at bounding box center [1275, 396] width 0 height 0
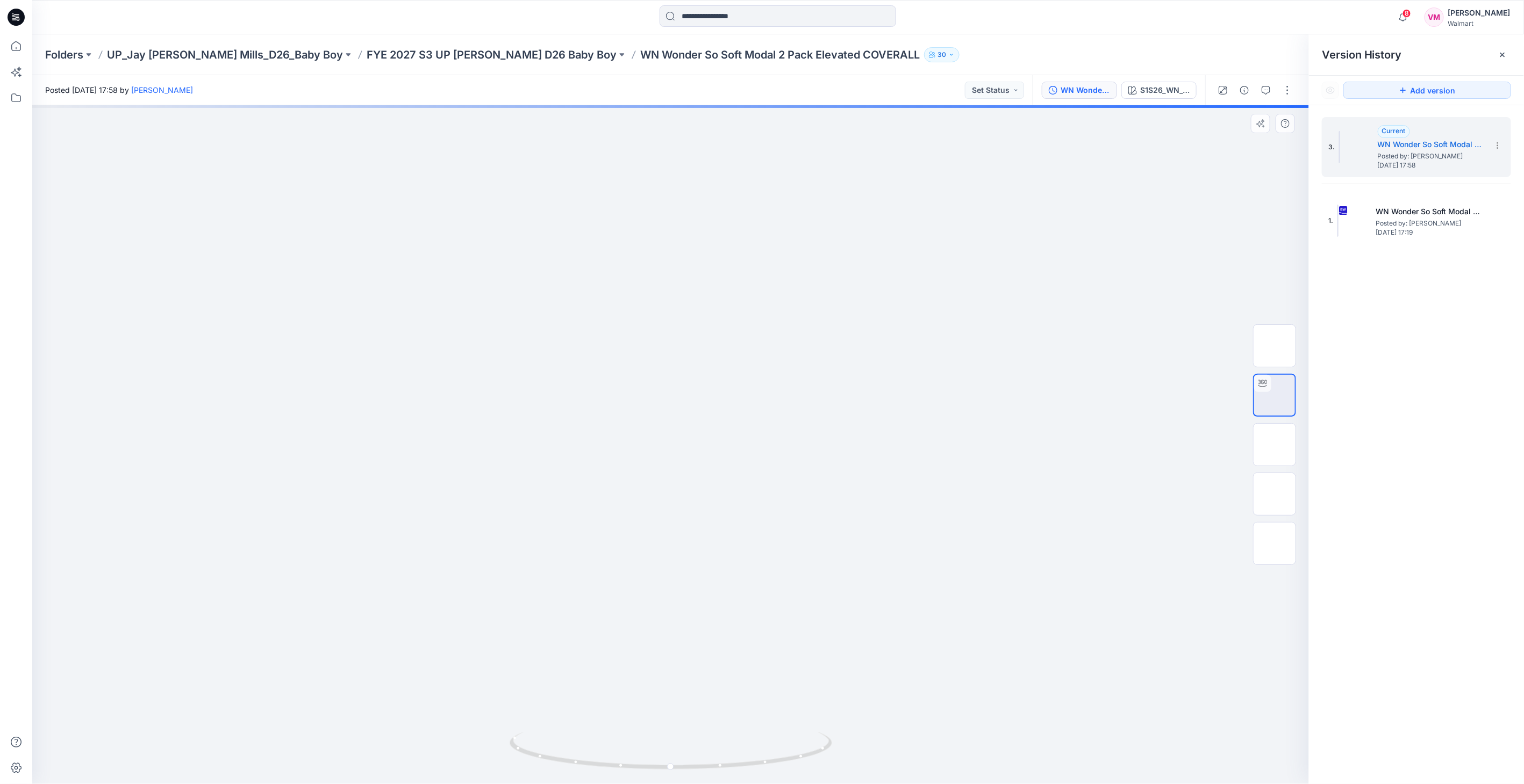
drag, startPoint x: 750, startPoint y: 461, endPoint x: 604, endPoint y: 443, distance: 147.1
click at [604, 41] on img at bounding box center [670, 41] width 772 height 0
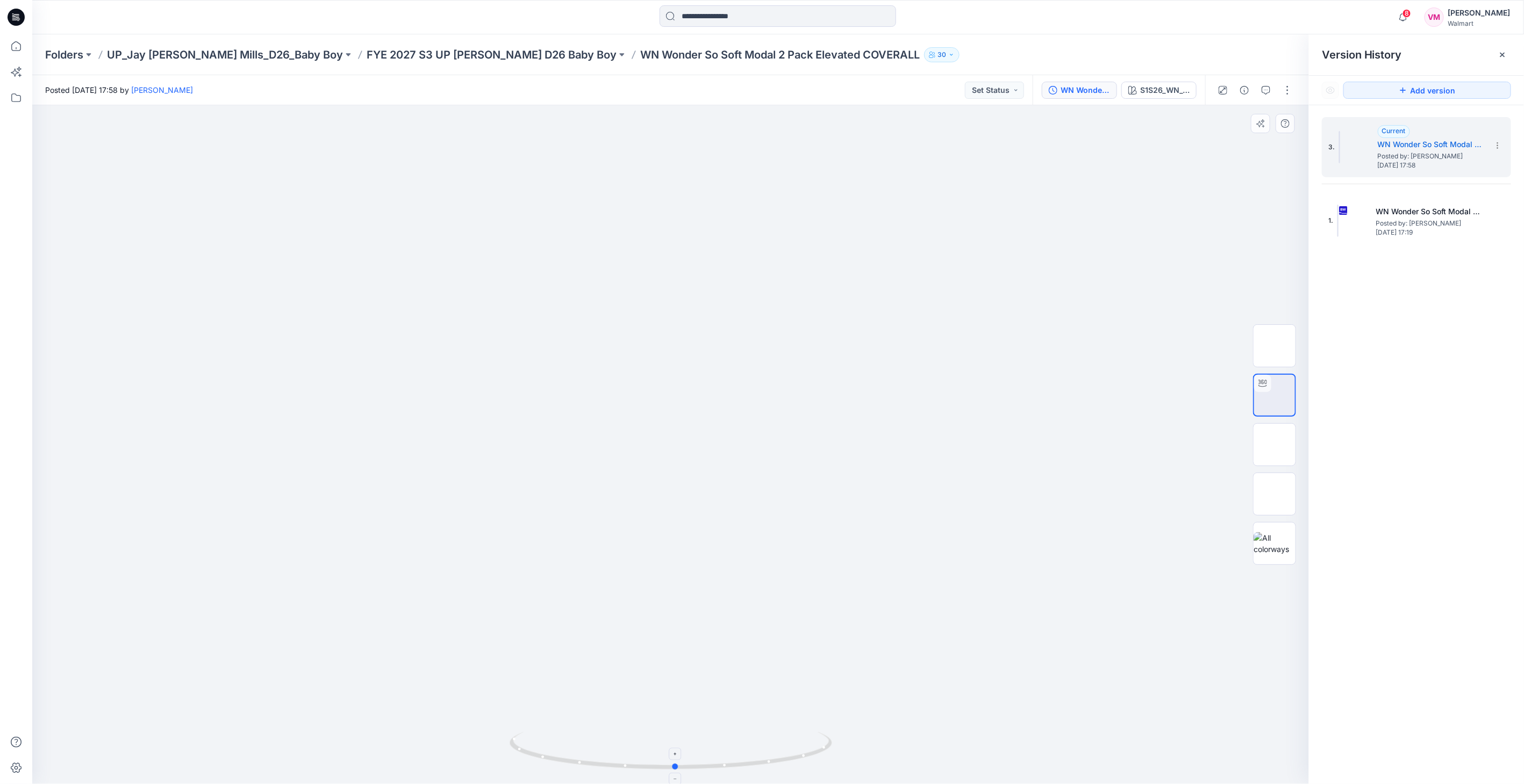
drag, startPoint x: 804, startPoint y: 752, endPoint x: 809, endPoint y: 741, distance: 12.1
click at [809, 741] on icon at bounding box center [672, 752] width 326 height 40
click at [1266, 528] on div at bounding box center [1275, 544] width 43 height 43
click at [1404, 158] on span "Posted by: [PERSON_NAME]" at bounding box center [1432, 155] width 108 height 11
click at [1178, 96] on div "S1S26_WN_4218 REV 1" at bounding box center [1165, 90] width 50 height 12
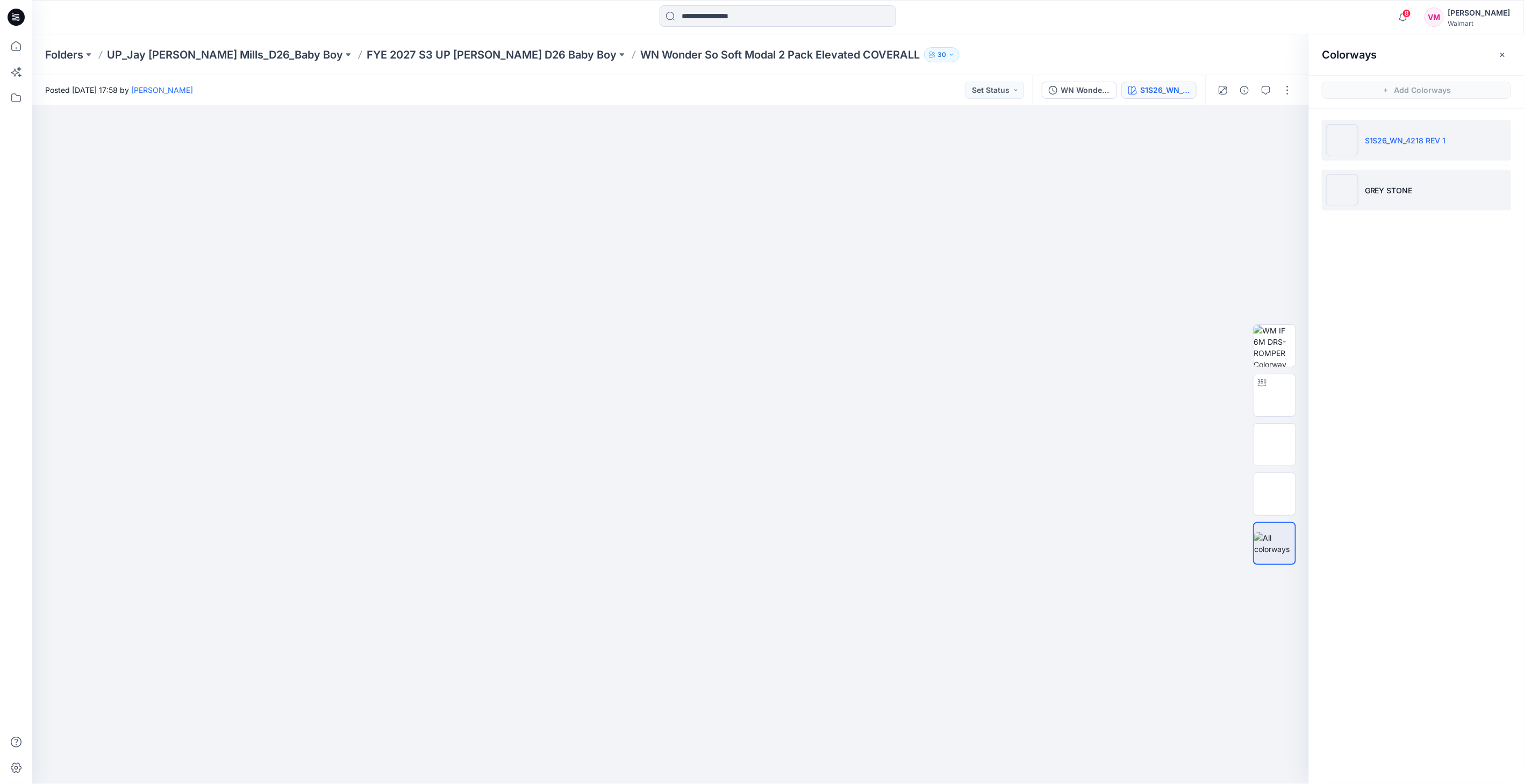
click at [1416, 198] on li "GREY STONE" at bounding box center [1416, 191] width 189 height 41
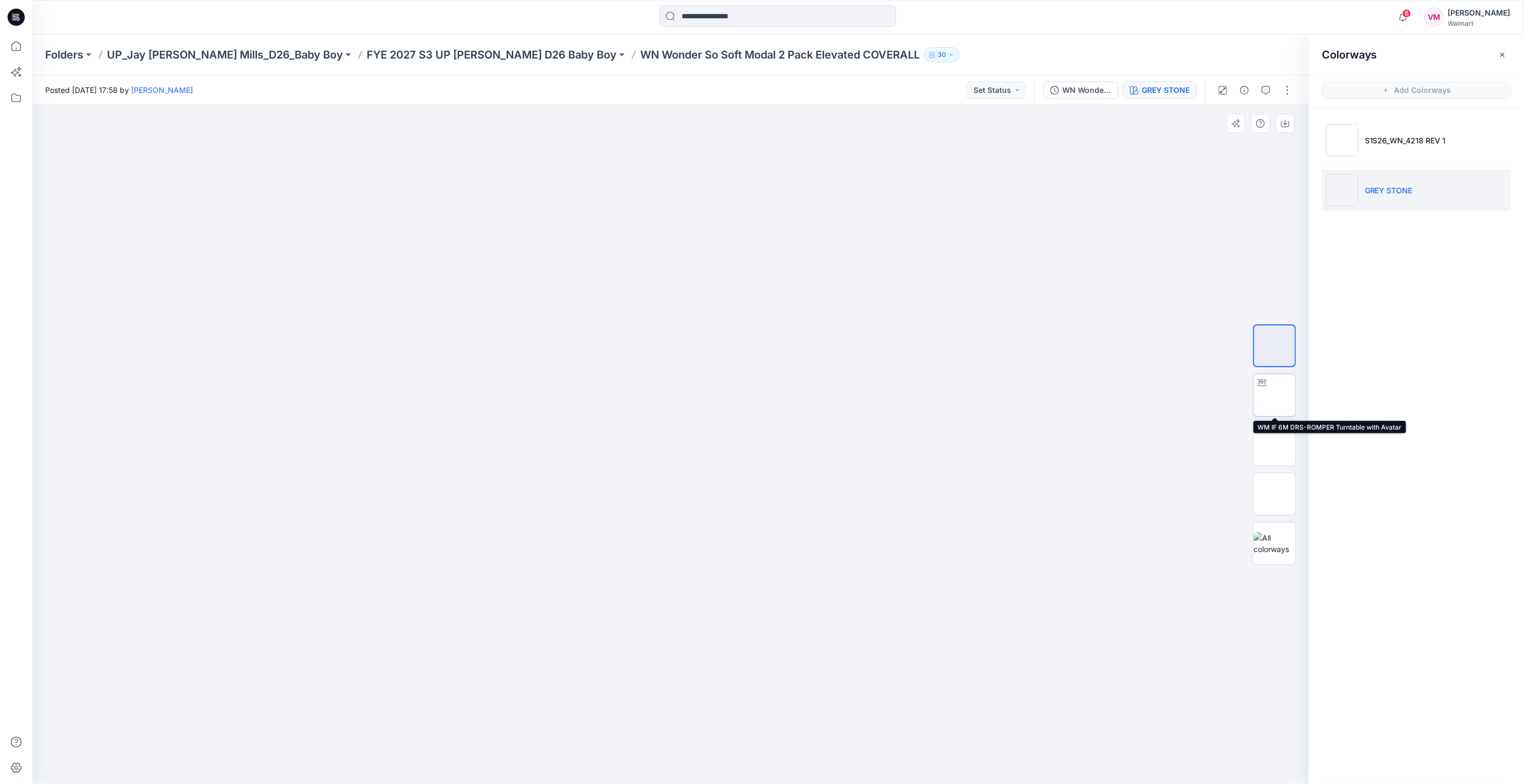
click at [1275, 396] on img at bounding box center [1275, 396] width 0 height 0
click at [504, 58] on p "FYE 2027 S3 UP Jay Jay Mills D26 Baby Boy" at bounding box center [492, 54] width 250 height 15
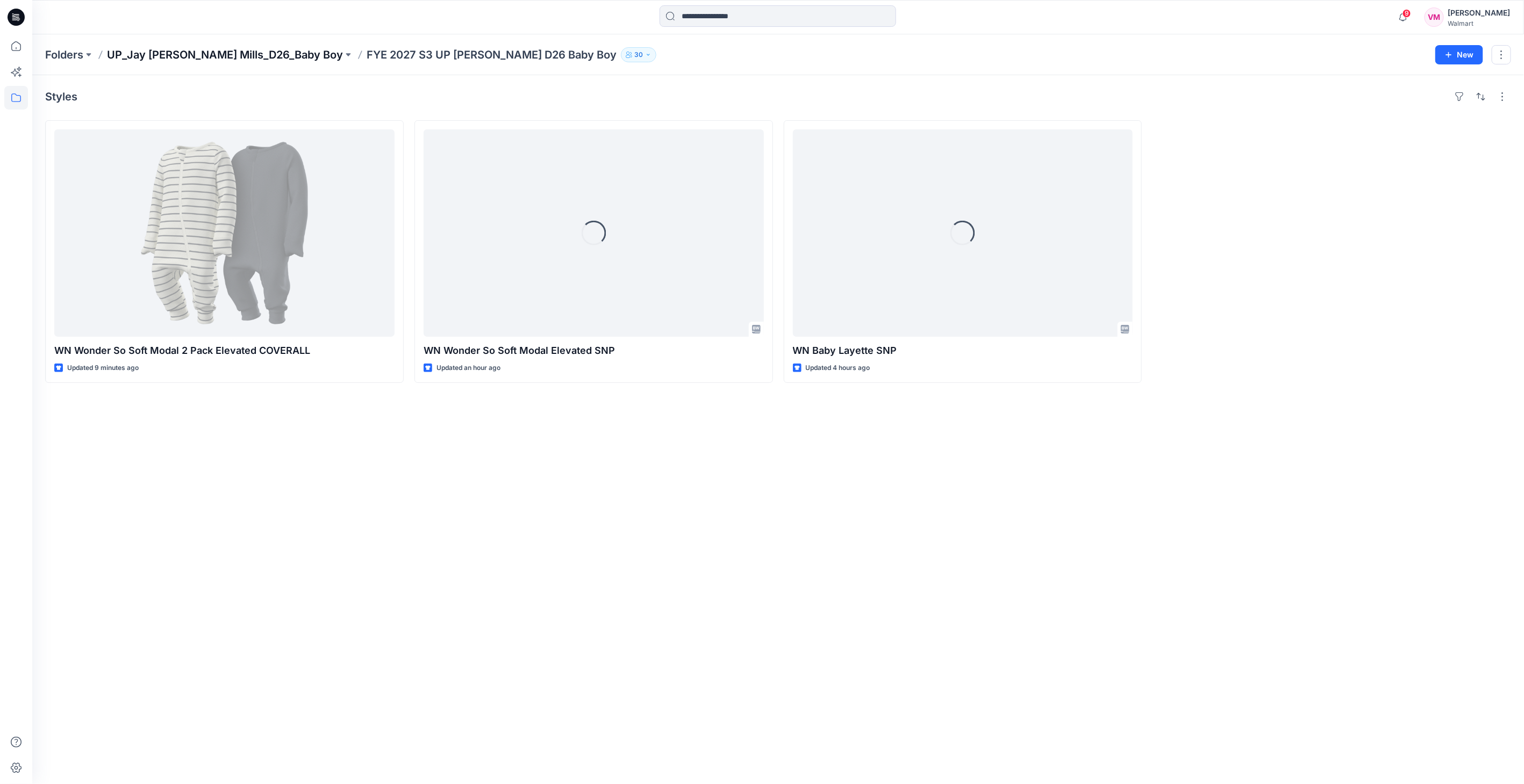
click at [200, 51] on p "UP_Jay Jay Mills_D26_Baby Boy" at bounding box center [224, 54] width 236 height 15
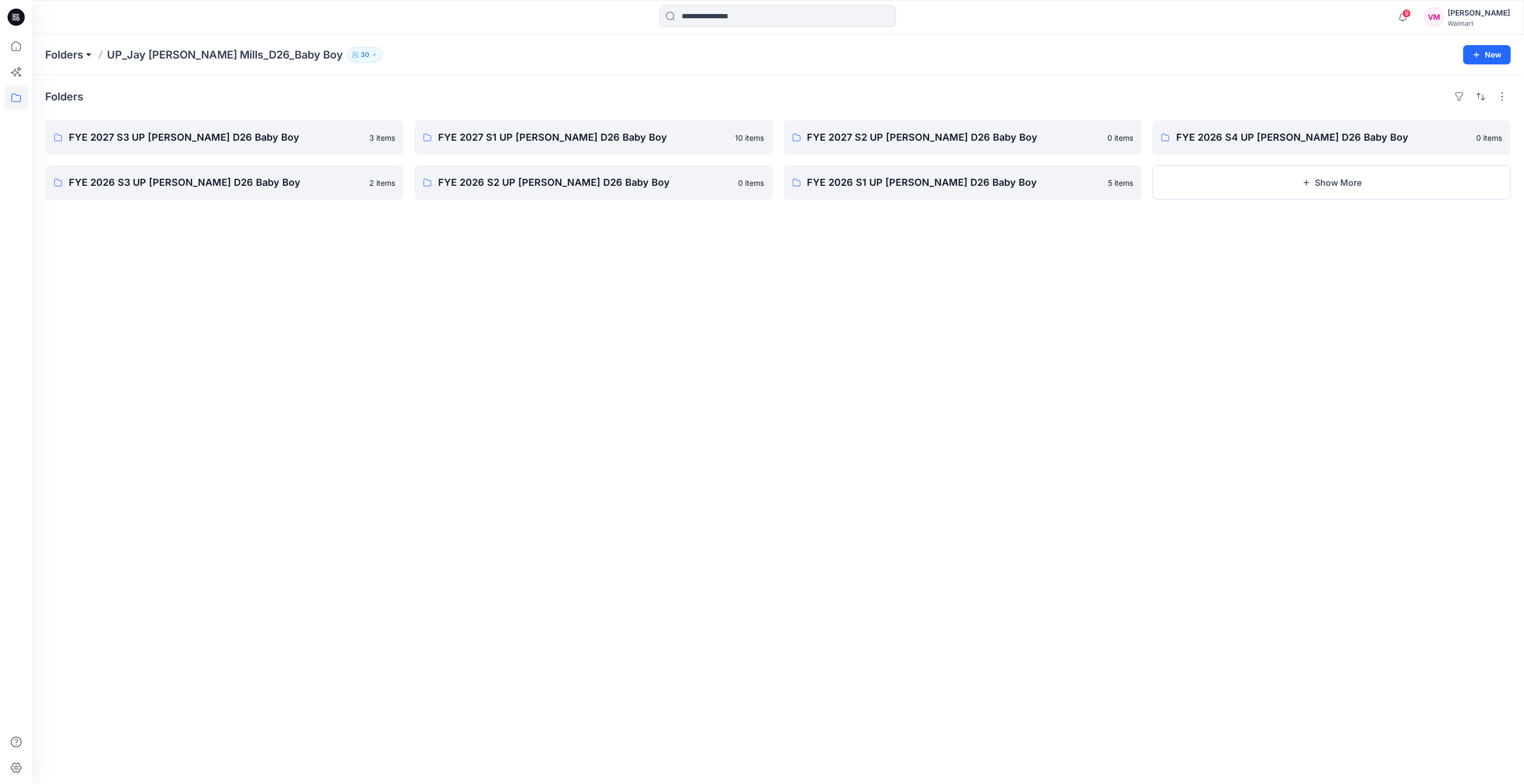
click at [89, 55] on button at bounding box center [88, 54] width 11 height 15
click at [143, 180] on p "UP_Jay [PERSON_NAME] Mills_D26_Baby Girl" at bounding box center [123, 183] width 140 height 13
click at [555, 135] on p "FYE 2027 S1 UP Jay Jay Mills D26 Baby Girl" at bounding box center [593, 137] width 309 height 15
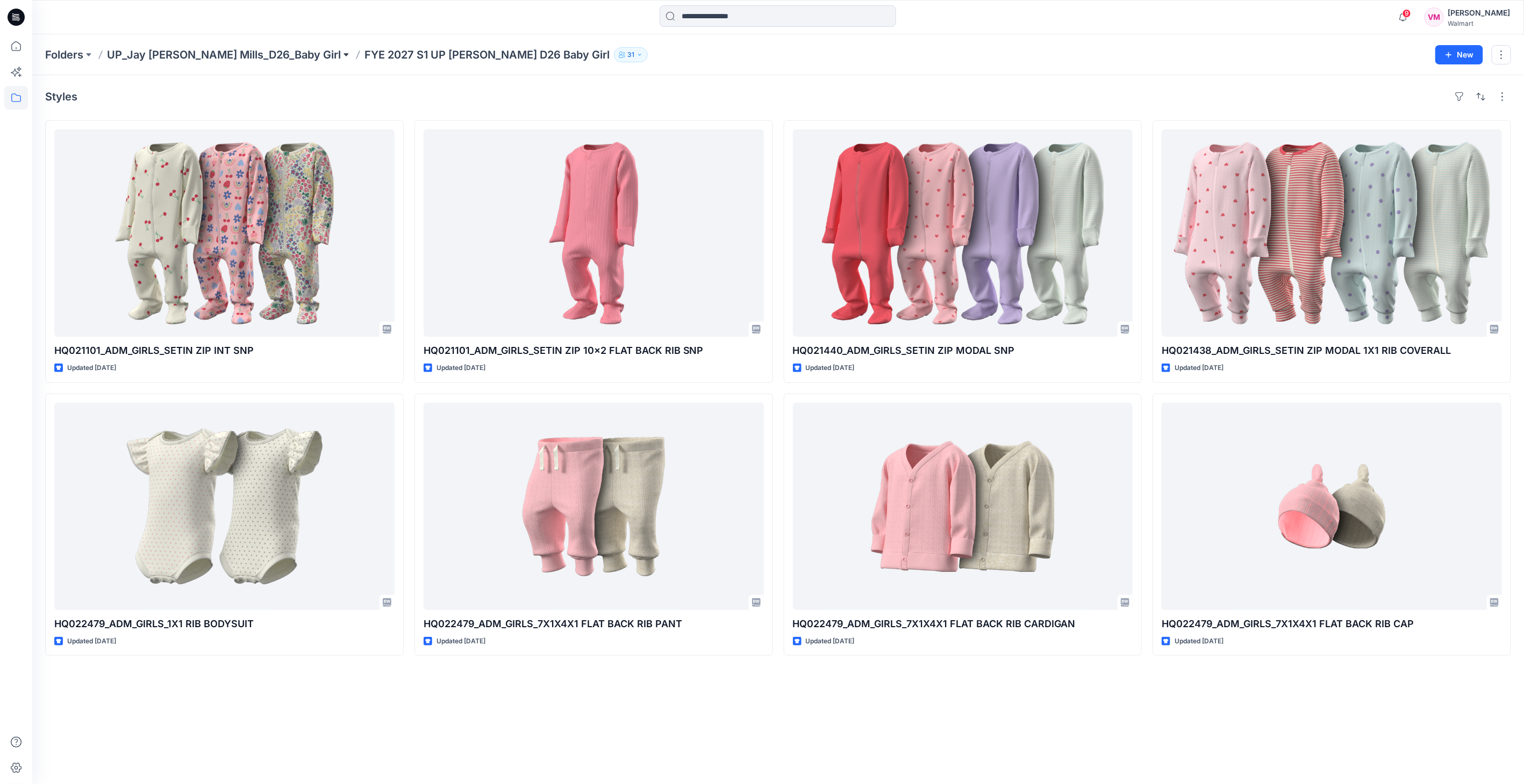
click at [340, 53] on button at bounding box center [345, 54] width 11 height 15
click at [169, 53] on p "UP_Jay [PERSON_NAME] Mills_D26_Baby Girl" at bounding box center [223, 54] width 234 height 15
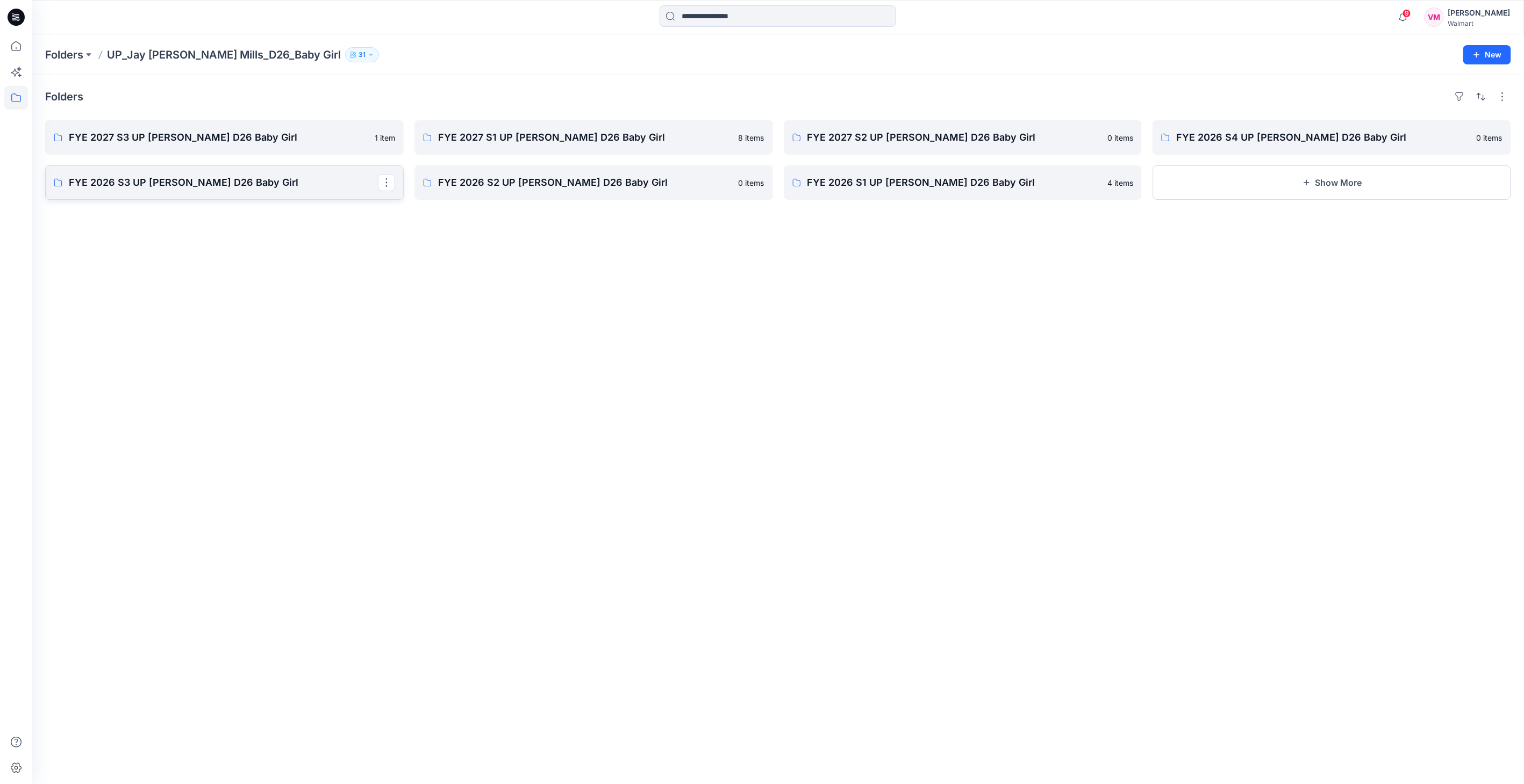
click at [181, 181] on p "FYE 2026 S3 UP Jay Jay Mills D26 Baby Girl" at bounding box center [223, 182] width 309 height 15
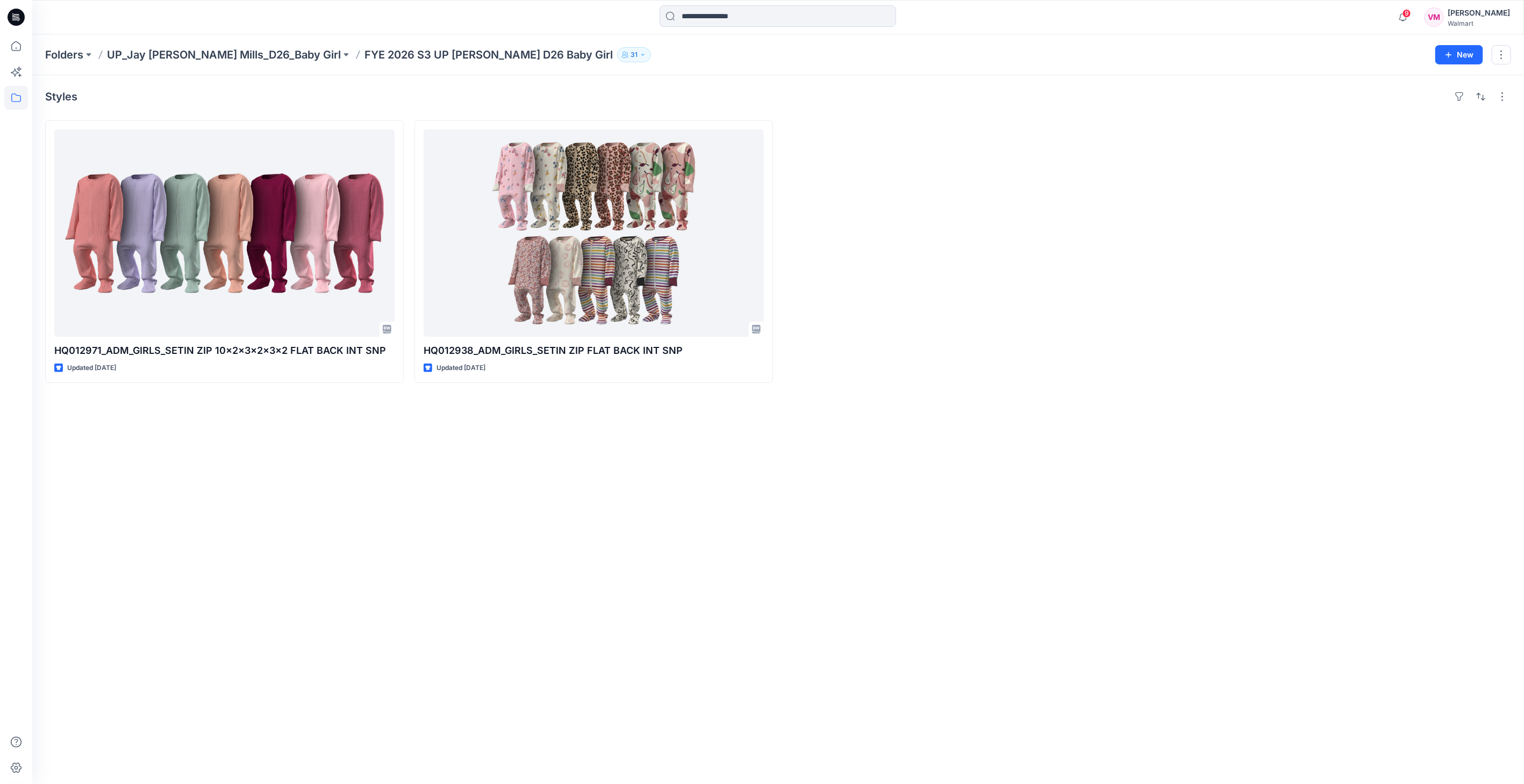
click at [230, 55] on p "UP_Jay [PERSON_NAME] Mills_D26_Baby Girl" at bounding box center [223, 54] width 234 height 15
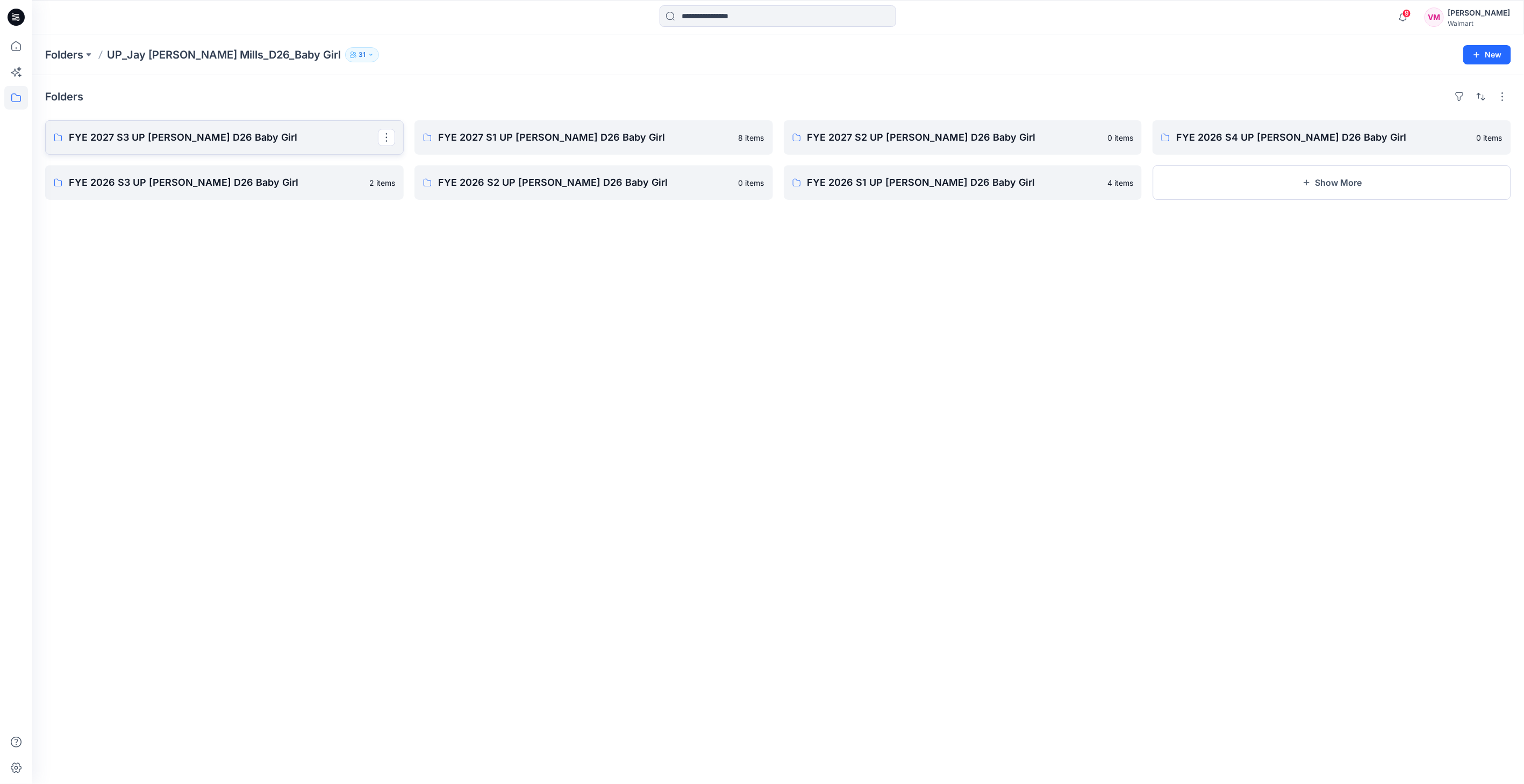
click at [198, 139] on p "FYE 2027 S3 UP [PERSON_NAME] D26 Baby Girl" at bounding box center [223, 137] width 309 height 15
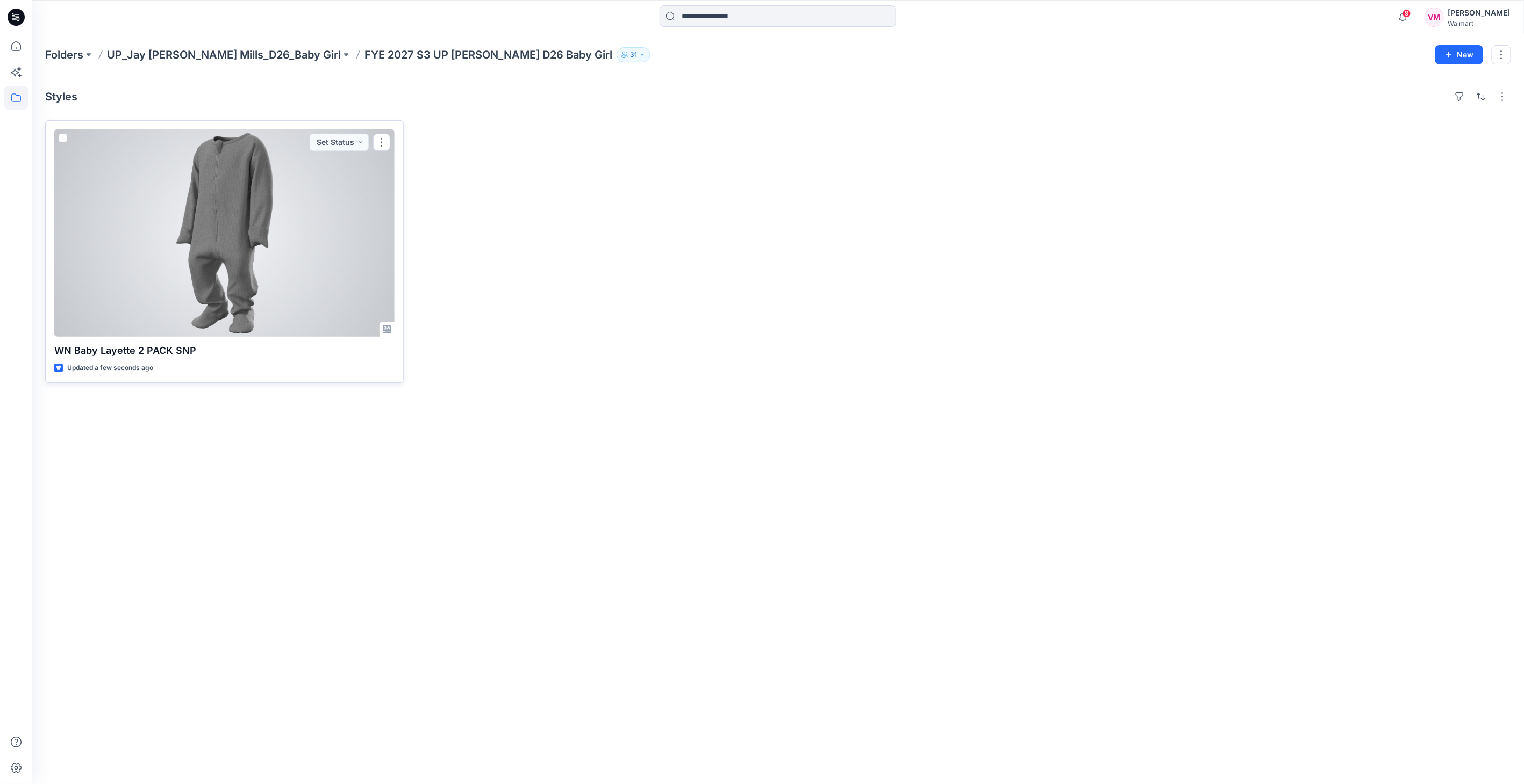
click at [242, 227] on div at bounding box center [225, 233] width 340 height 207
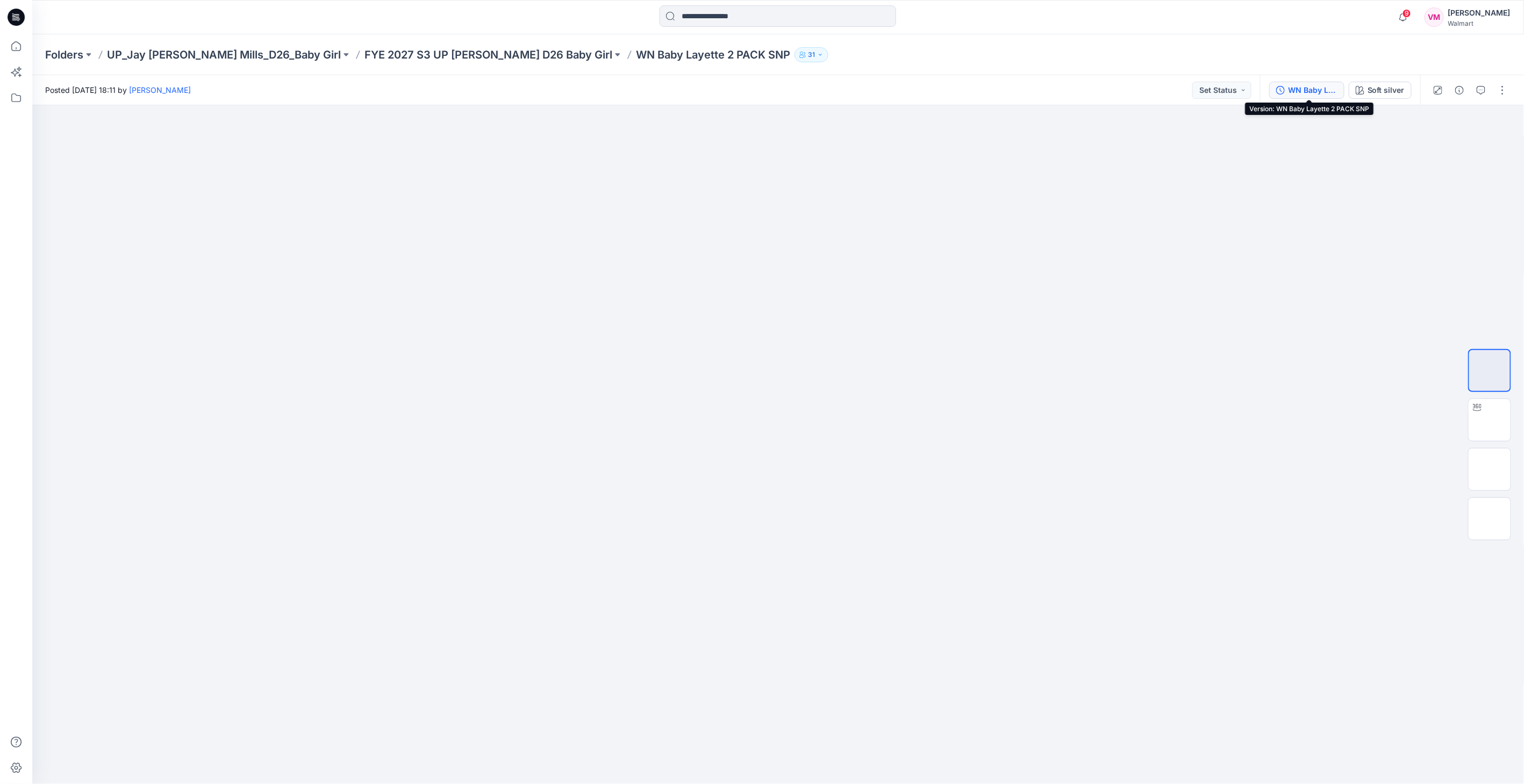
click at [1327, 90] on div "WN Baby Layette 2 PACK SNP" at bounding box center [1313, 90] width 50 height 12
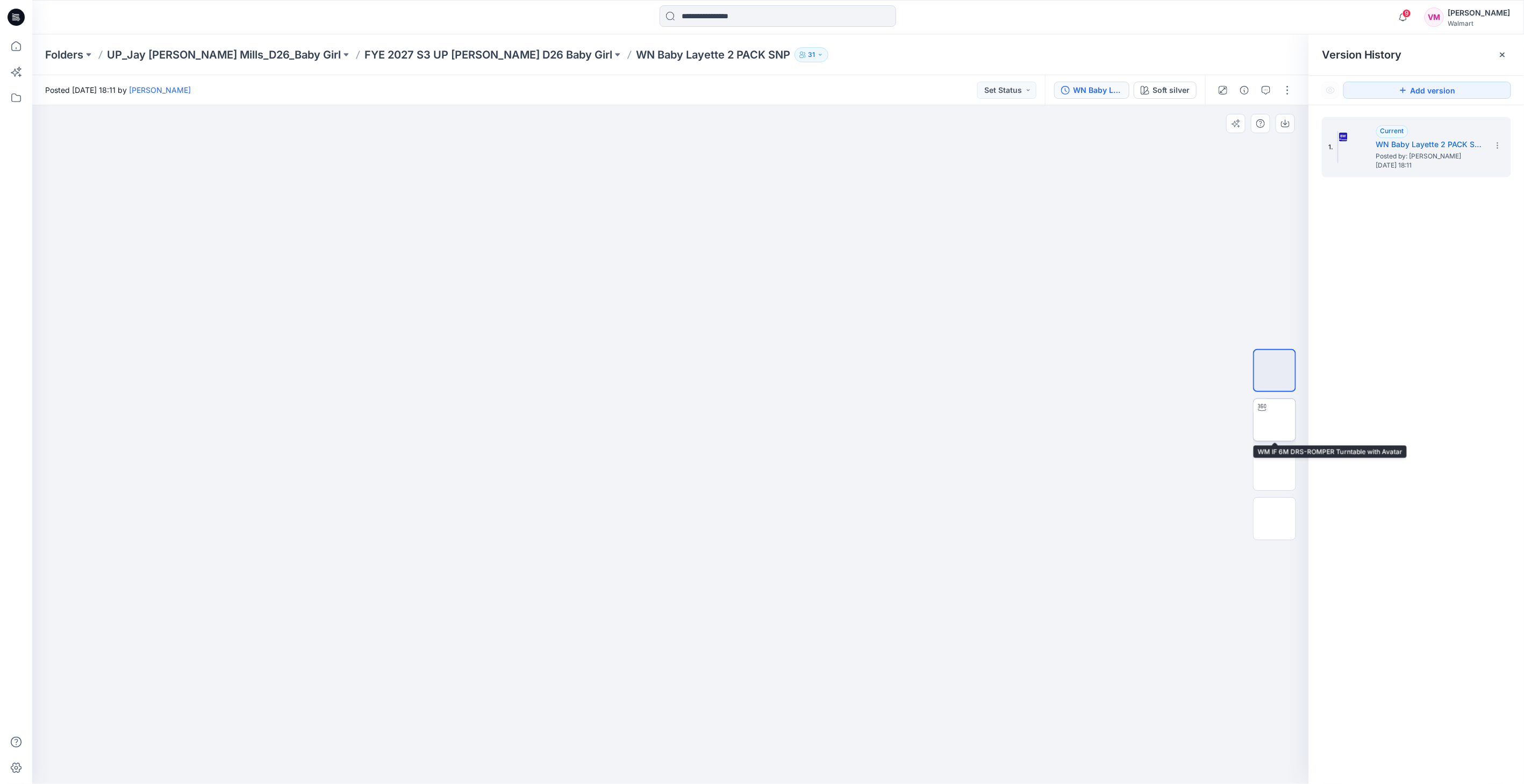
click at [1275, 420] on img at bounding box center [1275, 420] width 0 height 0
drag, startPoint x: 803, startPoint y: 755, endPoint x: 808, endPoint y: 750, distance: 7.1
click at [808, 750] on icon at bounding box center [672, 752] width 326 height 40
drag, startPoint x: 793, startPoint y: 763, endPoint x: 801, endPoint y: 755, distance: 11.3
click at [801, 755] on icon at bounding box center [672, 752] width 326 height 40
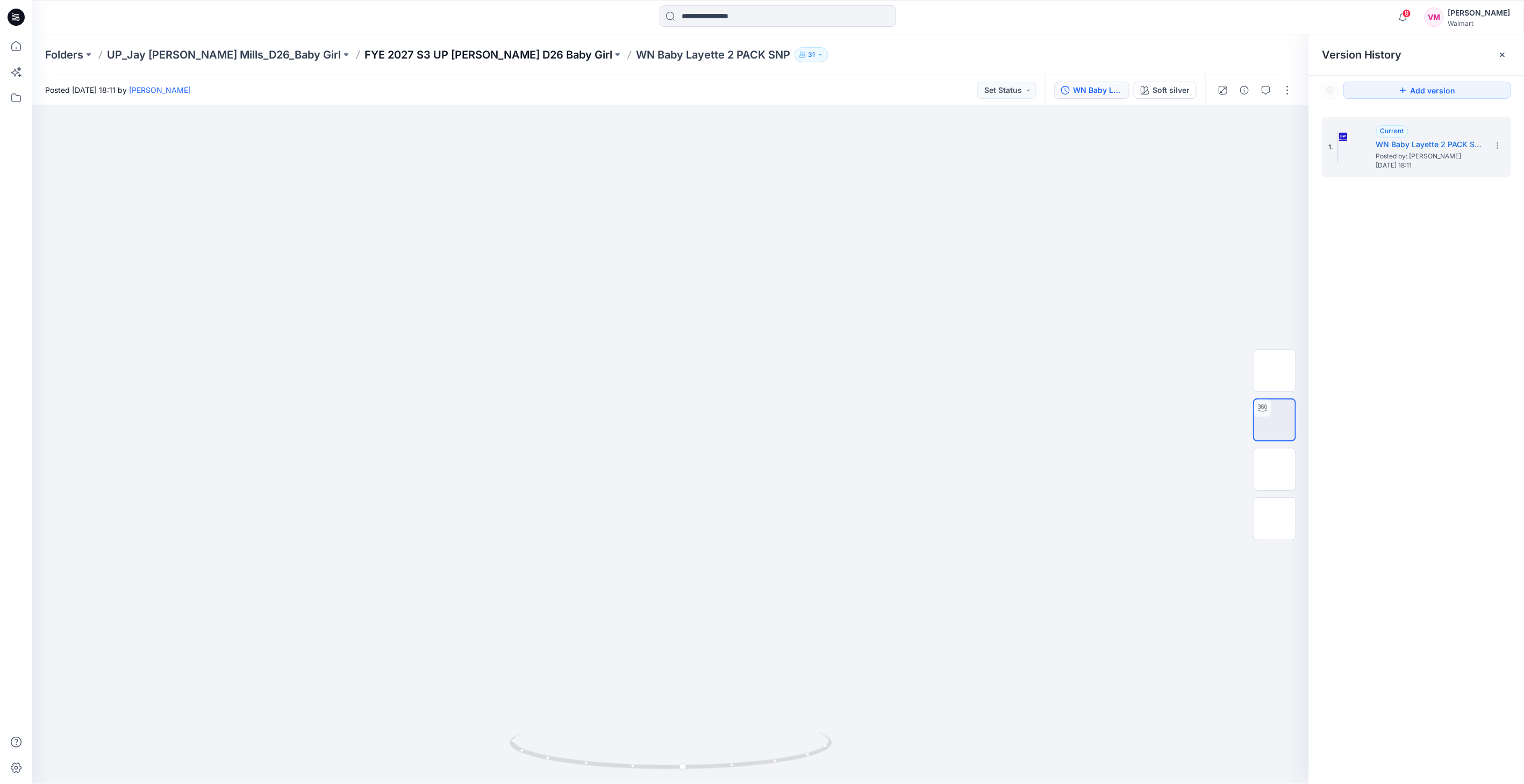
click at [418, 54] on p "FYE 2027 S3 UP [PERSON_NAME] D26 Baby Girl" at bounding box center [488, 54] width 247 height 15
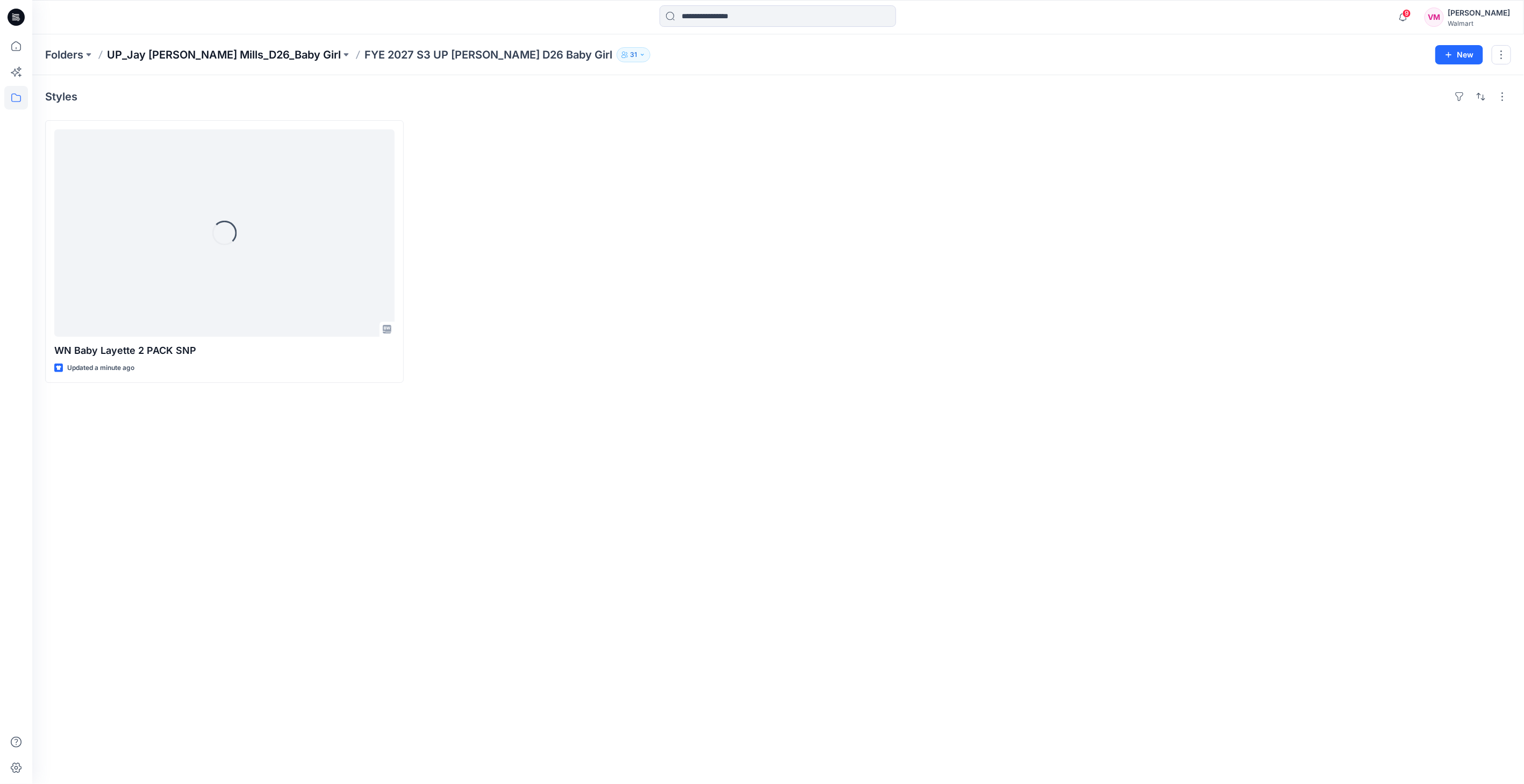
click at [253, 54] on p "UP_Jay [PERSON_NAME] Mills_D26_Baby Girl" at bounding box center [223, 54] width 234 height 15
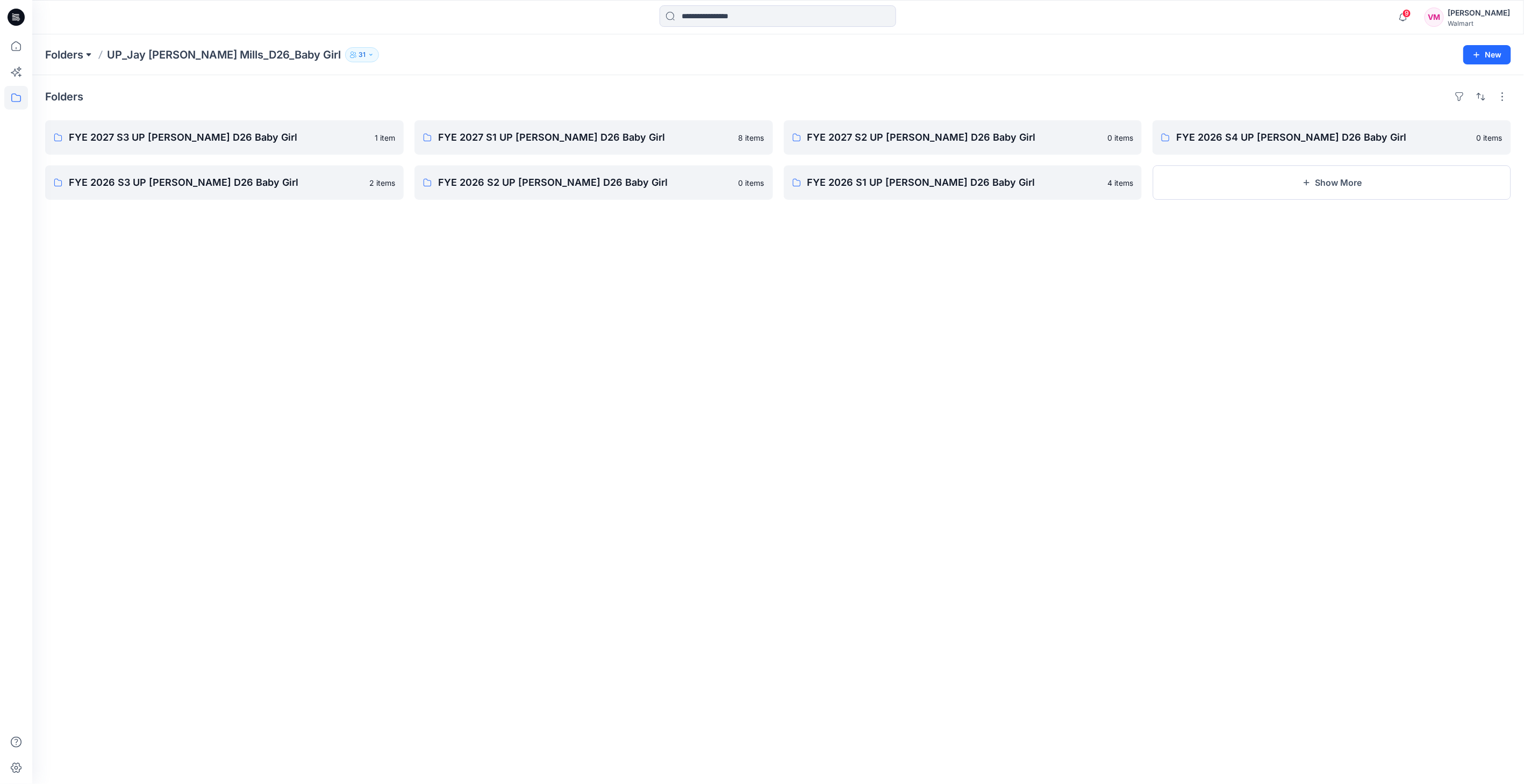
click at [90, 52] on button at bounding box center [88, 54] width 11 height 15
click at [135, 158] on p "UP_Jay Jay Mills_D26_Baby Boy" at bounding box center [123, 152] width 140 height 13
click at [135, 152] on p "UP_Jay Jay Mills_D26_Baby Boy" at bounding box center [123, 152] width 140 height 13
click at [475, 347] on div "Folders FYE 2027 S3 UP Jay Jay Mills D26 Baby Boy 3 items FYE 2026 S3 UP Jay Ja…" at bounding box center [778, 430] width 1492 height 710
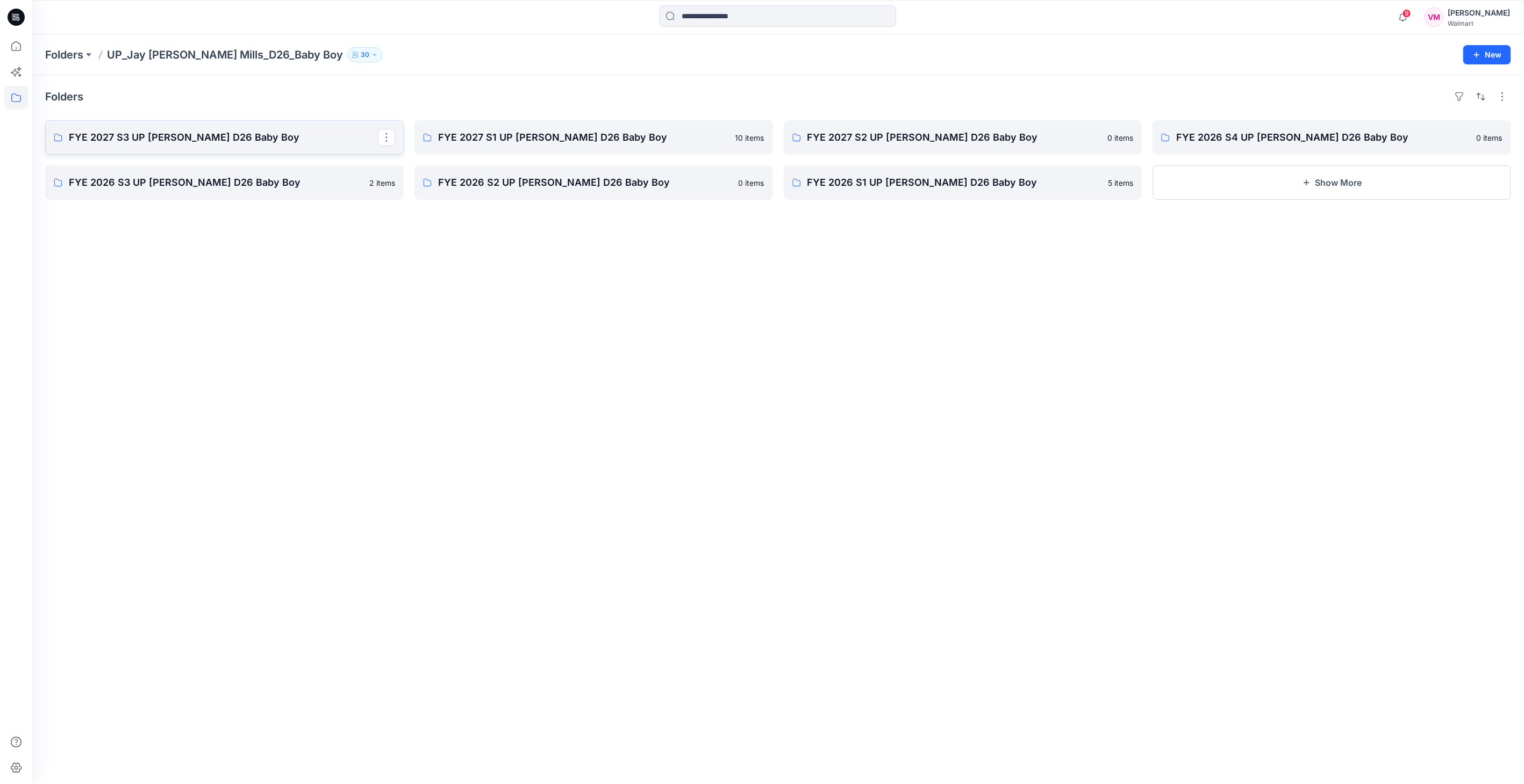
click at [247, 131] on p "FYE 2027 S3 UP Jay Jay Mills D26 Baby Boy" at bounding box center [223, 137] width 309 height 15
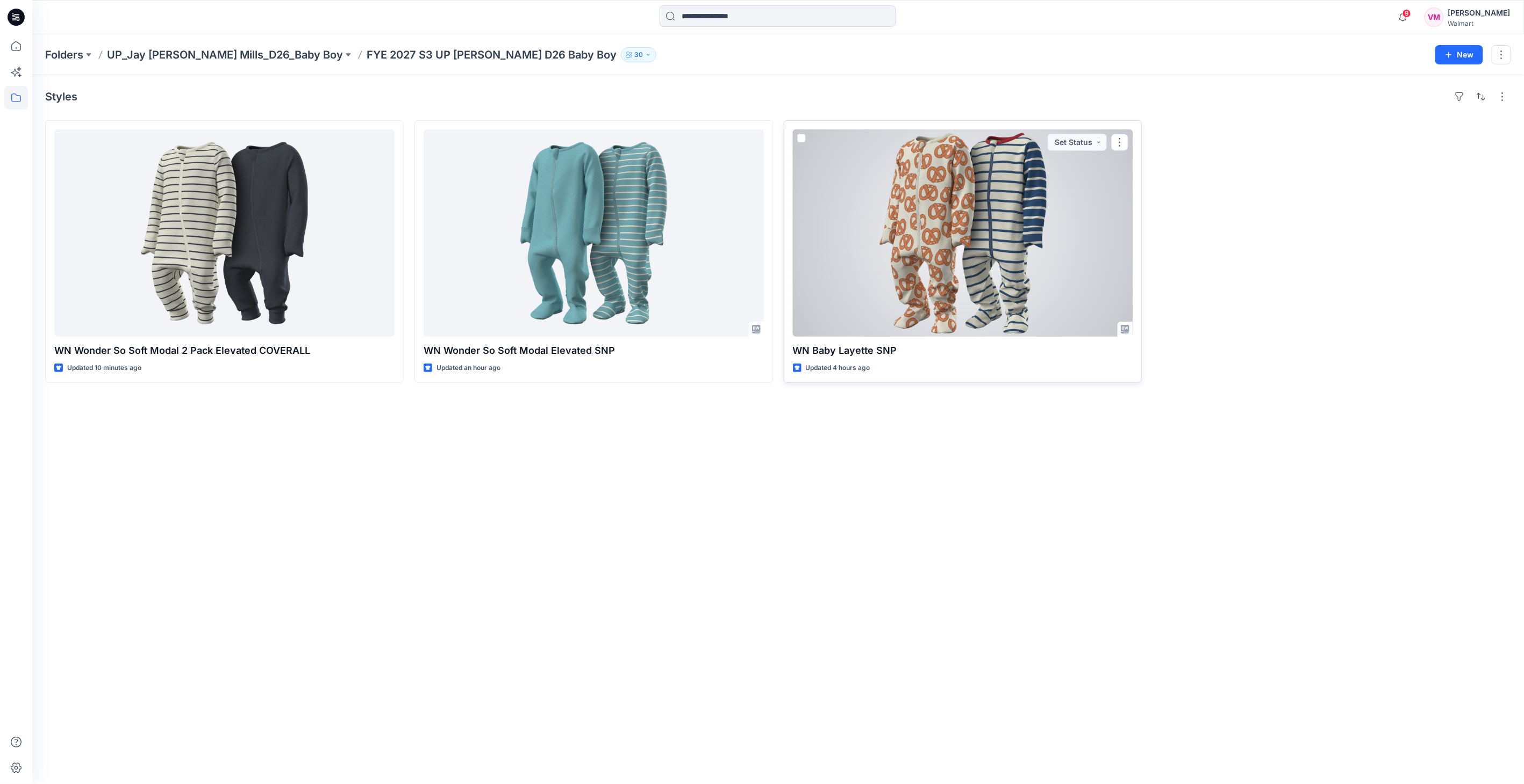
click at [927, 221] on div at bounding box center [964, 233] width 340 height 207
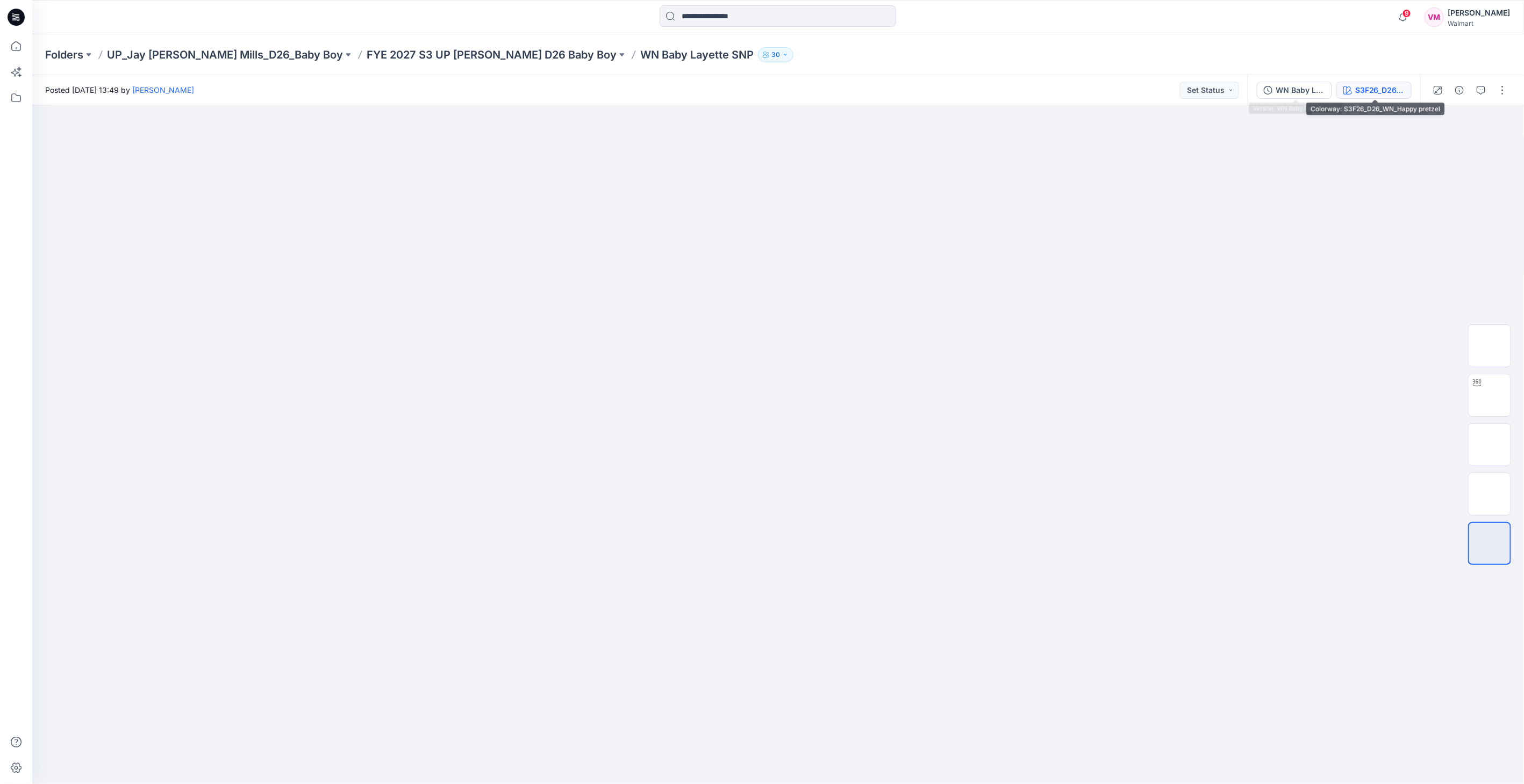
click at [1402, 83] on button "S3F26_D26_WN_Happy pretzel" at bounding box center [1373, 91] width 75 height 18
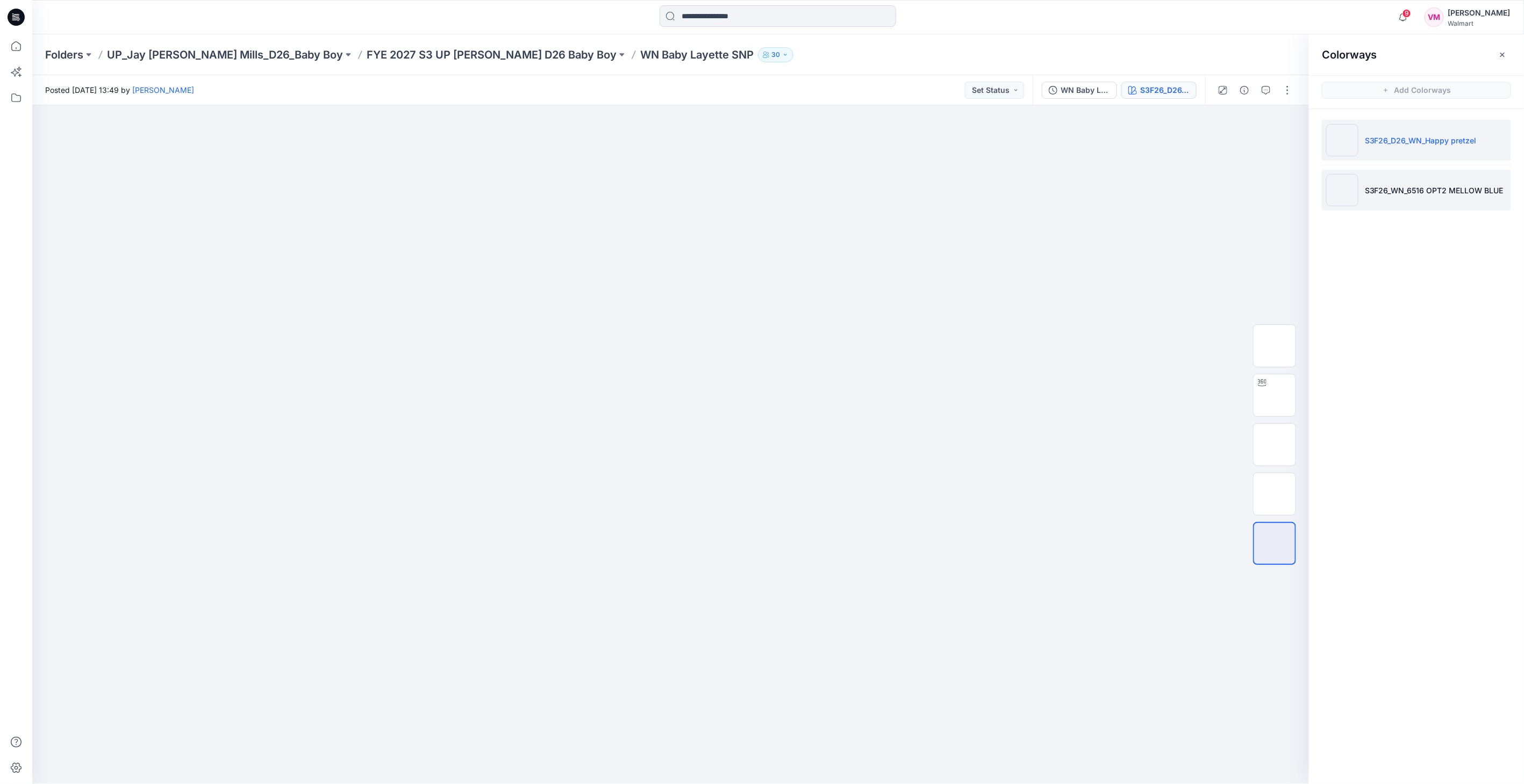
click at [1402, 191] on p "S3F26_WN_6516 OPT2 MELLOW BLUE" at bounding box center [1435, 191] width 139 height 12
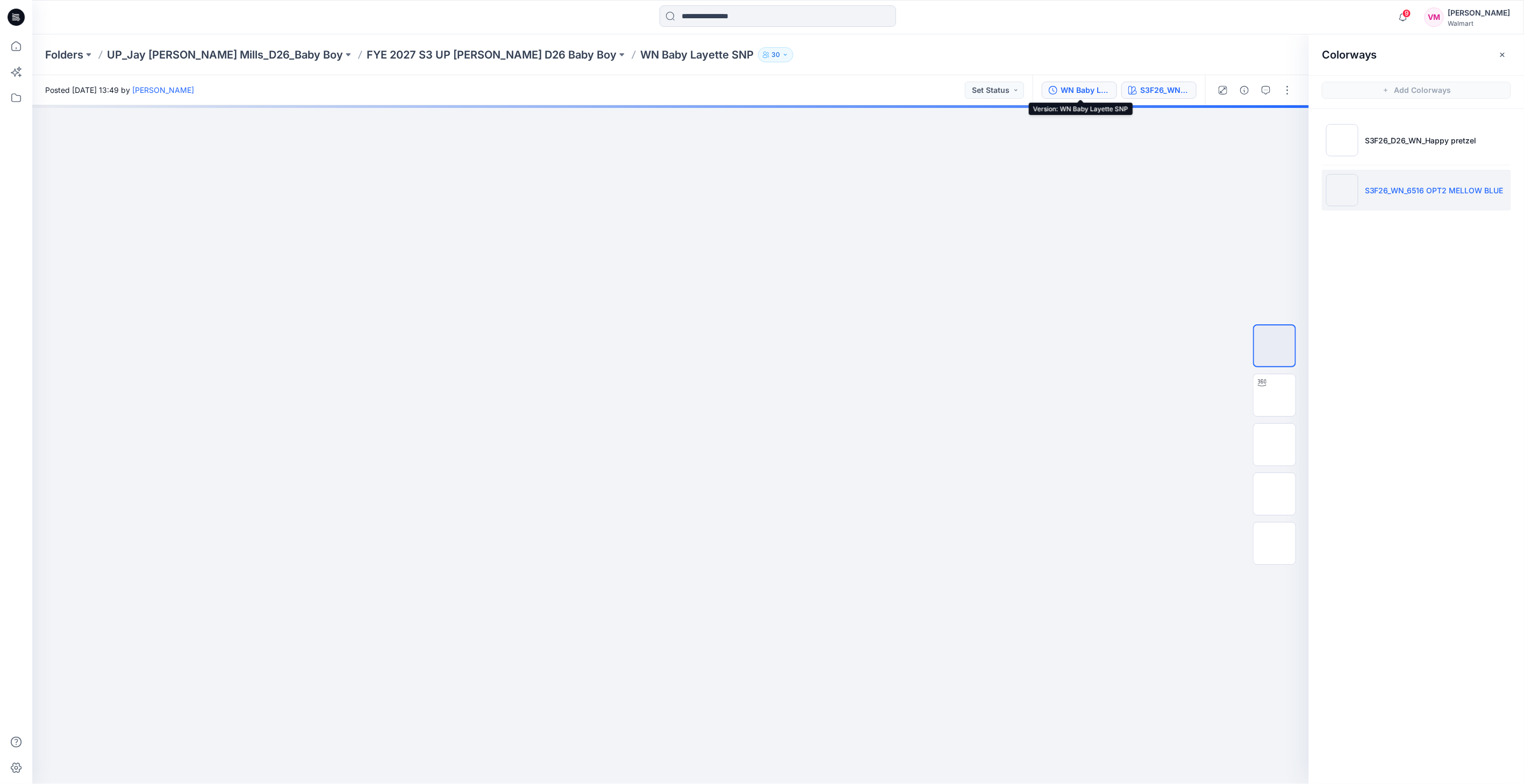
click at [1080, 94] on div "WN Baby Layette SNP" at bounding box center [1085, 90] width 50 height 12
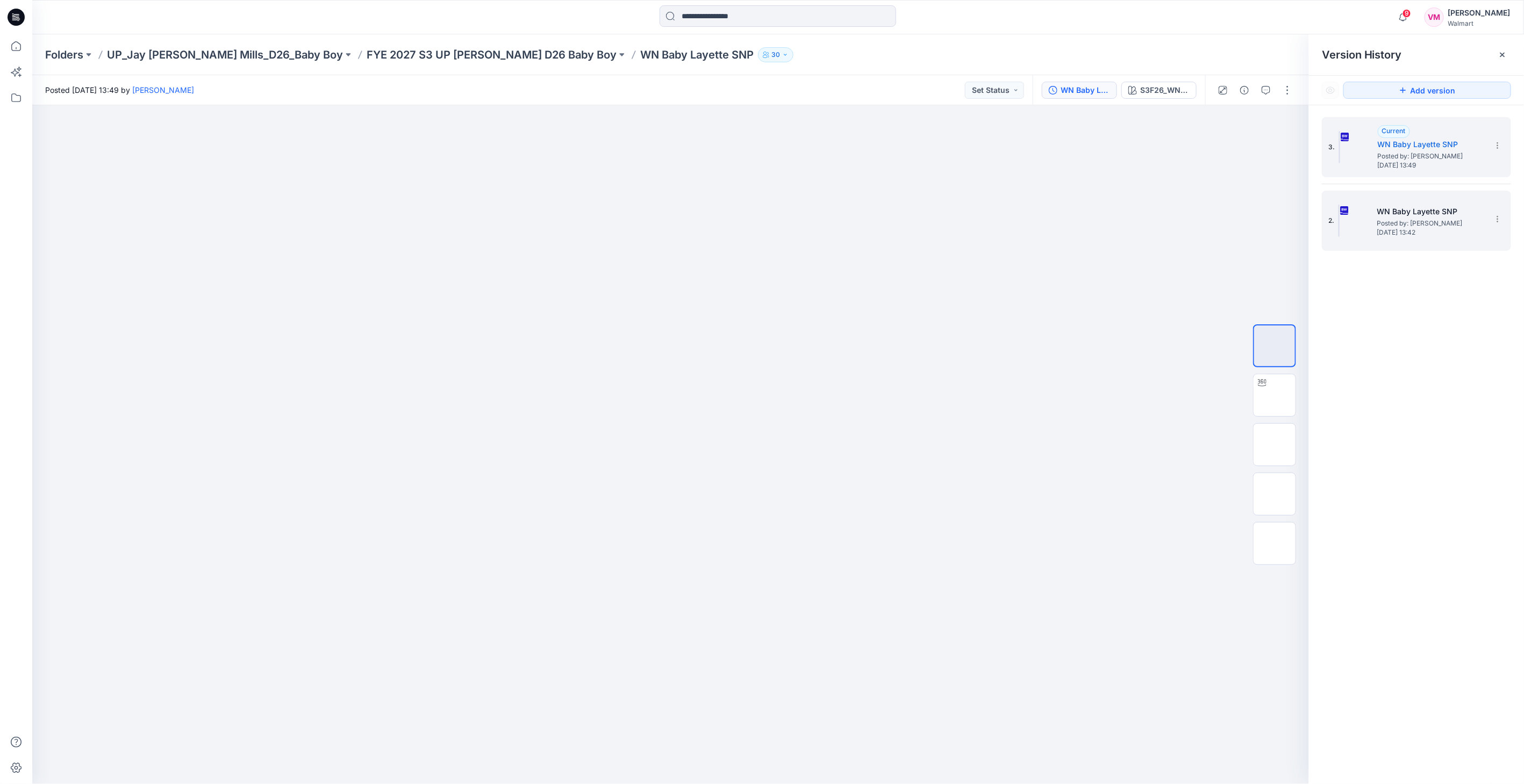
click at [1399, 232] on span "Thursday, September 18, 2025 13:42" at bounding box center [1431, 233] width 108 height 8
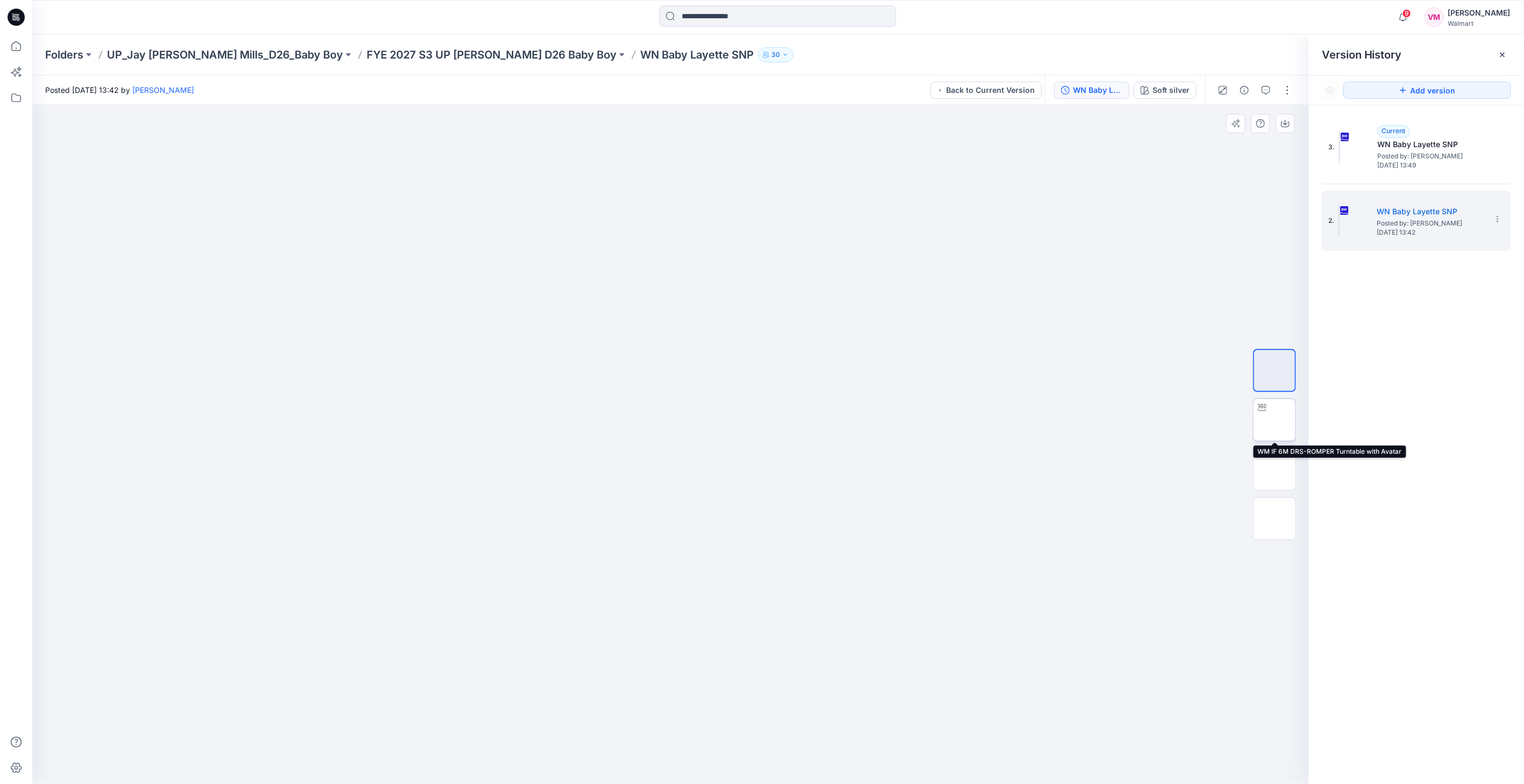
click at [1275, 420] on img at bounding box center [1275, 420] width 0 height 0
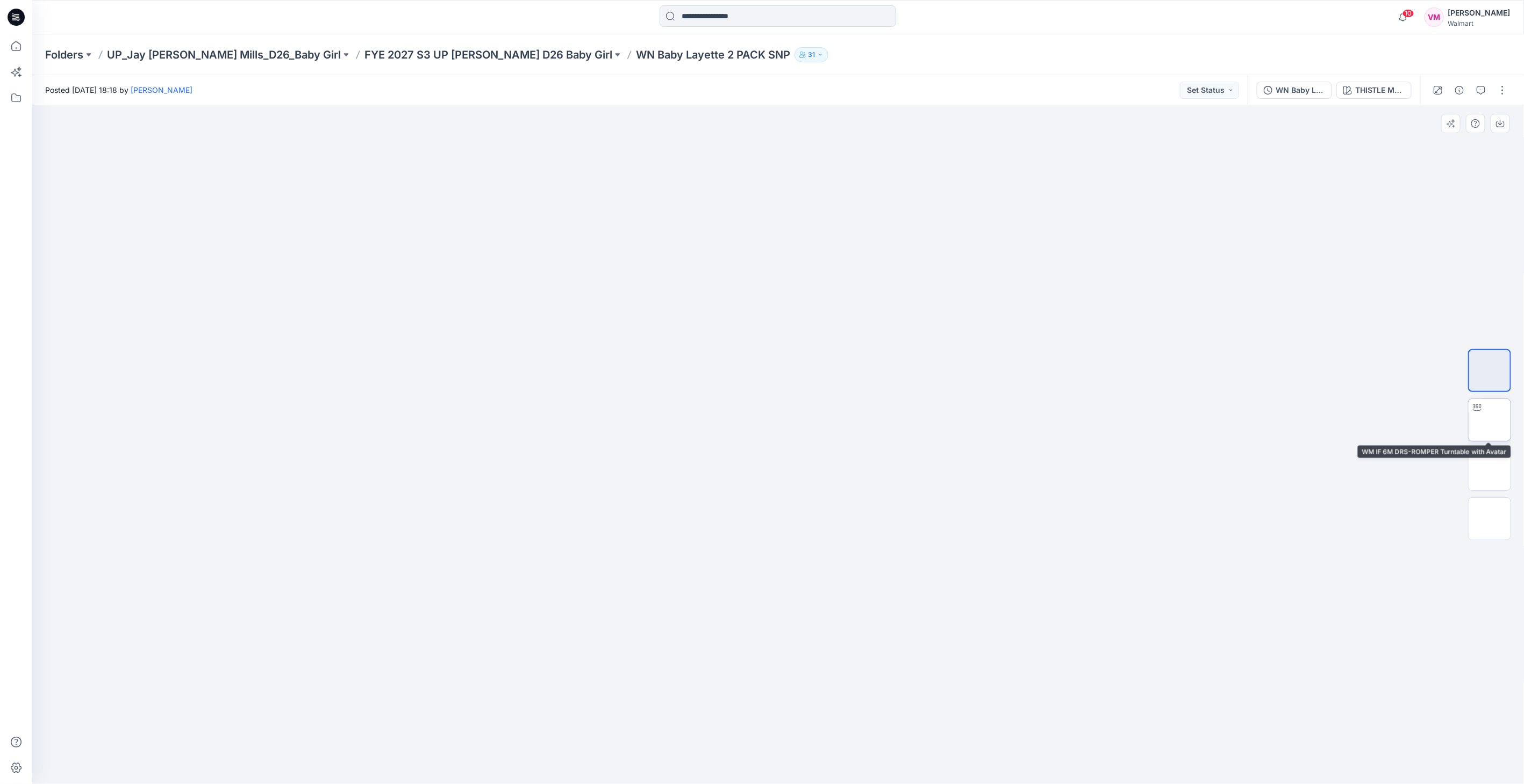
click at [1490, 420] on img at bounding box center [1490, 420] width 0 height 0
drag, startPoint x: 925, startPoint y: 757, endPoint x: 919, endPoint y: 752, distance: 7.8
click at [919, 752] on icon at bounding box center [780, 752] width 326 height 40
click at [1291, 89] on div "WN Baby Layette 2 PACK SNP" at bounding box center [1300, 90] width 50 height 12
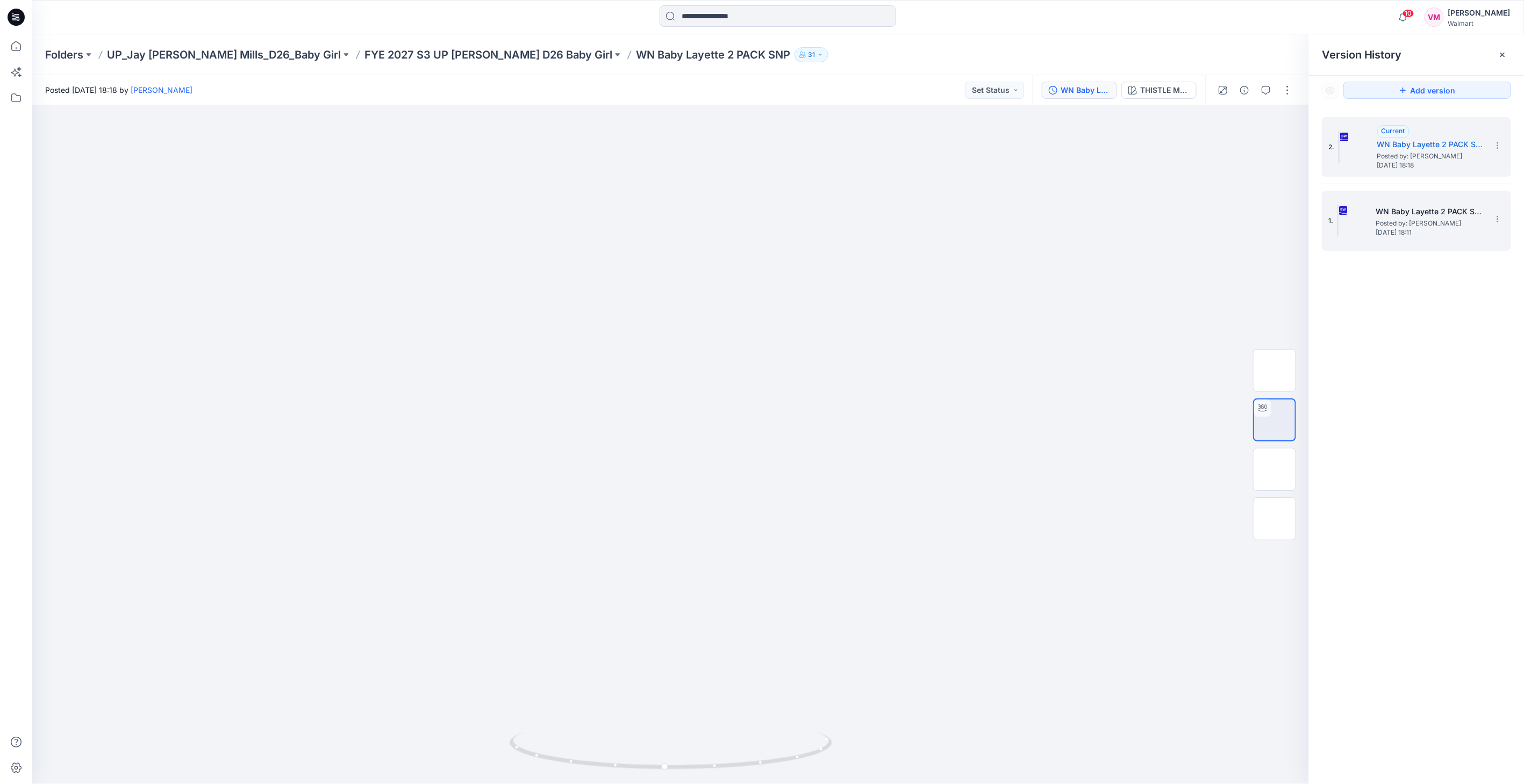
click at [1371, 219] on div "1. WN Baby Layette 2 PACK SNP Posted by: [PERSON_NAME] [DATE] 18:11" at bounding box center [1409, 221] width 161 height 52
click at [1412, 150] on h5 "WN Baby Layette 2 PACK SNP" at bounding box center [1431, 144] width 108 height 13
click at [1416, 200] on div "1. WN Baby Layette 2 PACK SNP Posted by: [PERSON_NAME] [DATE] 18:11" at bounding box center [1409, 221] width 161 height 52
click at [1416, 154] on span "Posted by: [PERSON_NAME]" at bounding box center [1431, 155] width 108 height 11
click at [1410, 220] on span "Posted by: [PERSON_NAME]" at bounding box center [1430, 223] width 108 height 11
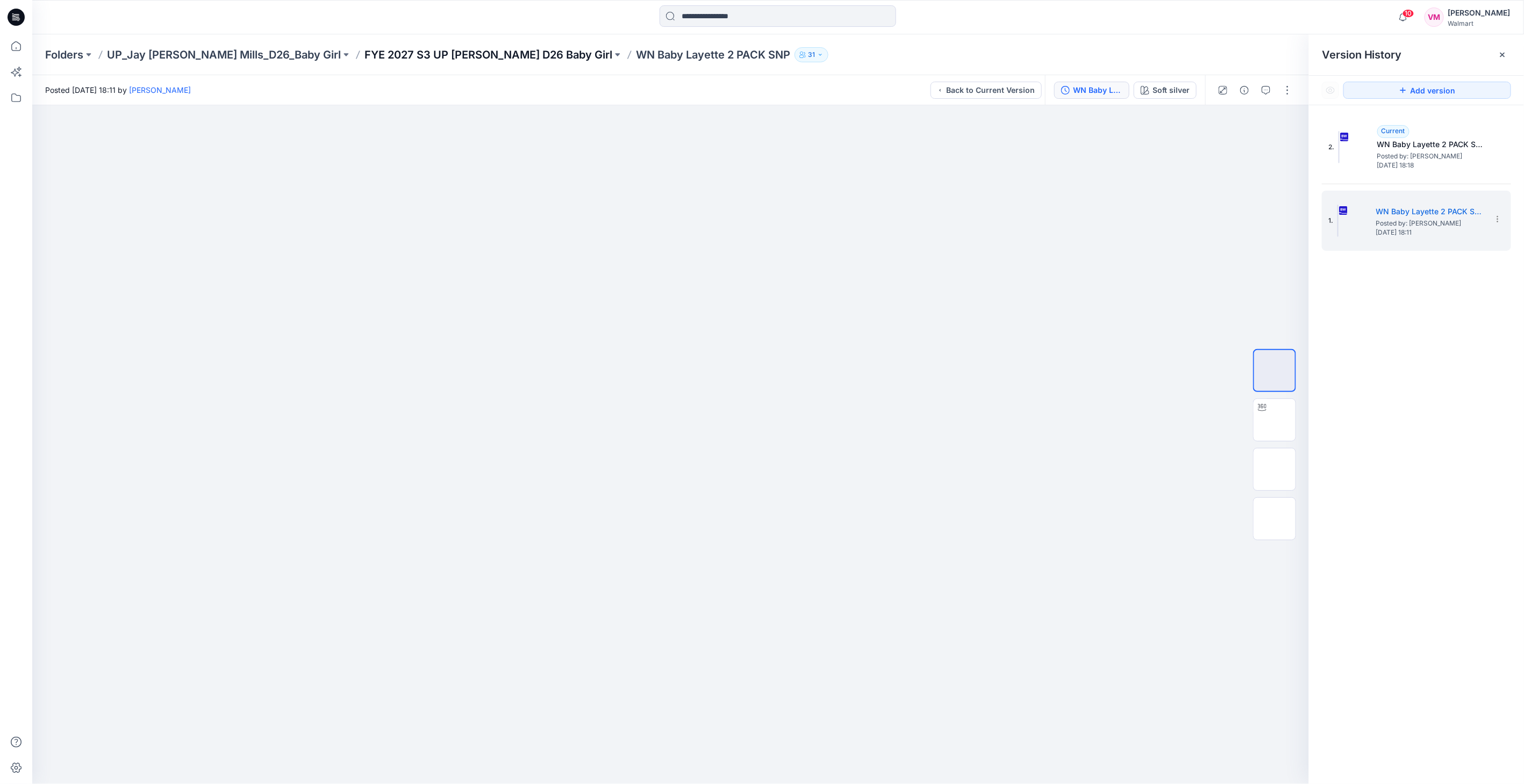
click at [365, 55] on p "FYE 2027 S3 UP [PERSON_NAME] D26 Baby Girl" at bounding box center [488, 54] width 247 height 15
